Goal: Task Accomplishment & Management: Manage account settings

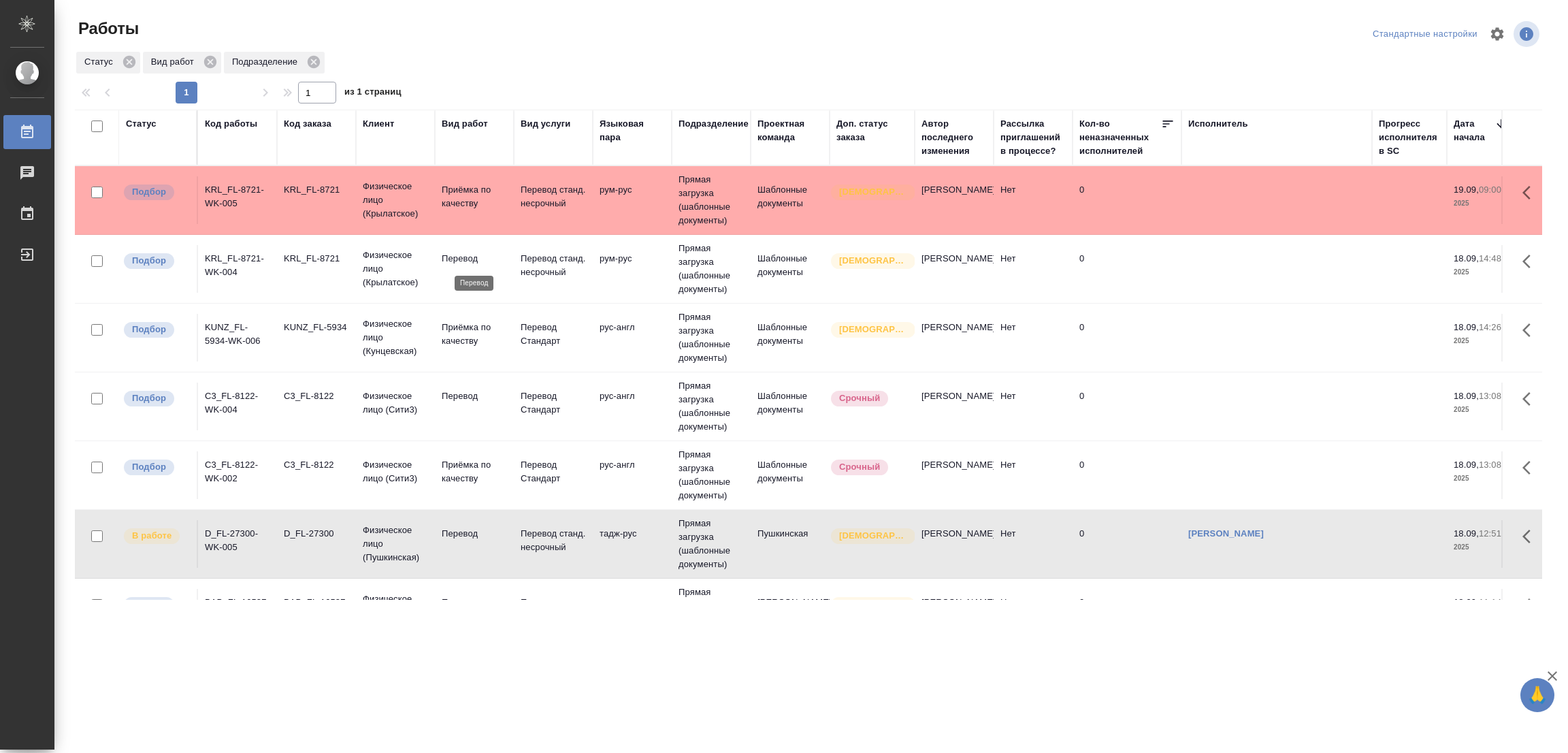
click at [462, 261] on p "Перевод" at bounding box center [474, 258] width 65 height 13
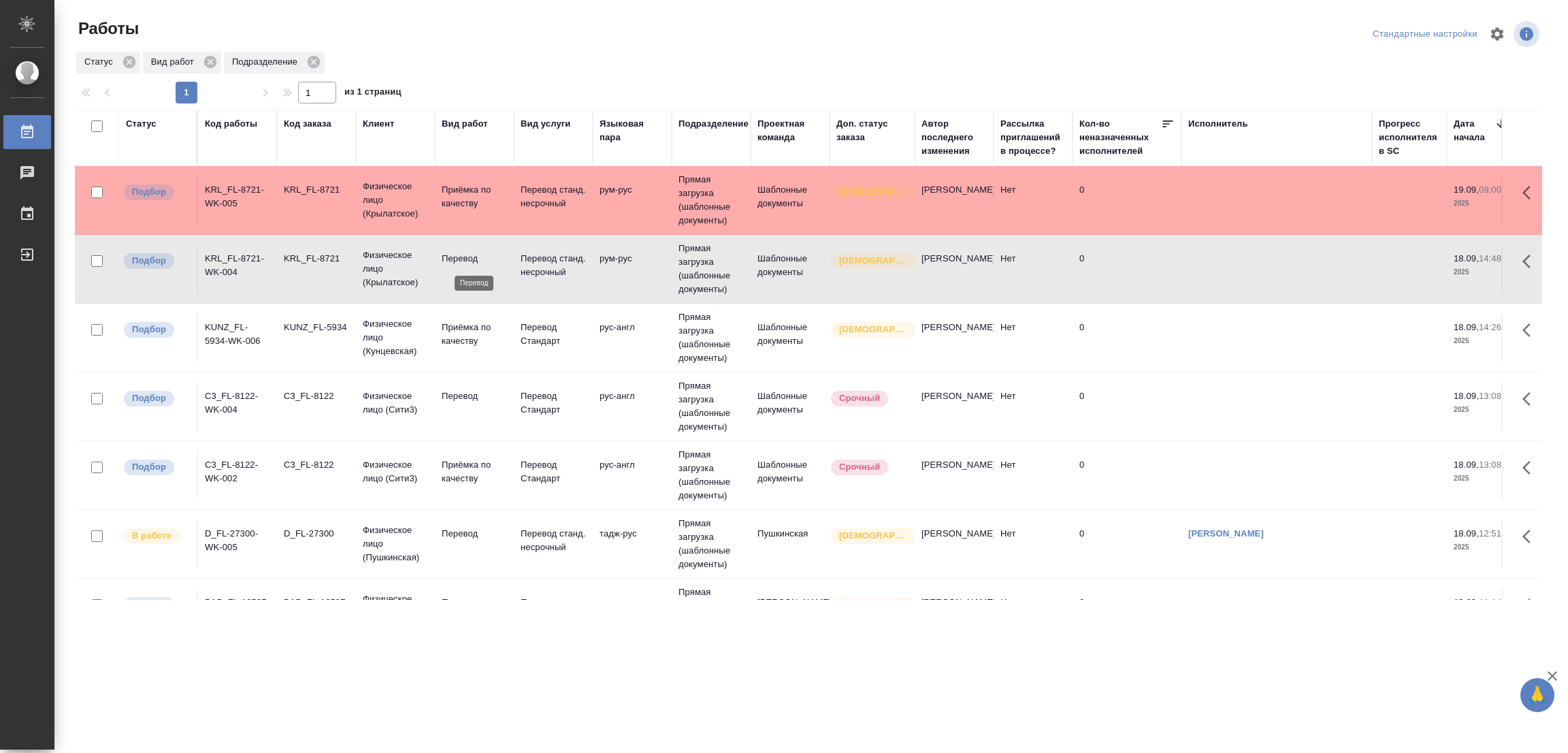
click at [464, 257] on p "Перевод" at bounding box center [474, 258] width 65 height 13
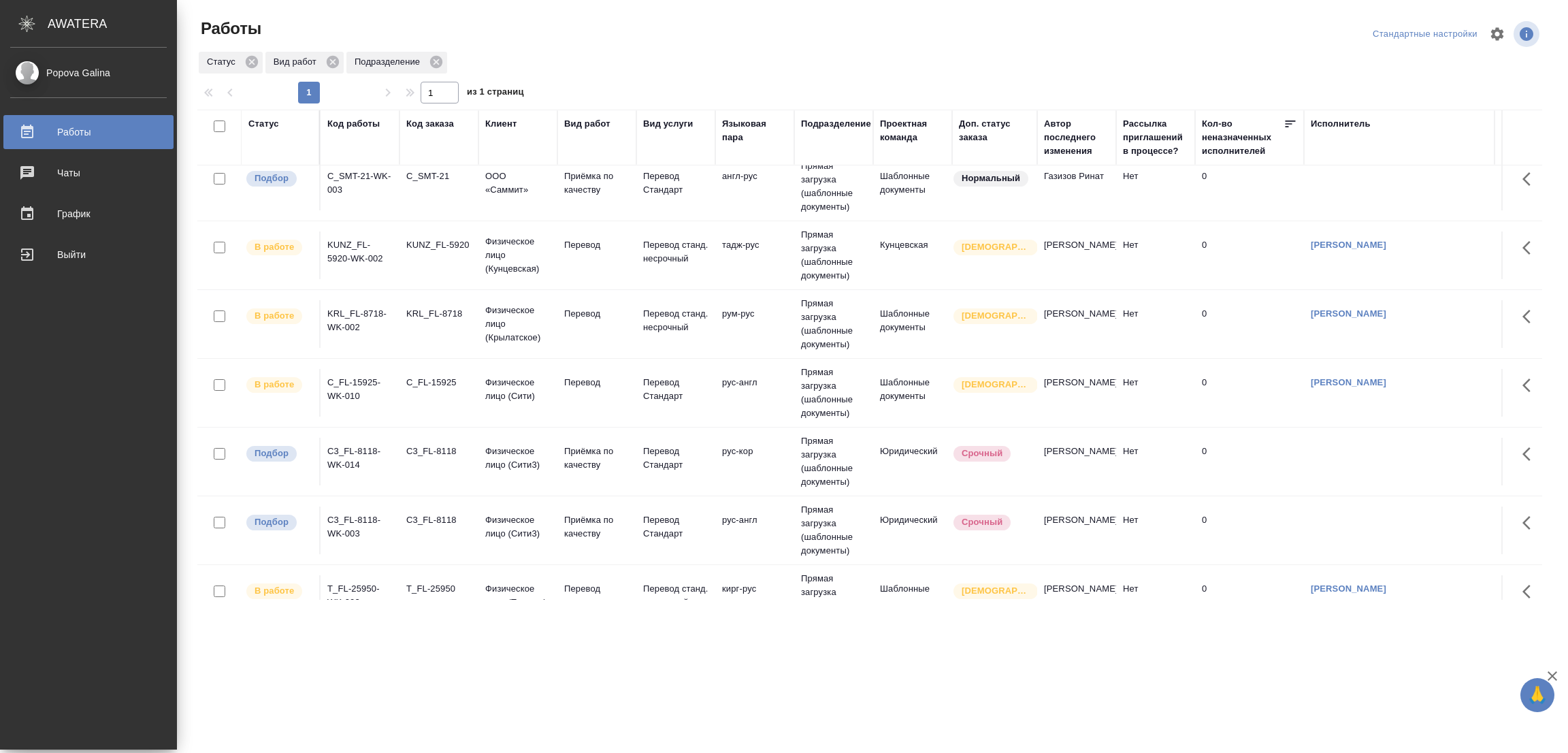
scroll to position [715, 0]
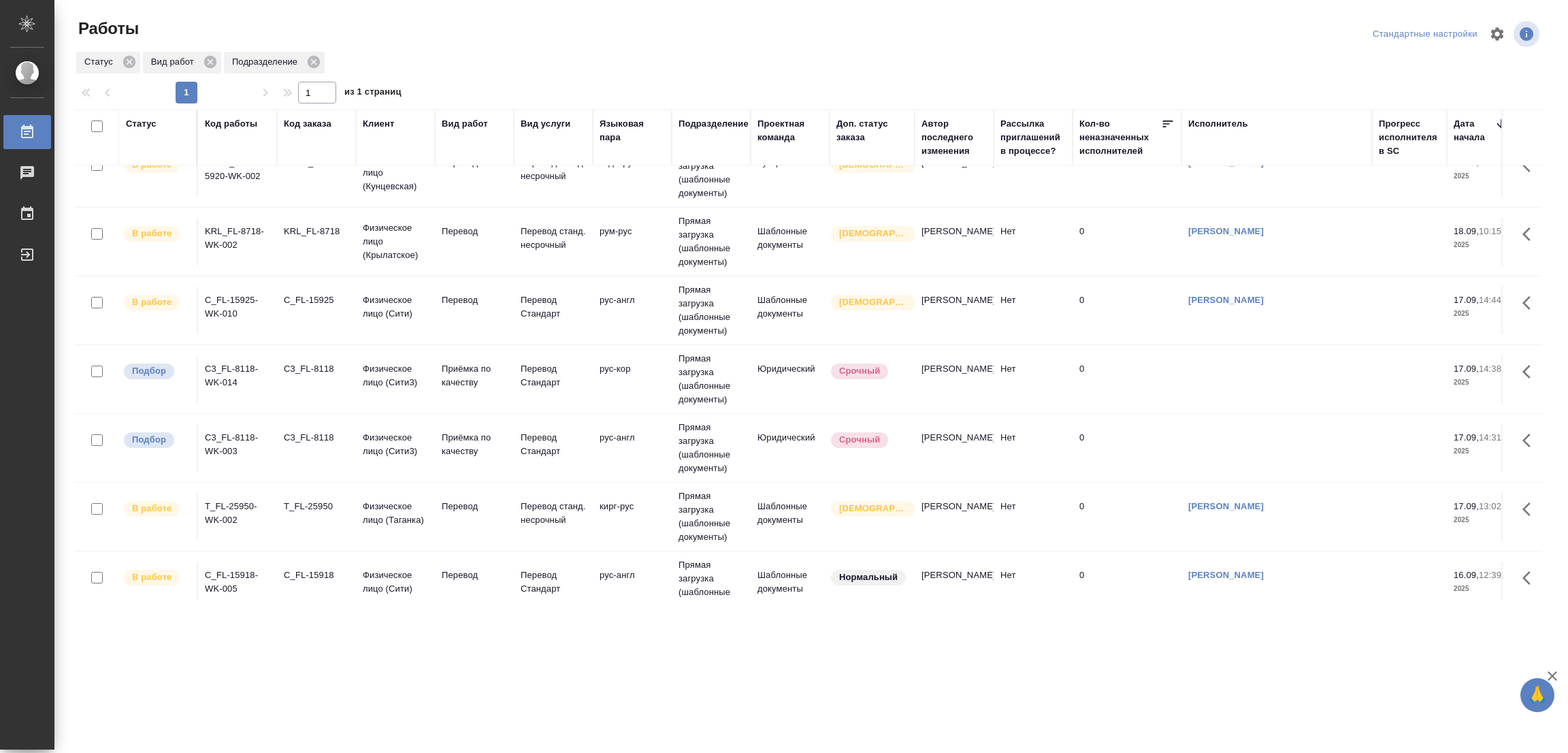
click at [440, 694] on div ".cls-1 fill:#fff; AWATERA Popova Galina Работы 0 Чаты График Выйти Работы Станд…" at bounding box center [784, 376] width 1568 height 753
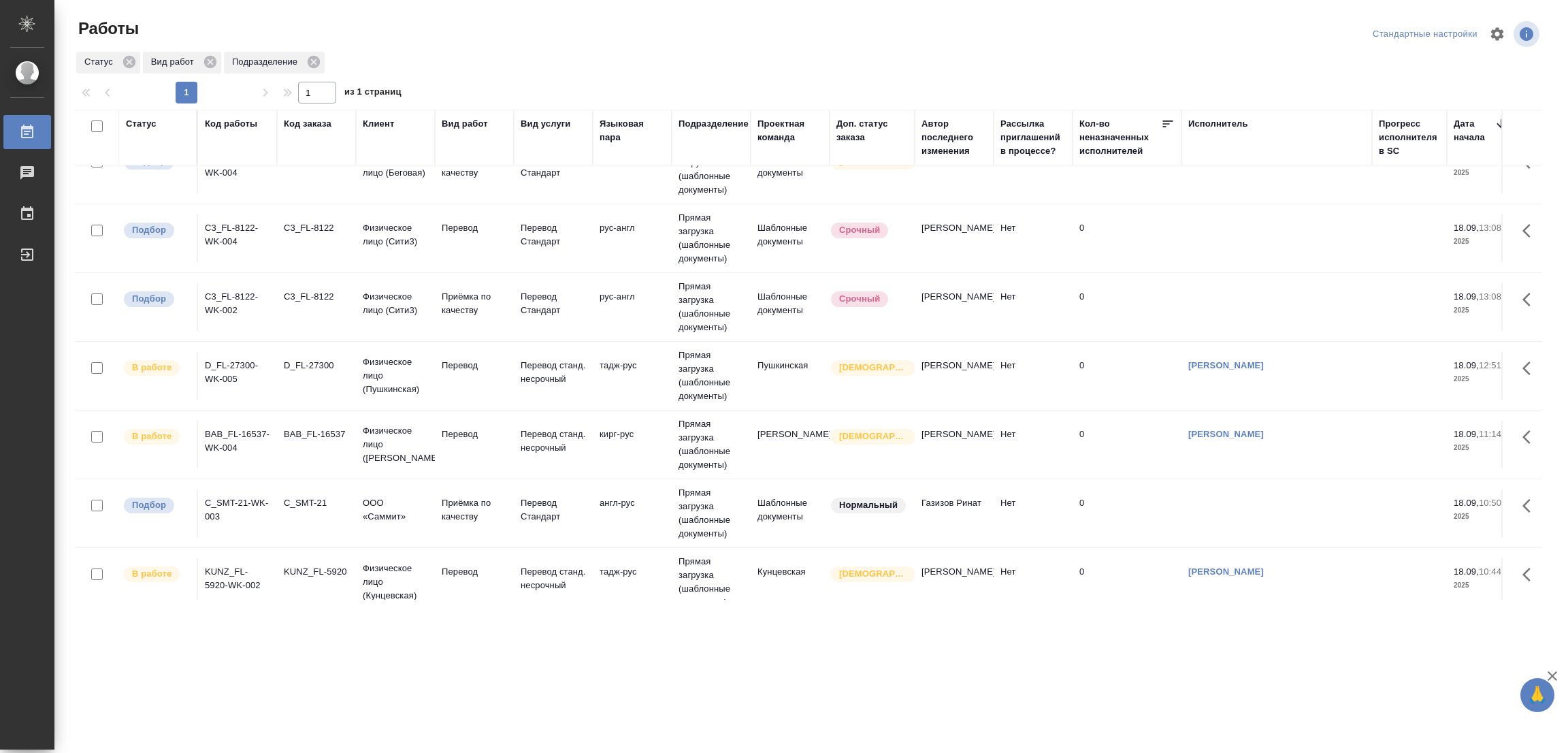
scroll to position [753, 0]
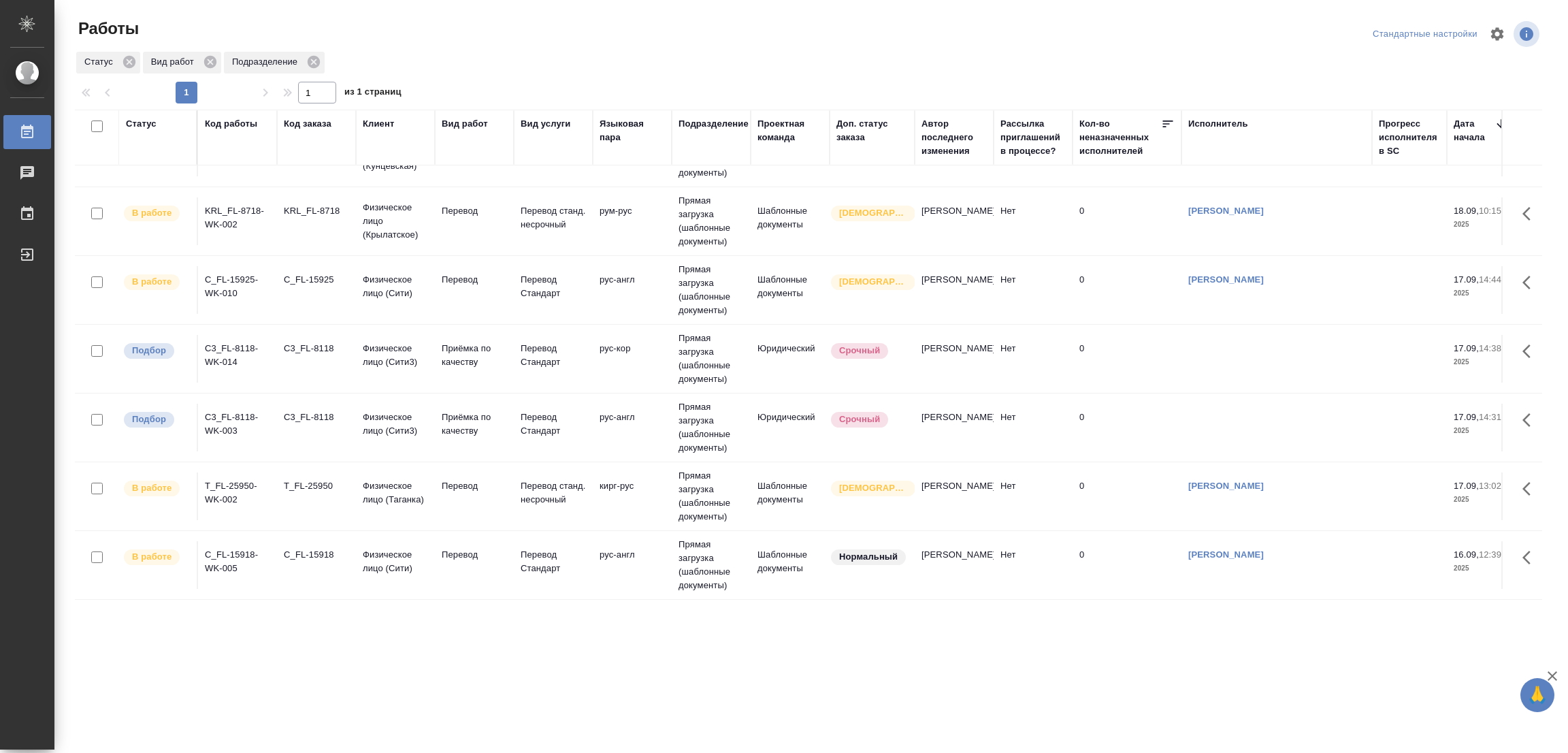
click at [518, 650] on div ".cls-1 fill:#fff; AWATERA Popova Galina Работы 0 Чаты График Выйти Работы Станд…" at bounding box center [784, 376] width 1568 height 753
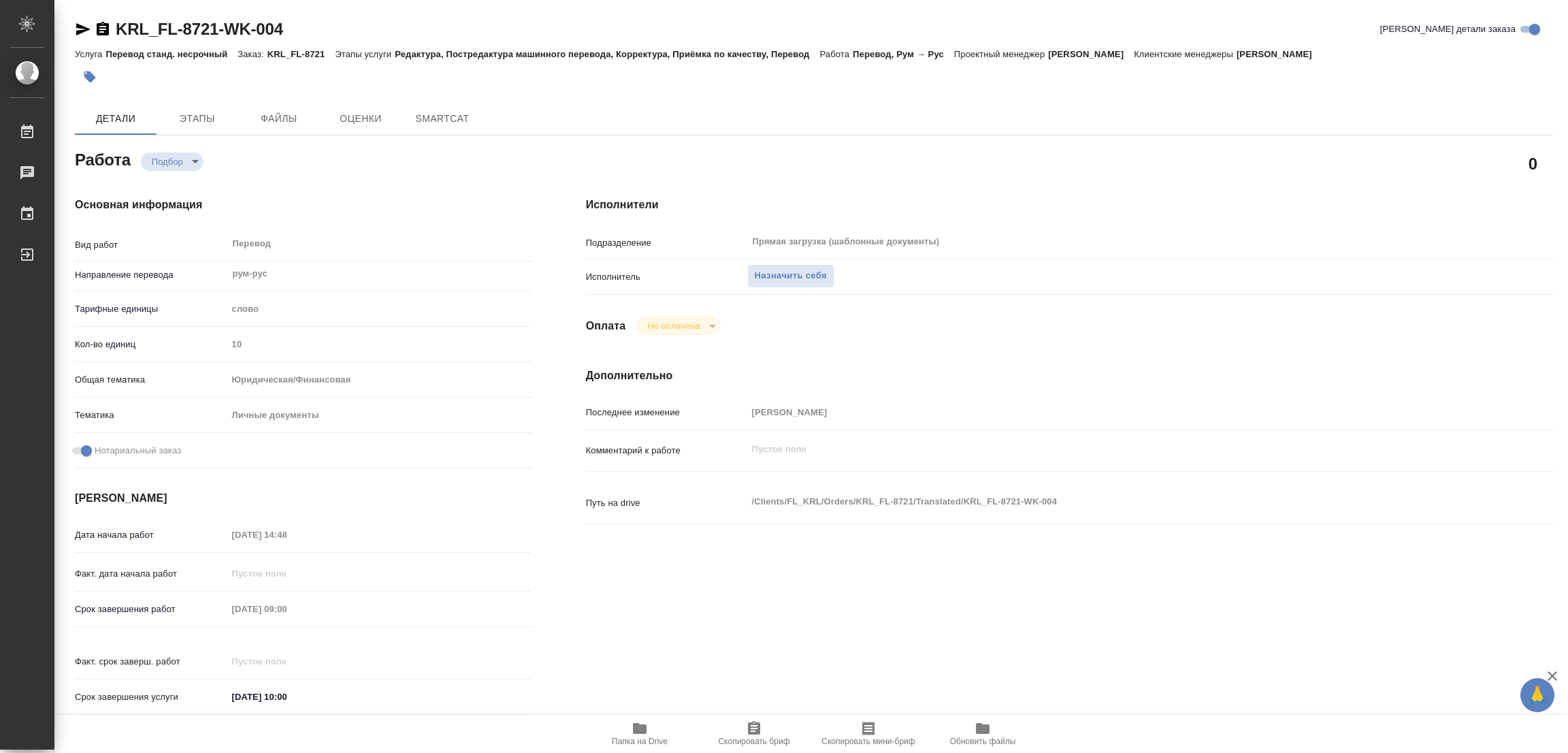
type textarea "x"
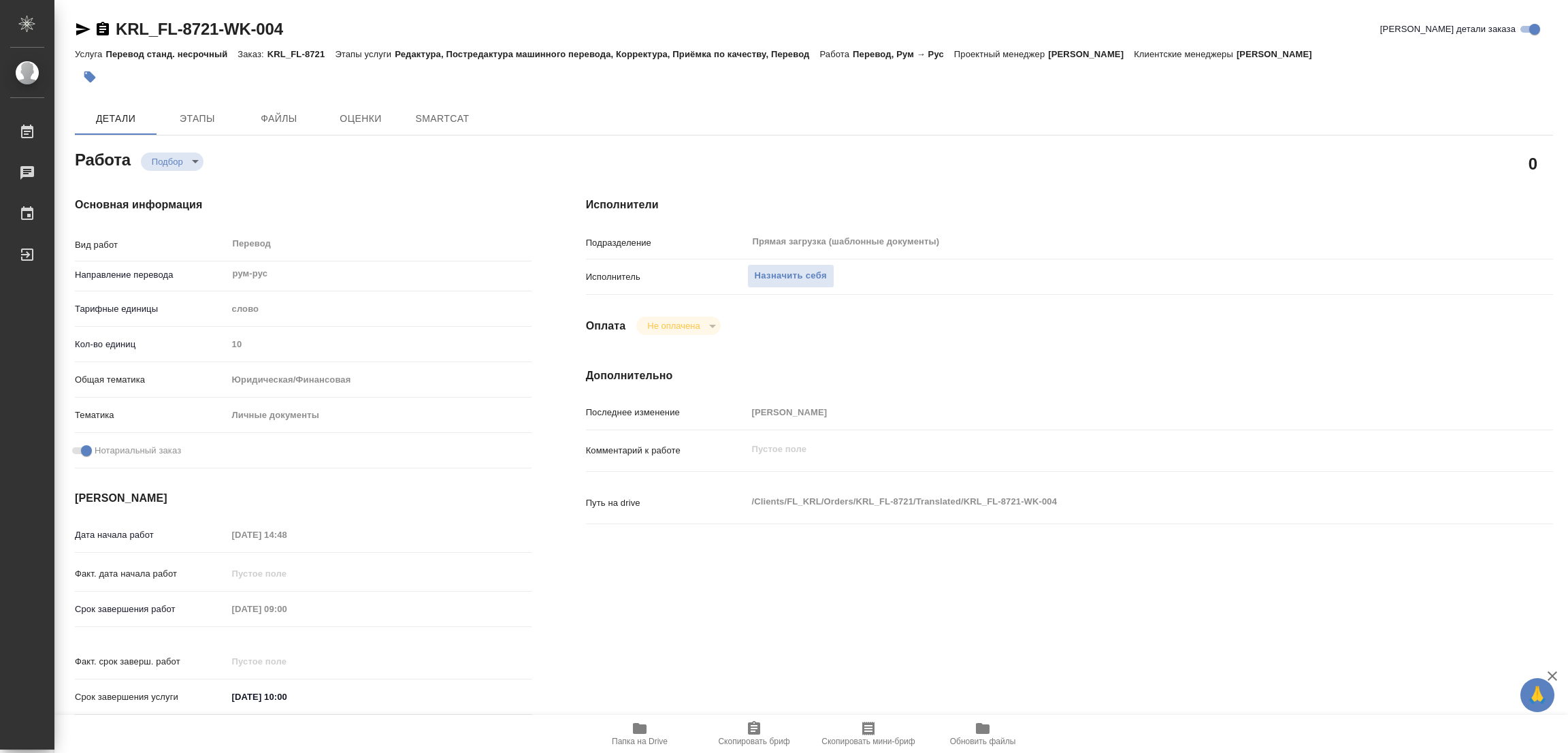
type textarea "x"
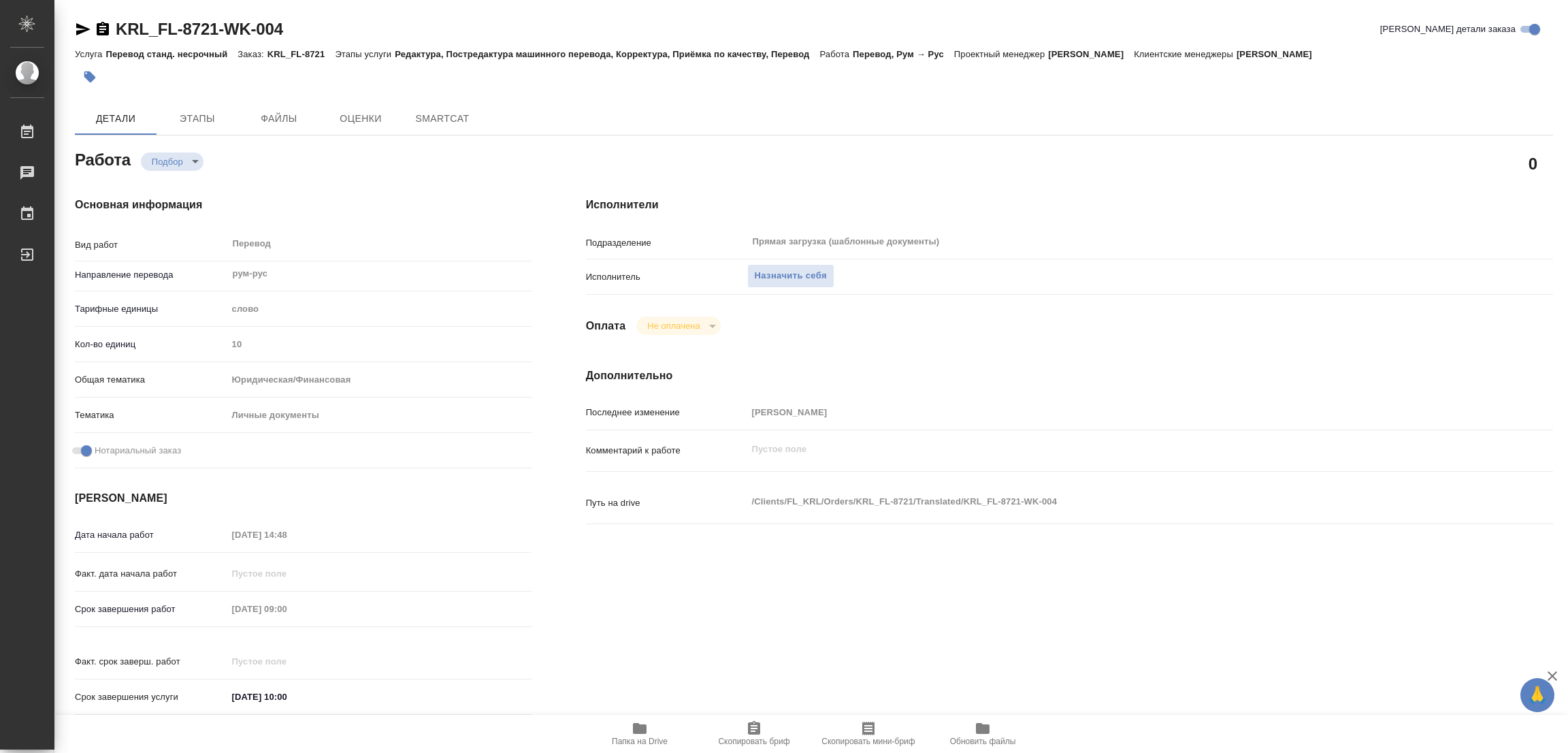
type textarea "x"
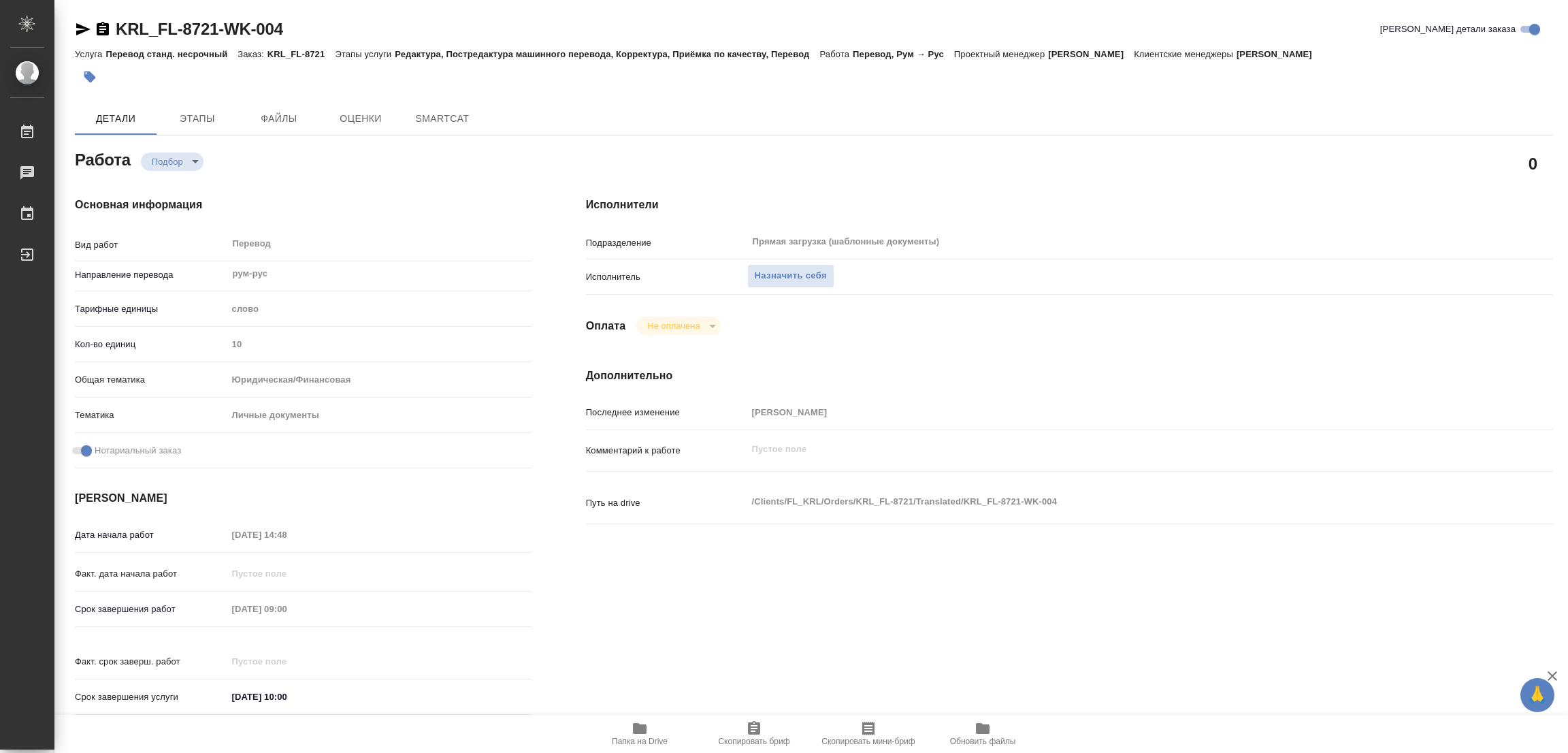
type textarea "x"
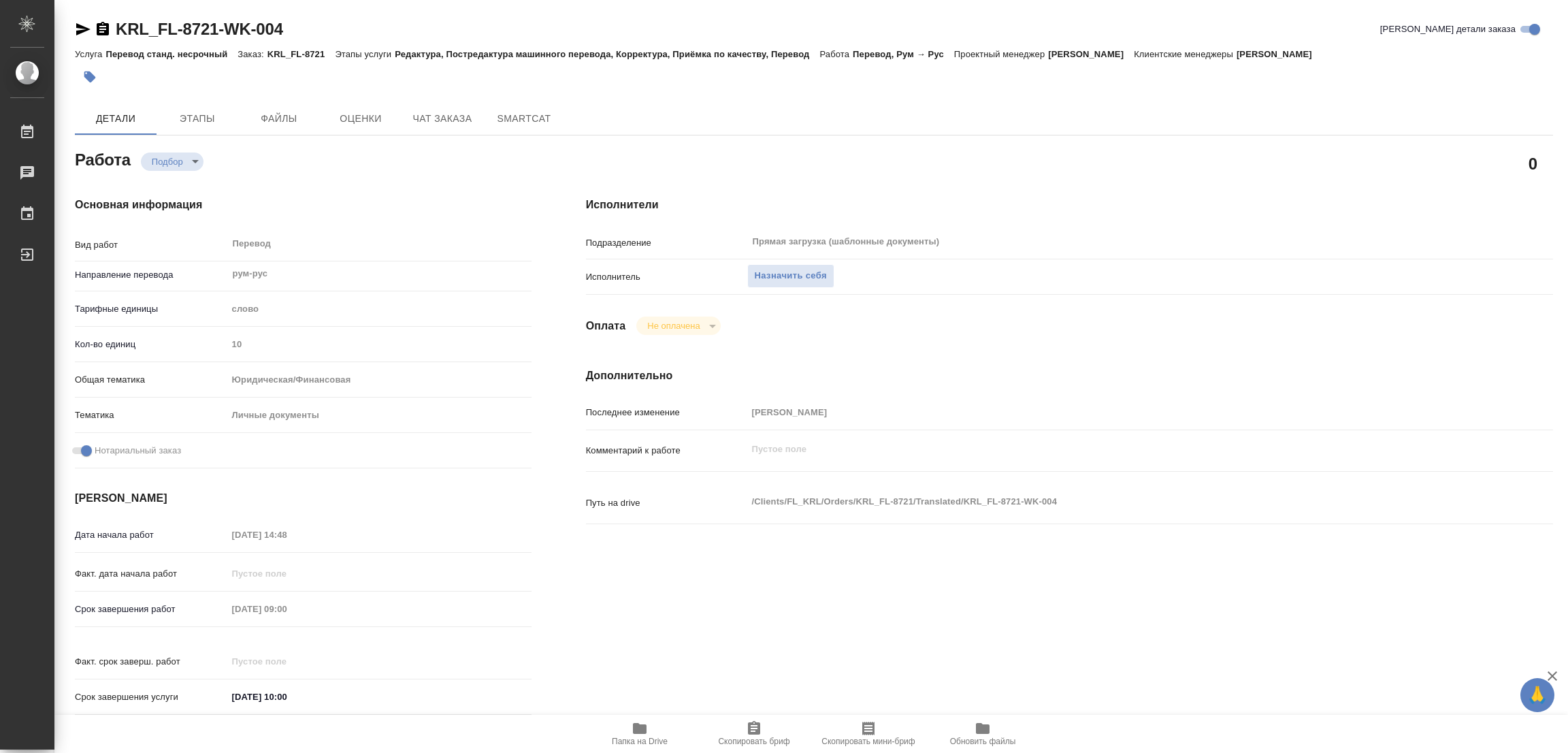
type textarea "x"
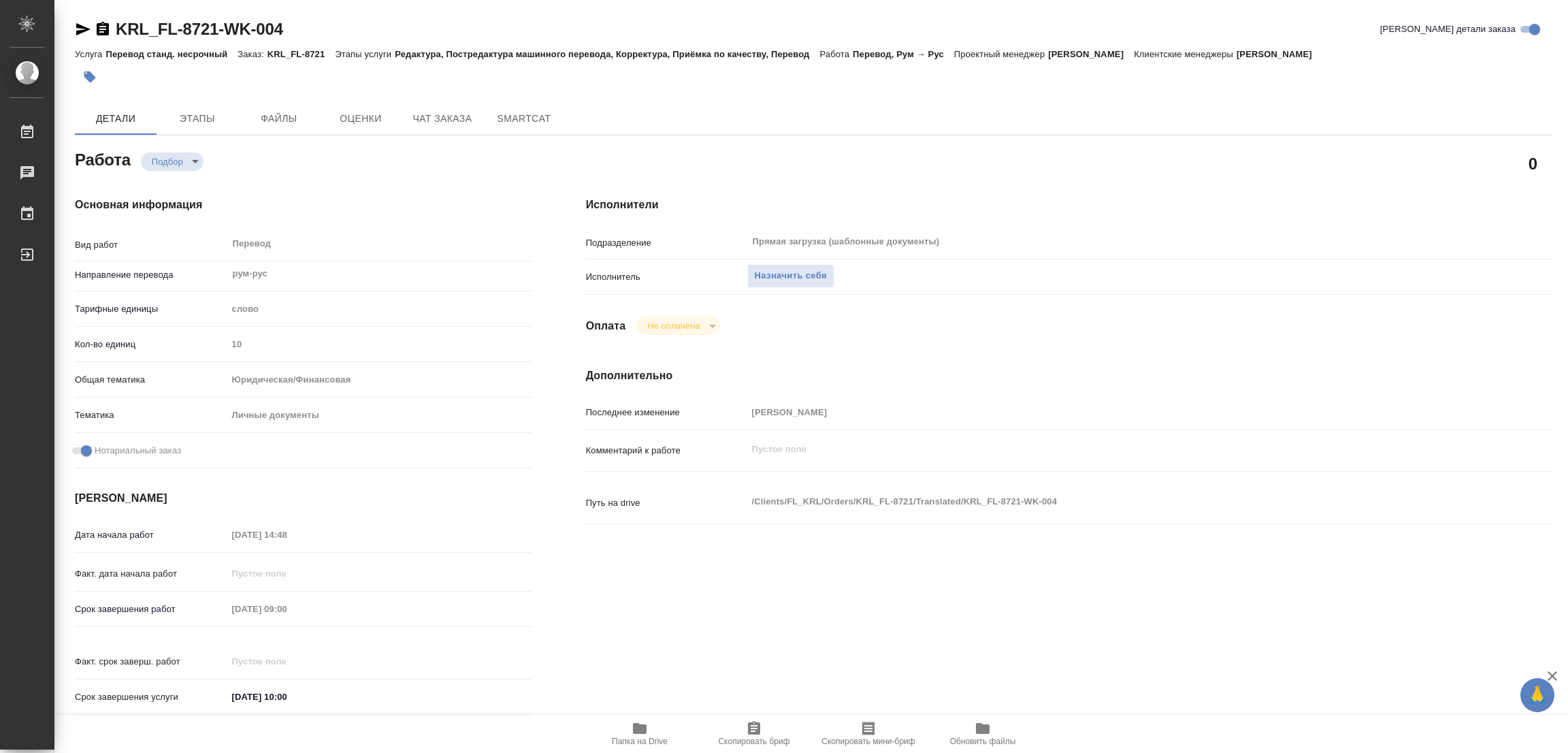
type textarea "x"
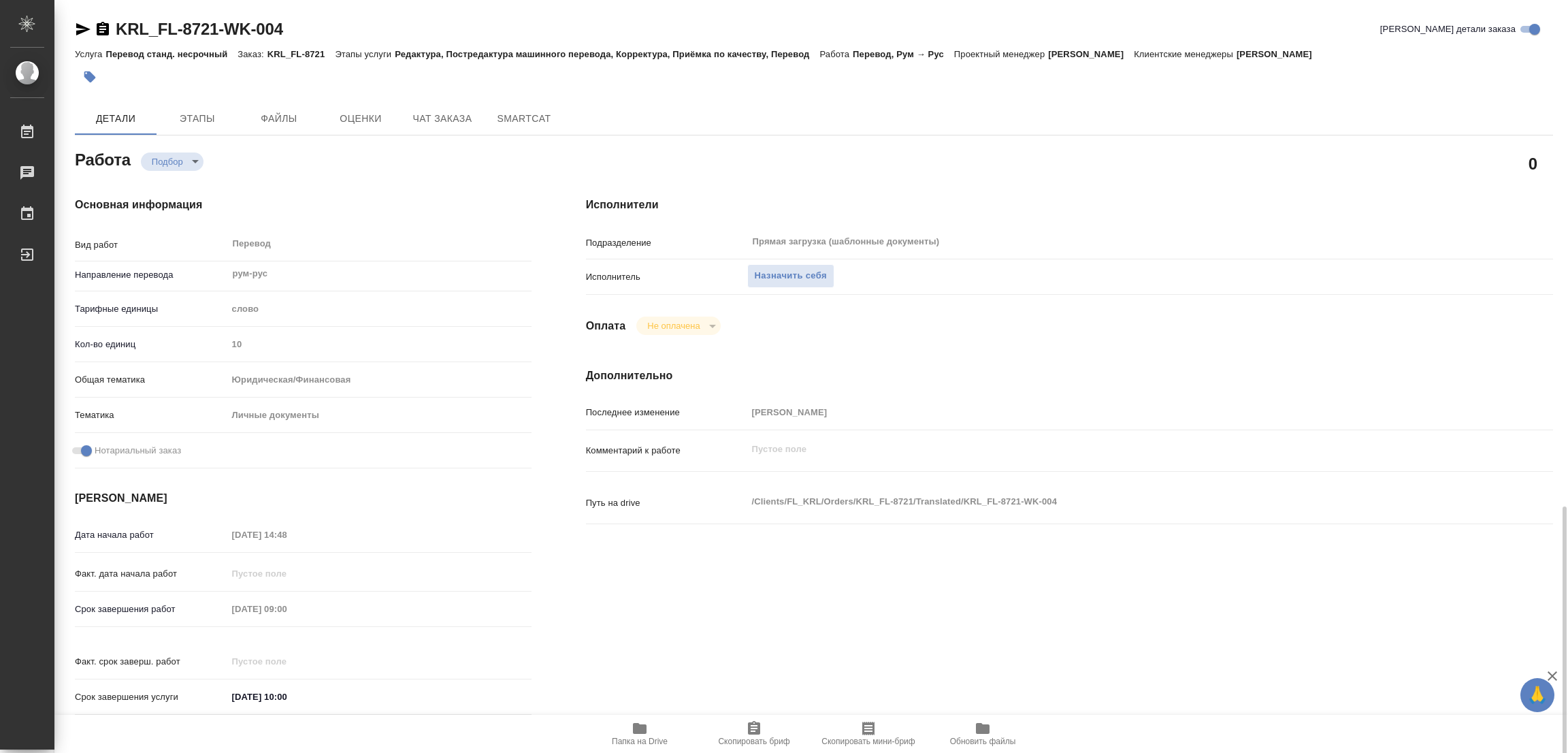
scroll to position [391, 0]
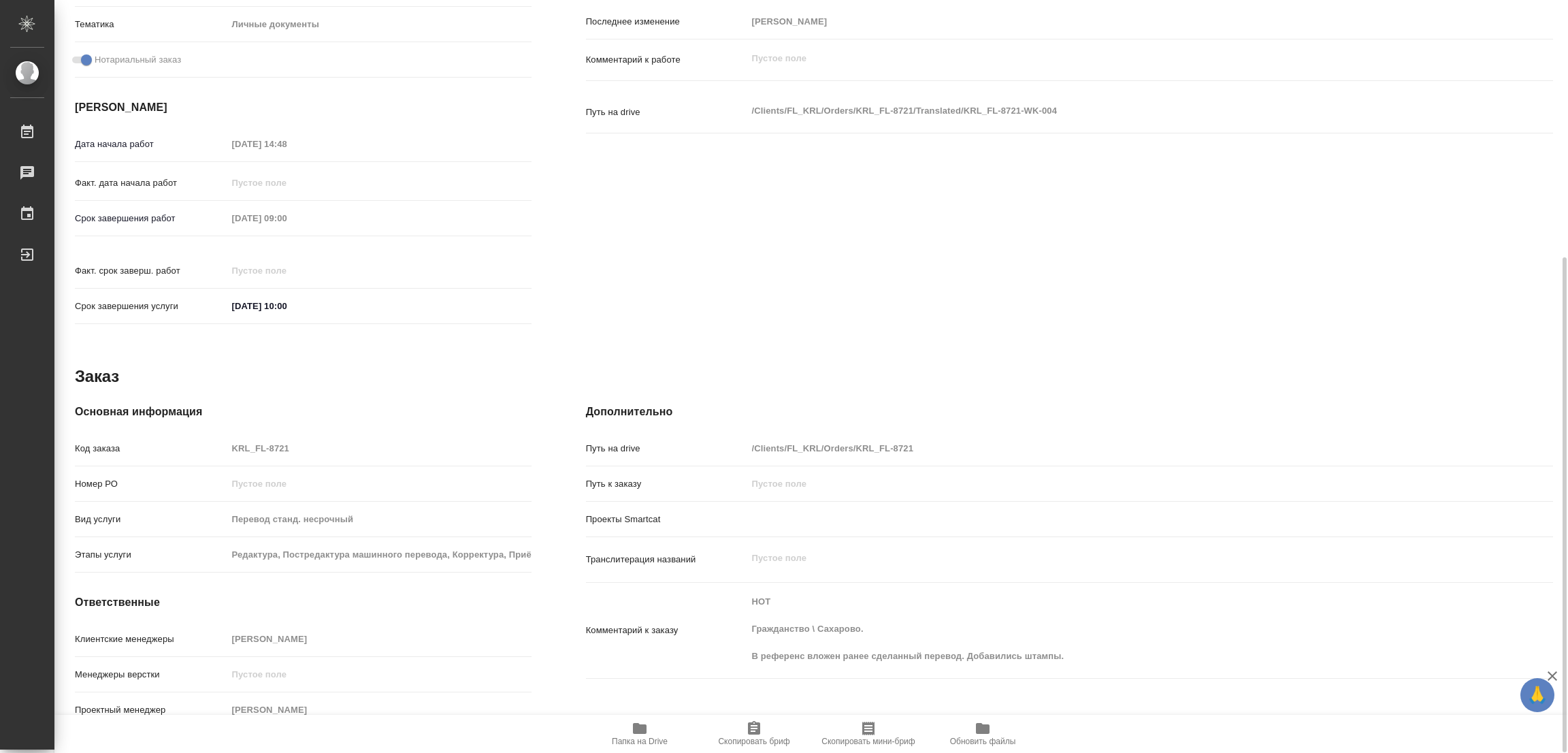
type textarea "x"
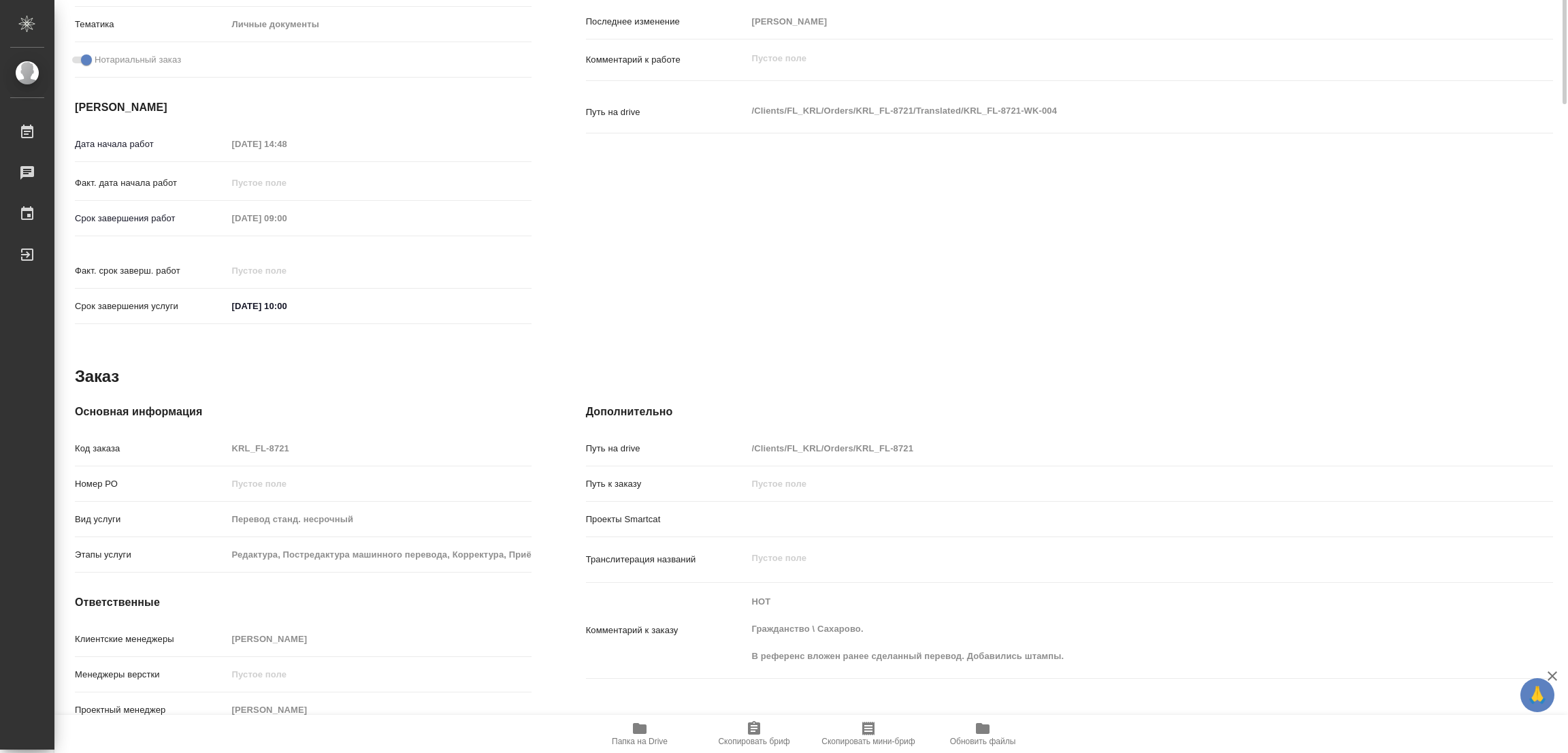
scroll to position [0, 0]
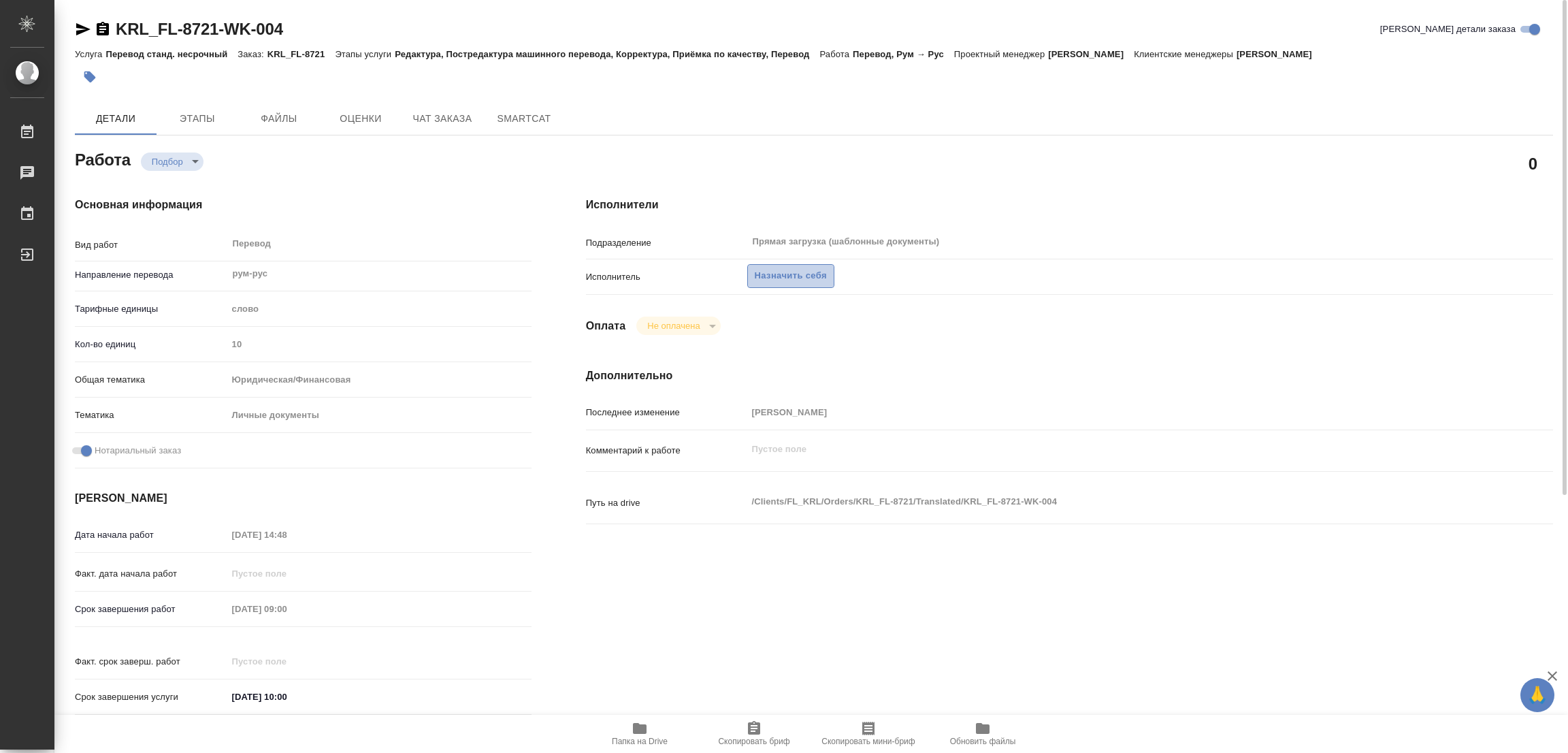
click at [797, 275] on span "Назначить себя" at bounding box center [791, 275] width 72 height 16
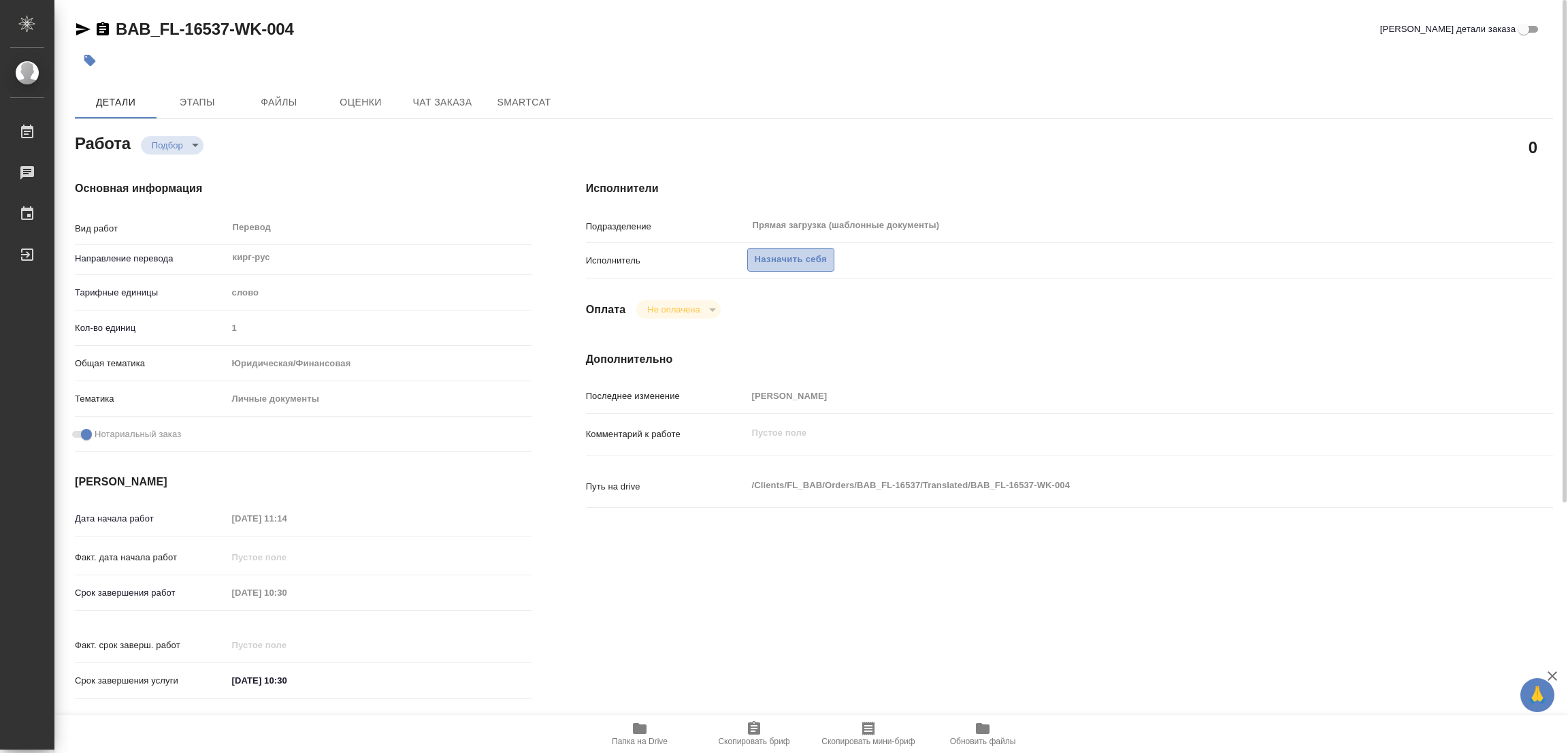
click at [772, 257] on span "Назначить себя" at bounding box center [791, 259] width 72 height 16
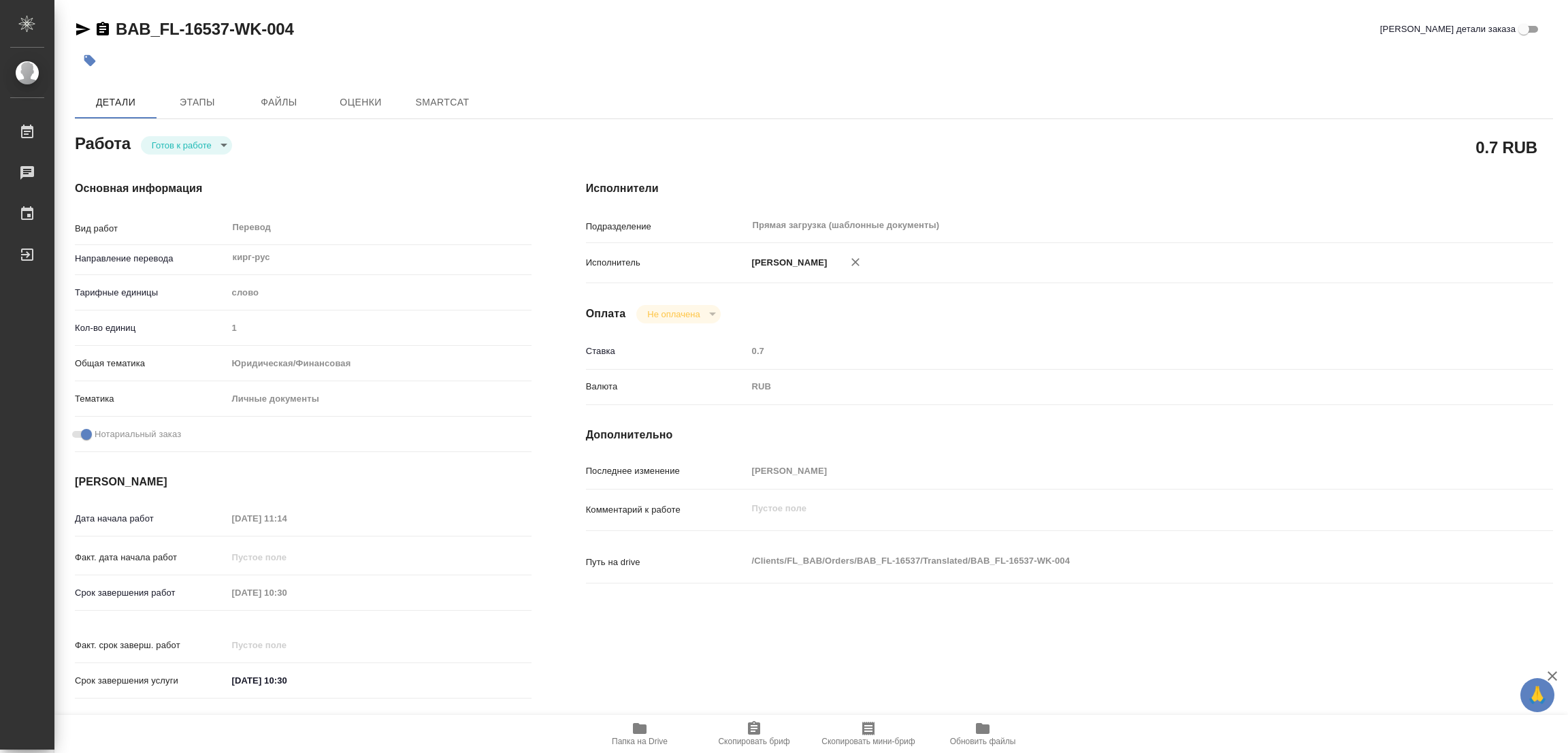
type textarea "x"
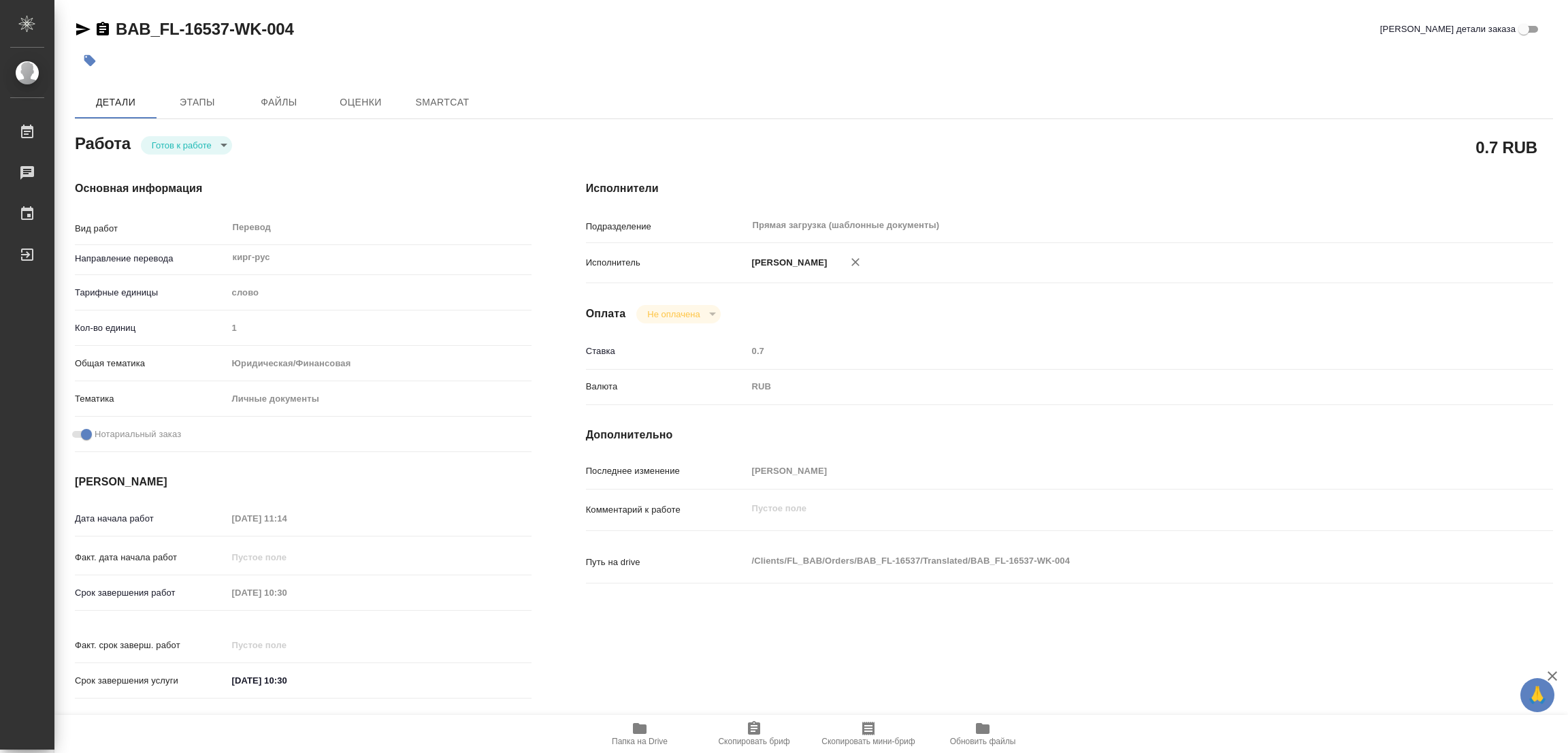
type textarea "x"
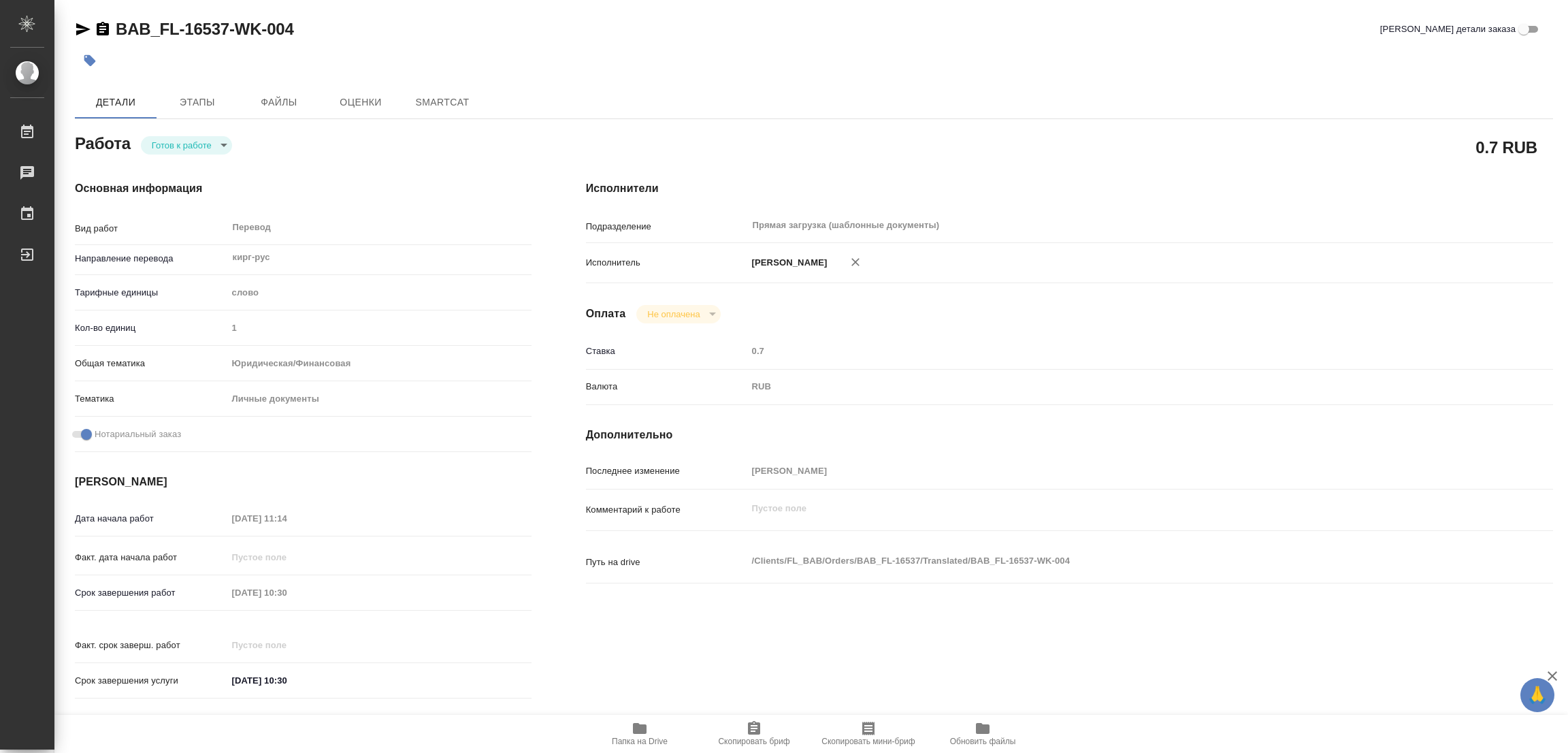
type textarea "x"
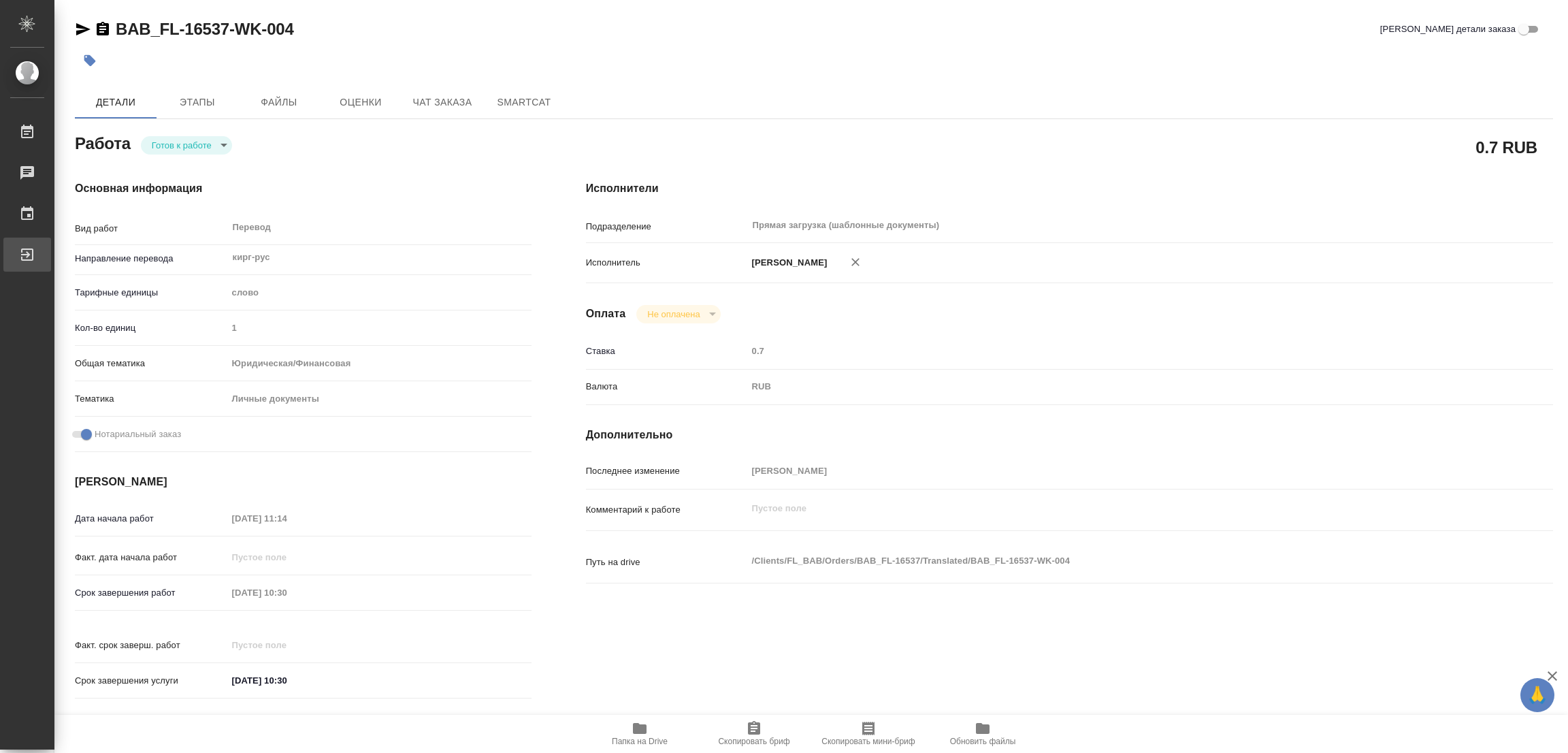
type textarea "x"
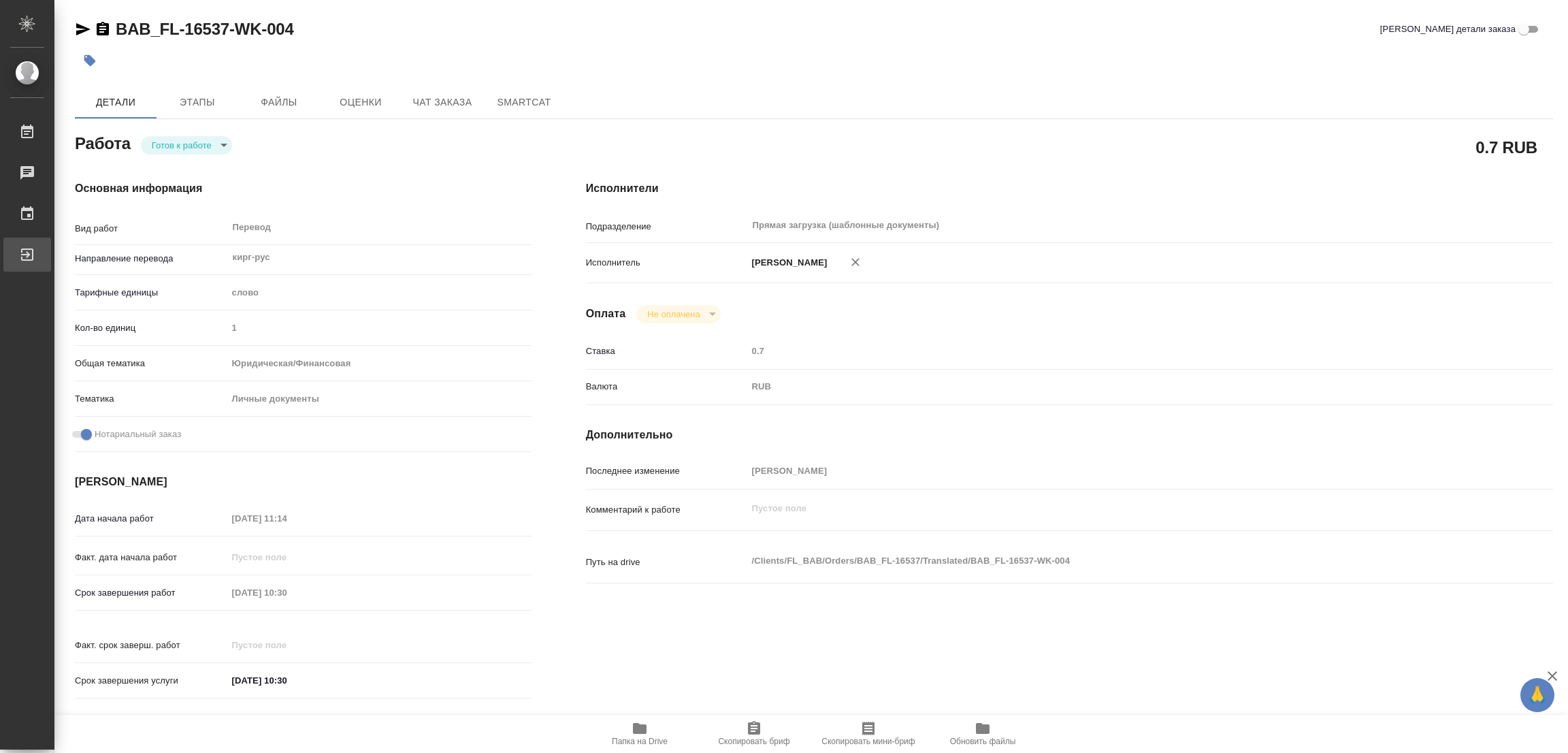
type textarea "x"
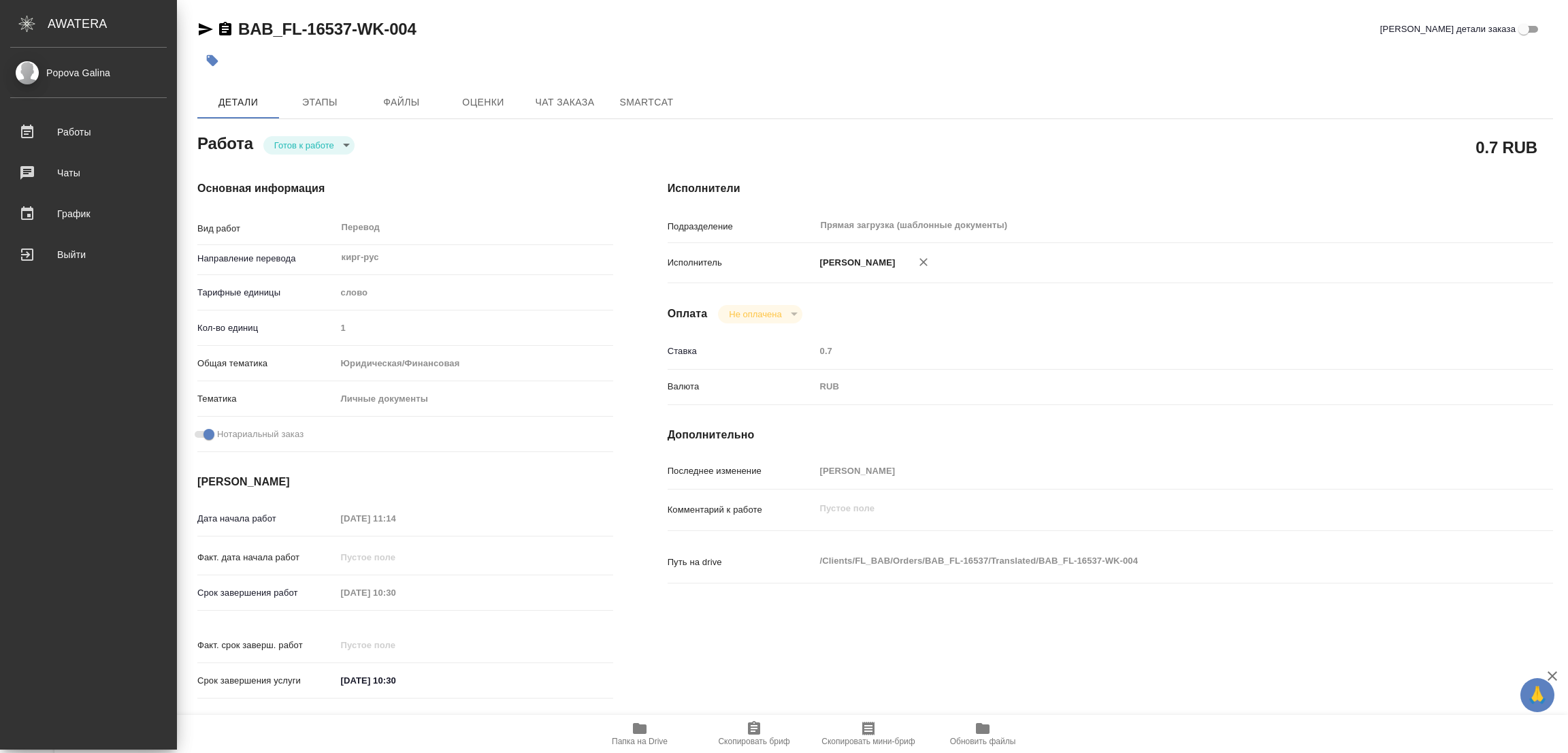
type textarea "x"
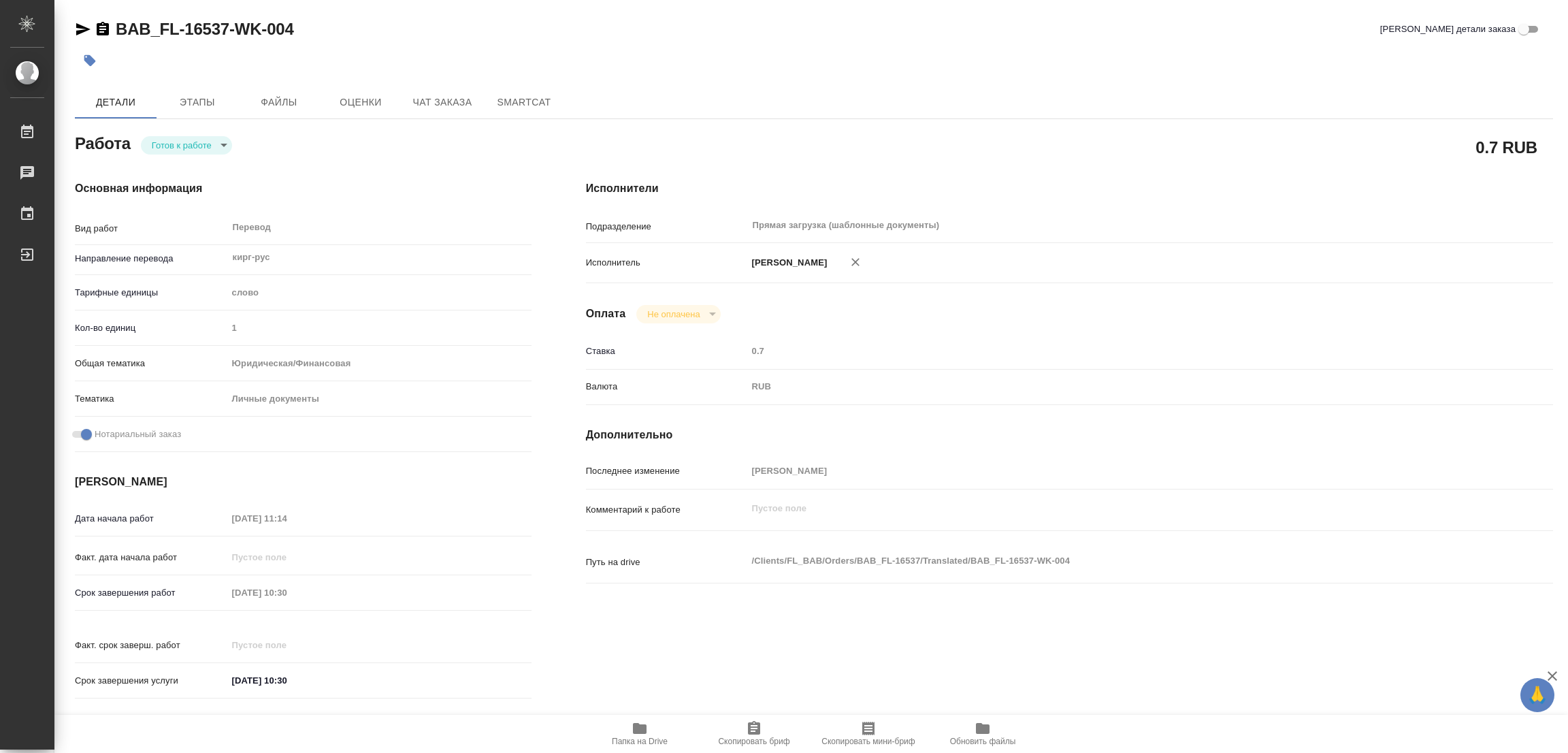
type textarea "x"
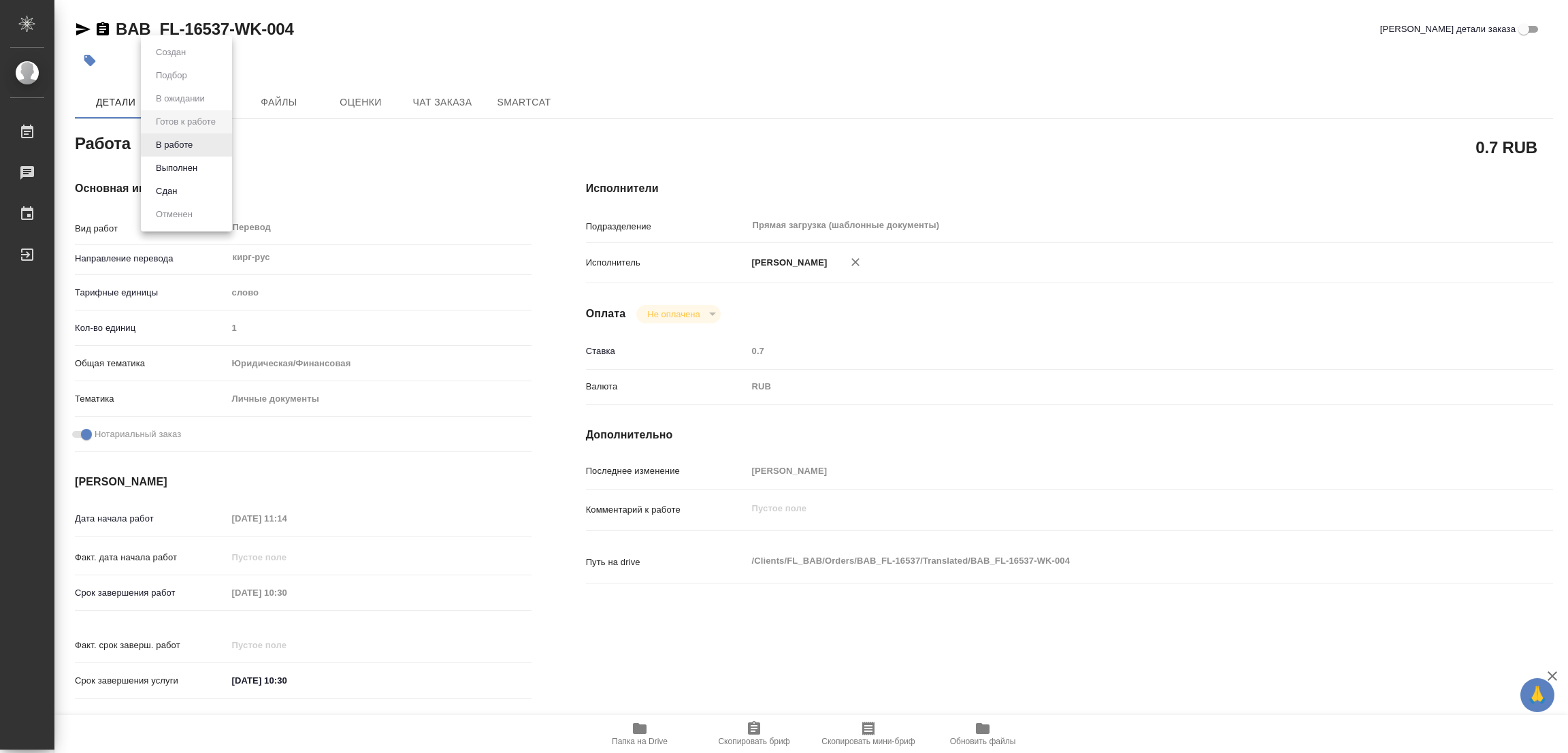
click at [193, 142] on body "🙏 .cls-1 fill:#fff; AWATERA Popova Galina Работы Чаты График Выйти BAB_FL-16537…" at bounding box center [784, 376] width 1568 height 753
click at [191, 141] on button "В работе" at bounding box center [174, 145] width 45 height 15
type textarea "x"
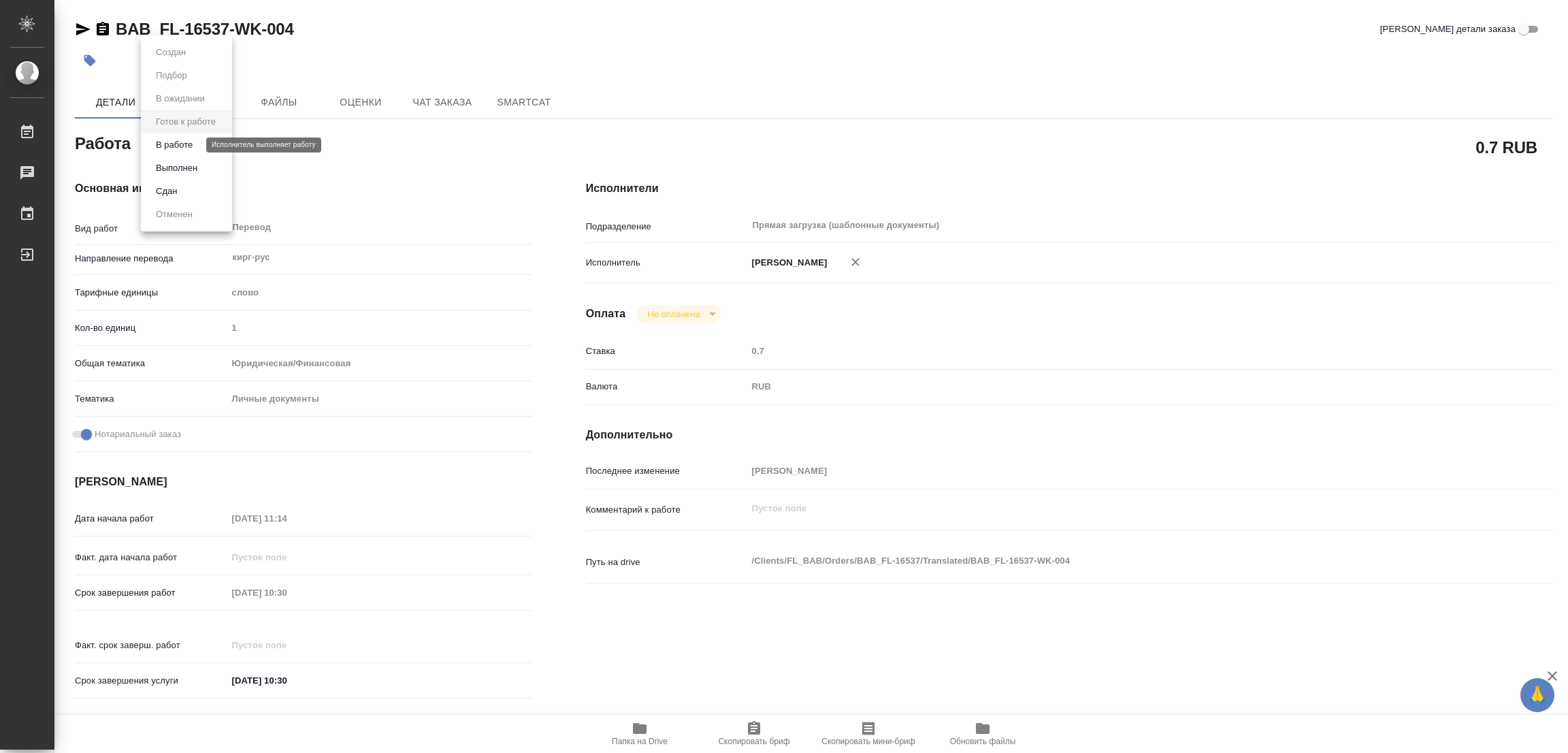
type textarea "x"
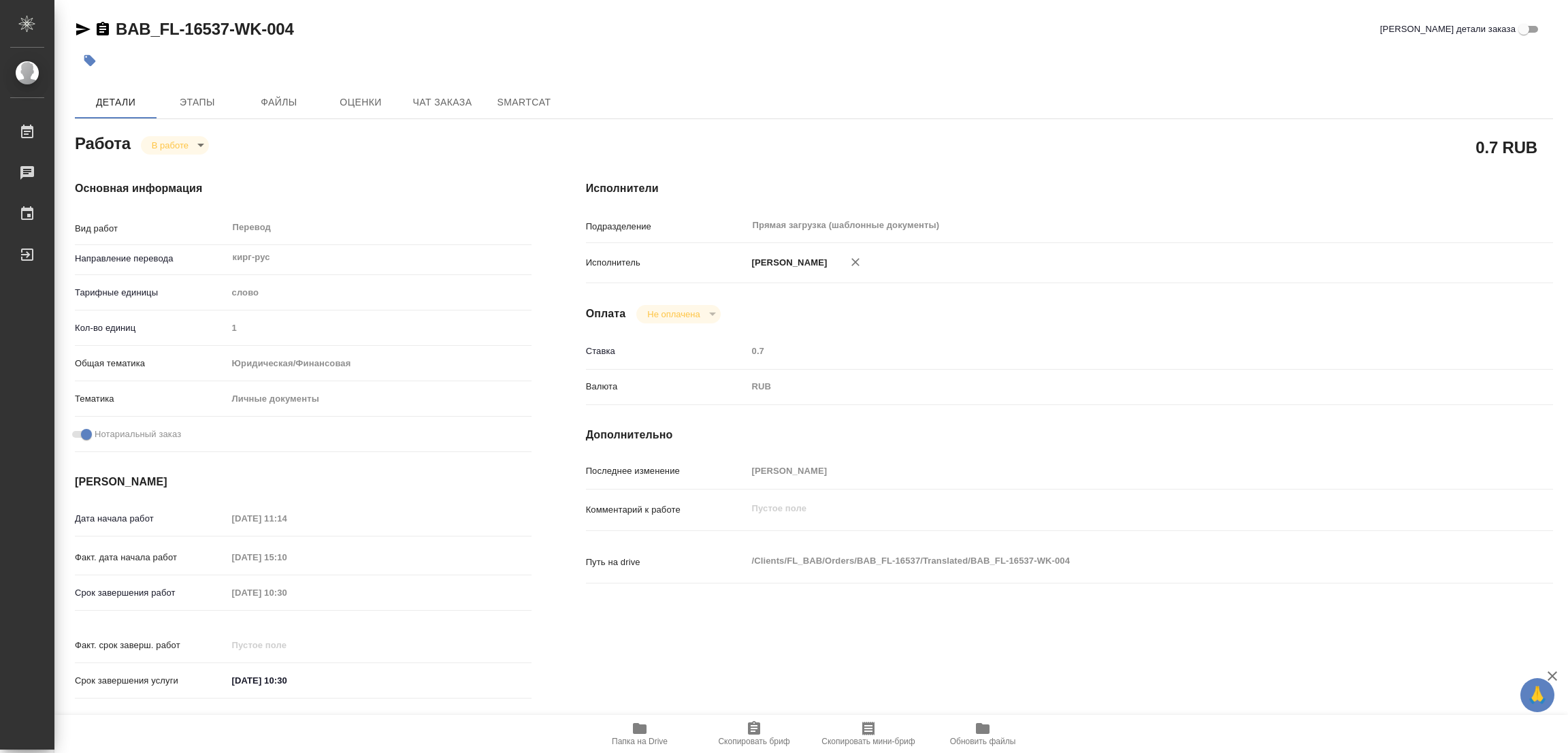
type textarea "x"
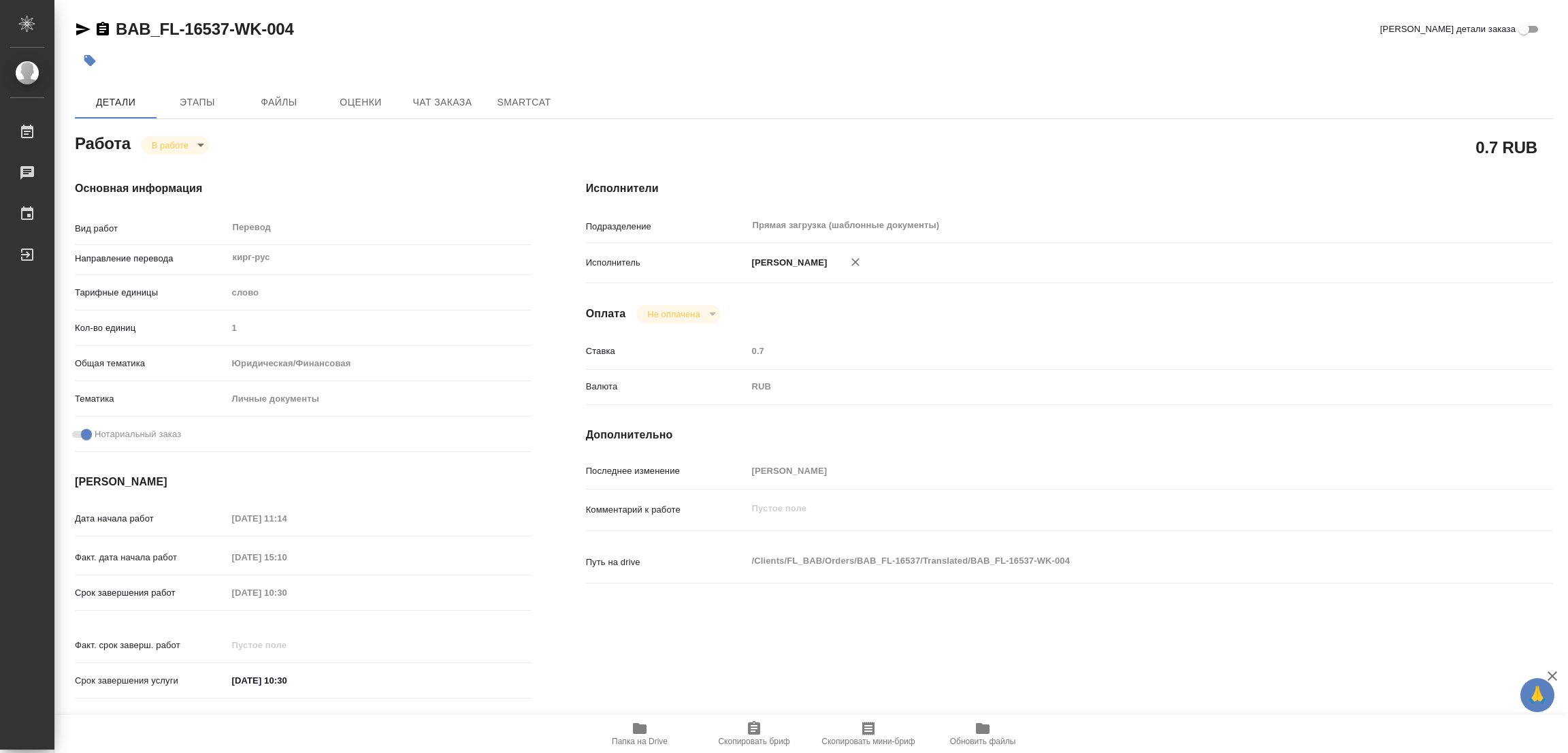
type textarea "x"
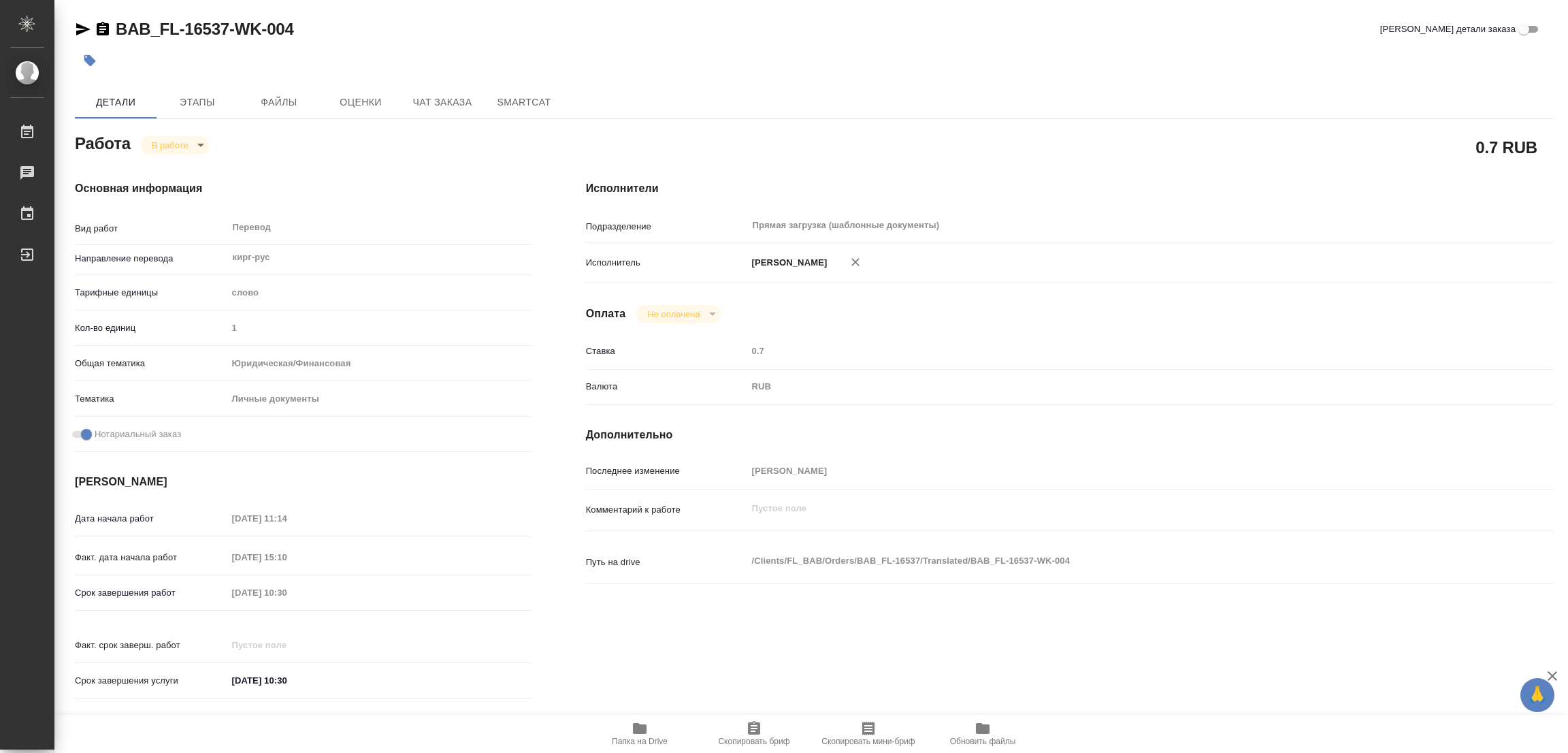
type textarea "x"
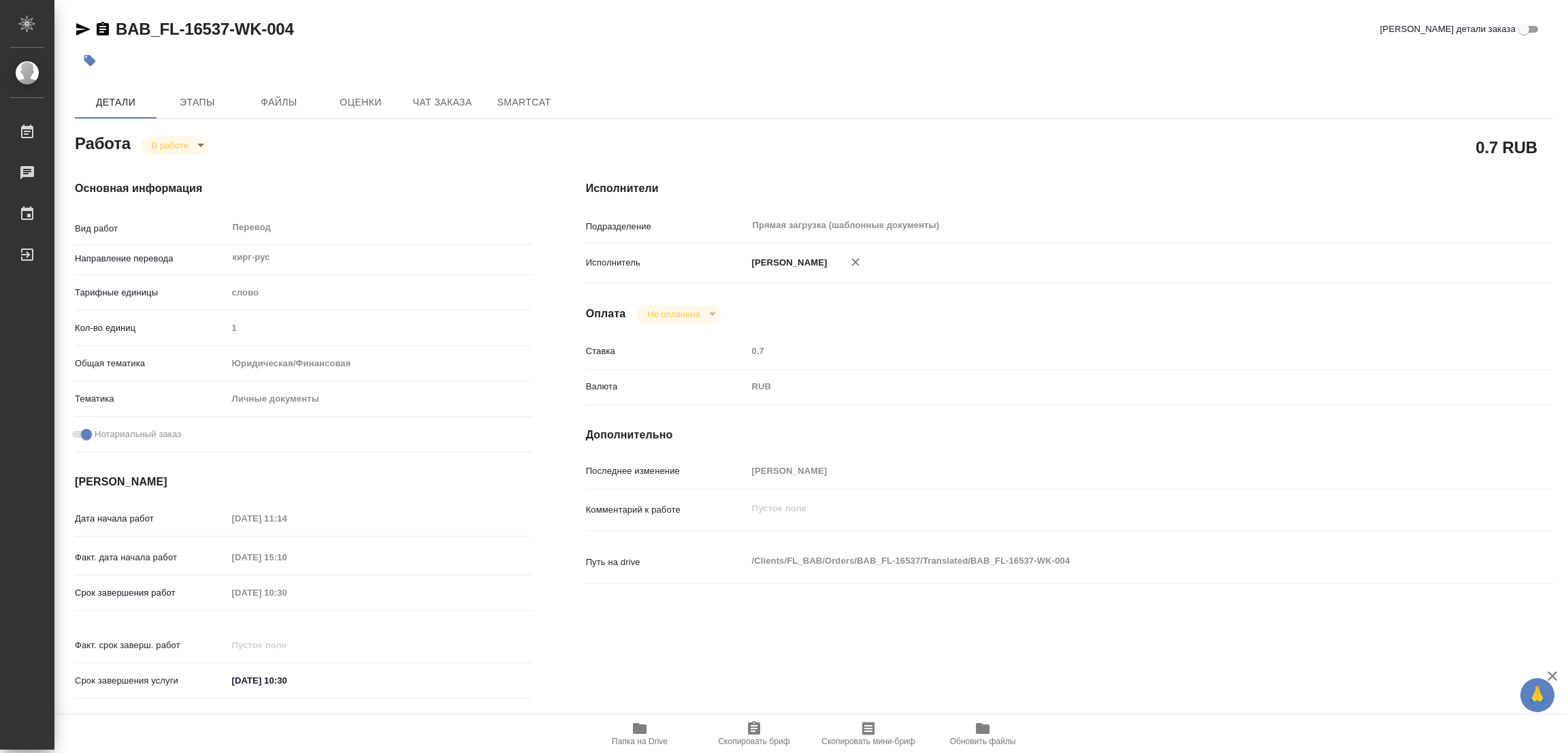
type textarea "x"
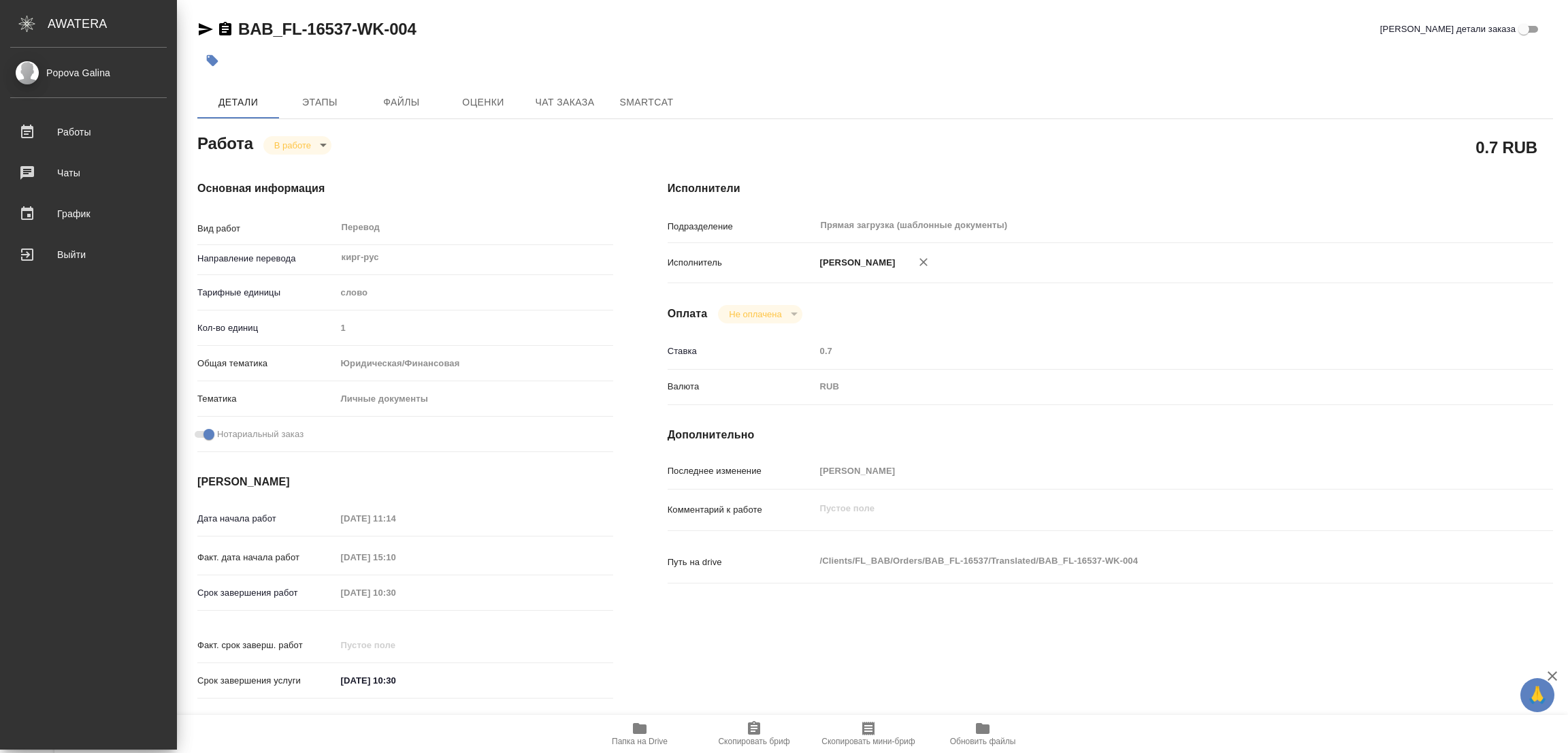
type textarea "x"
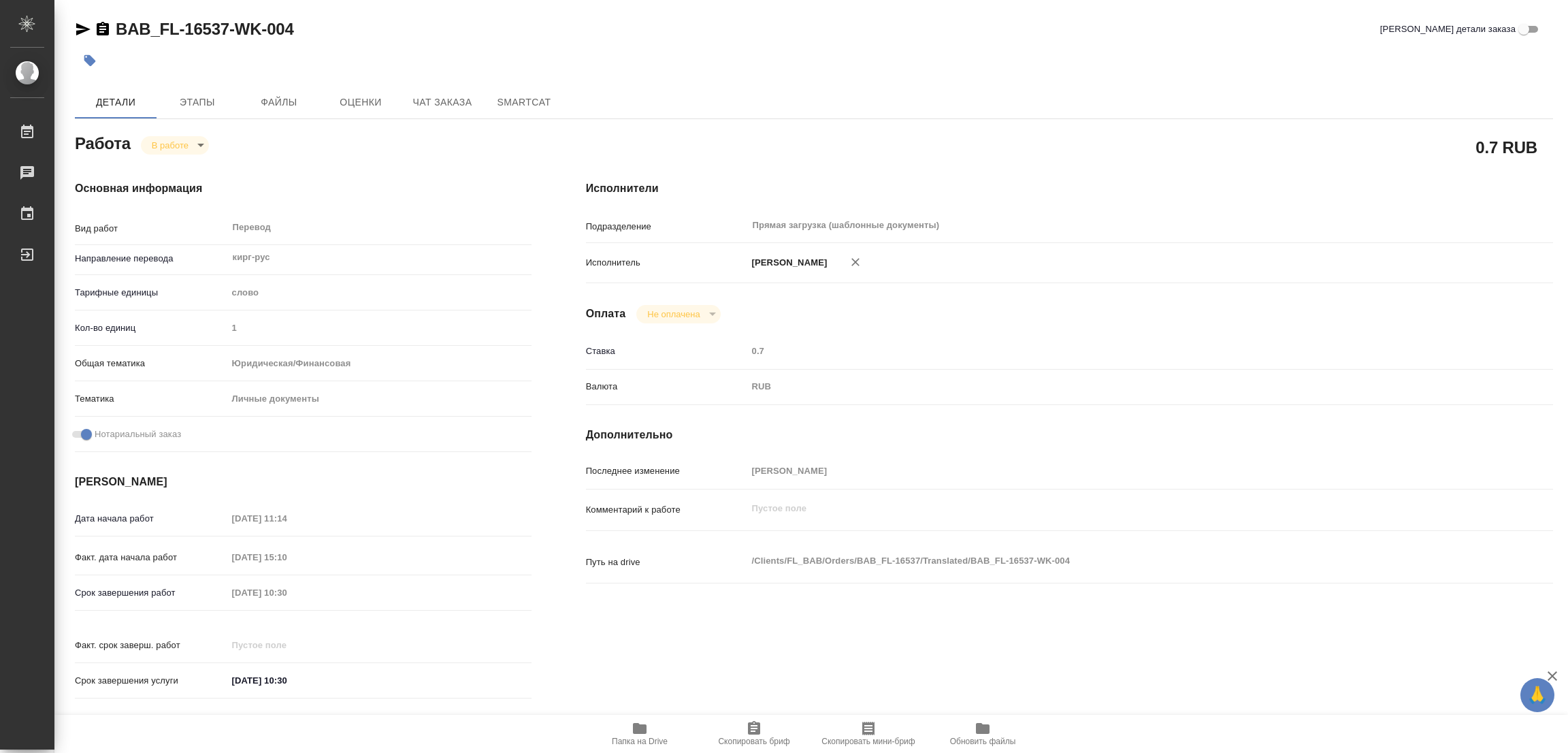
type textarea "x"
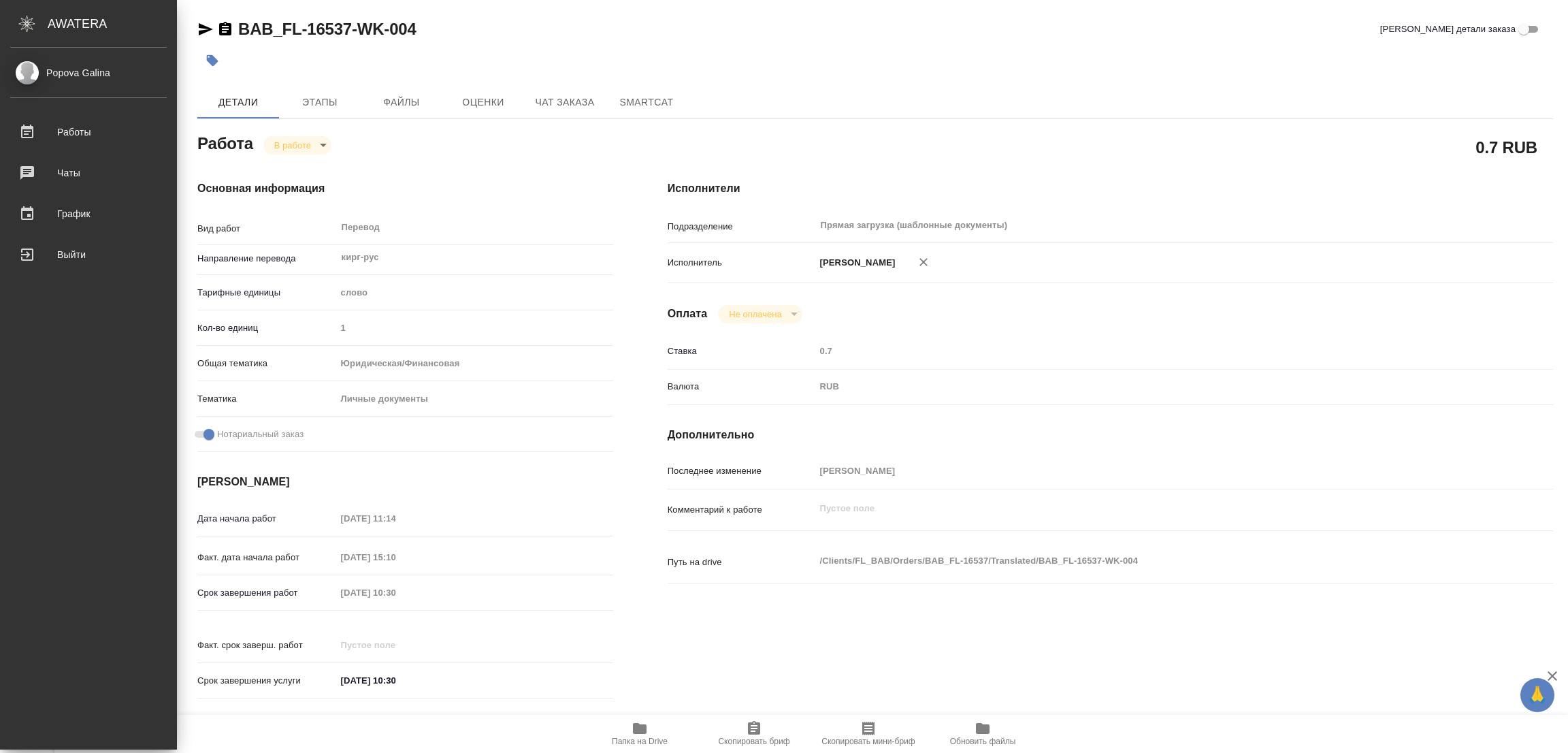
type textarea "x"
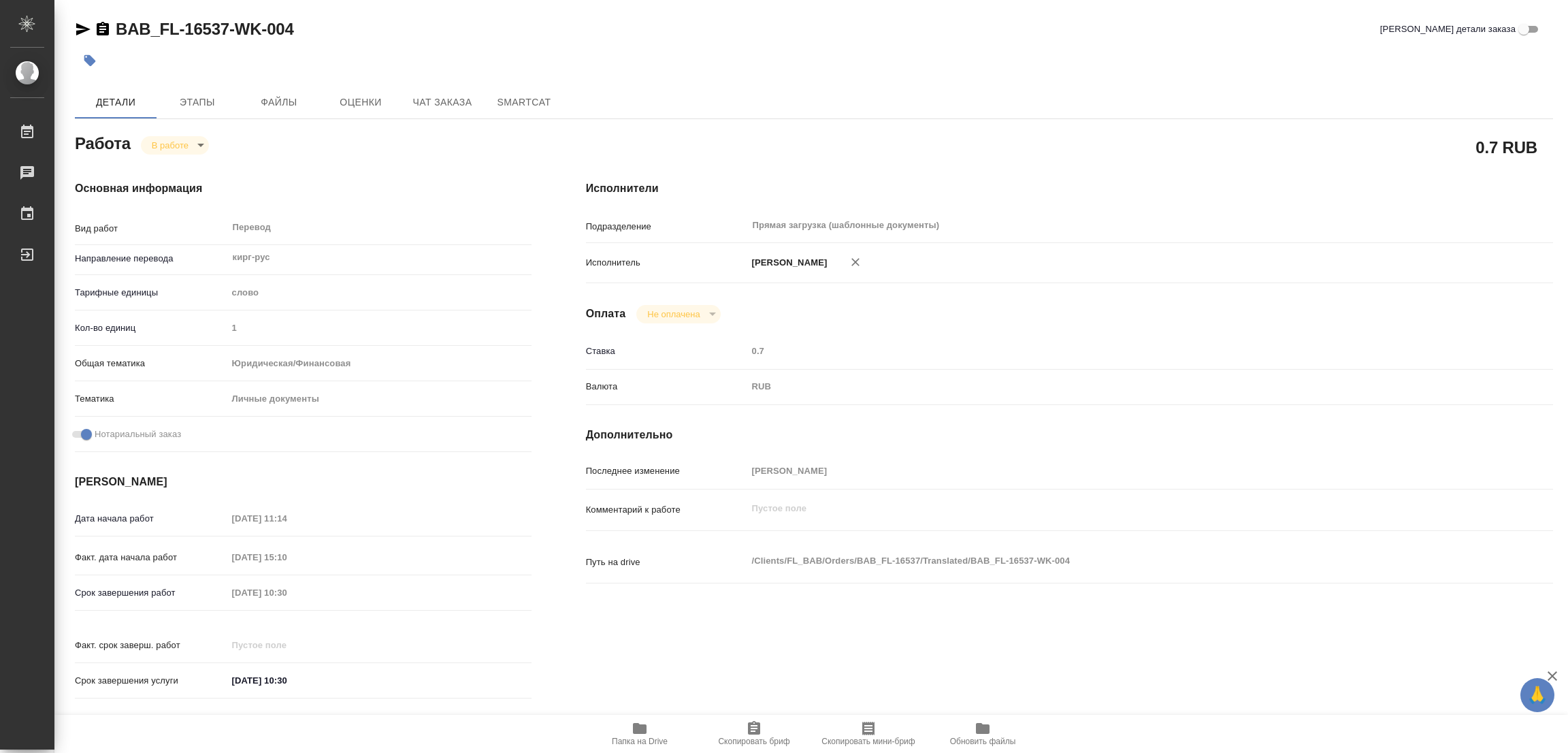
type textarea "x"
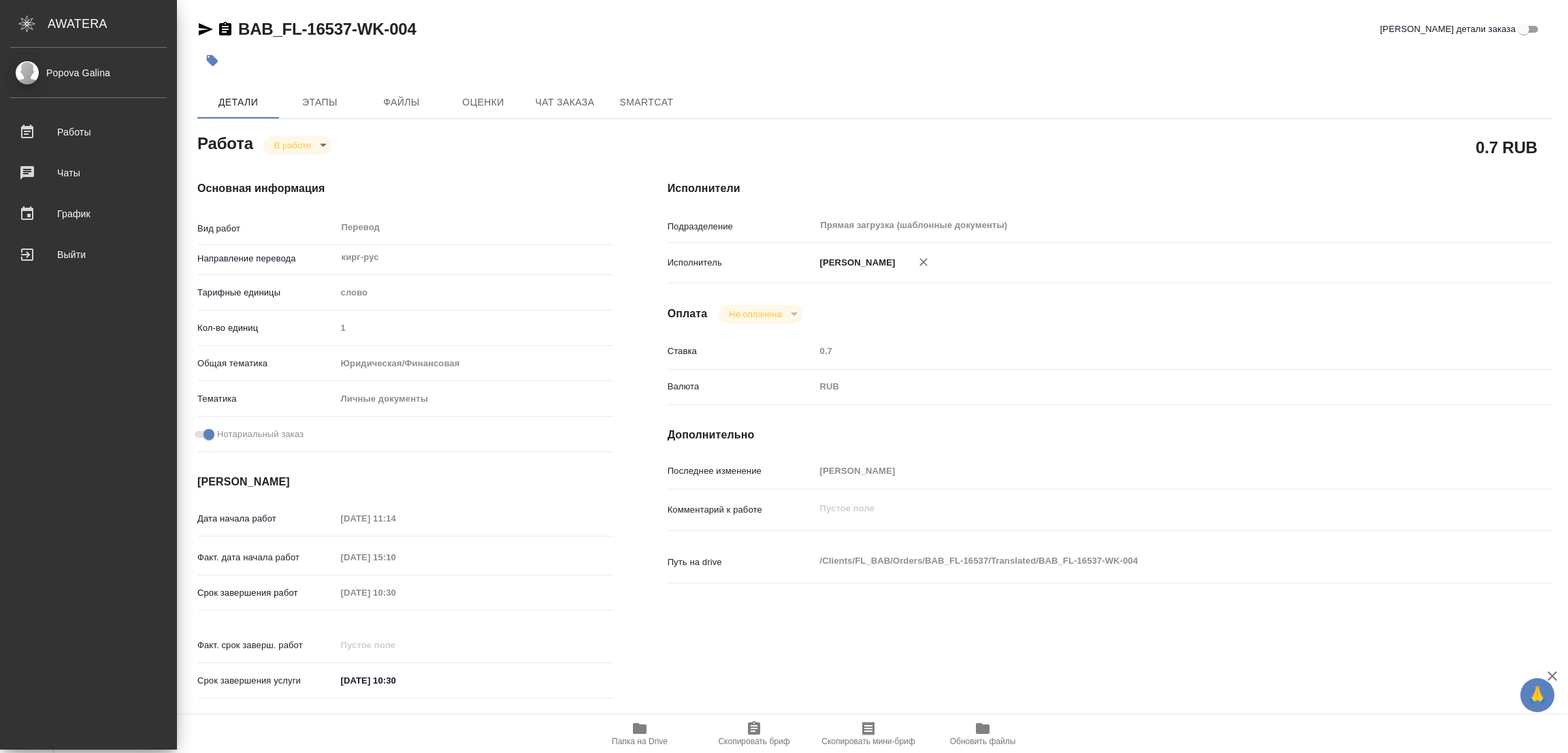
type textarea "x"
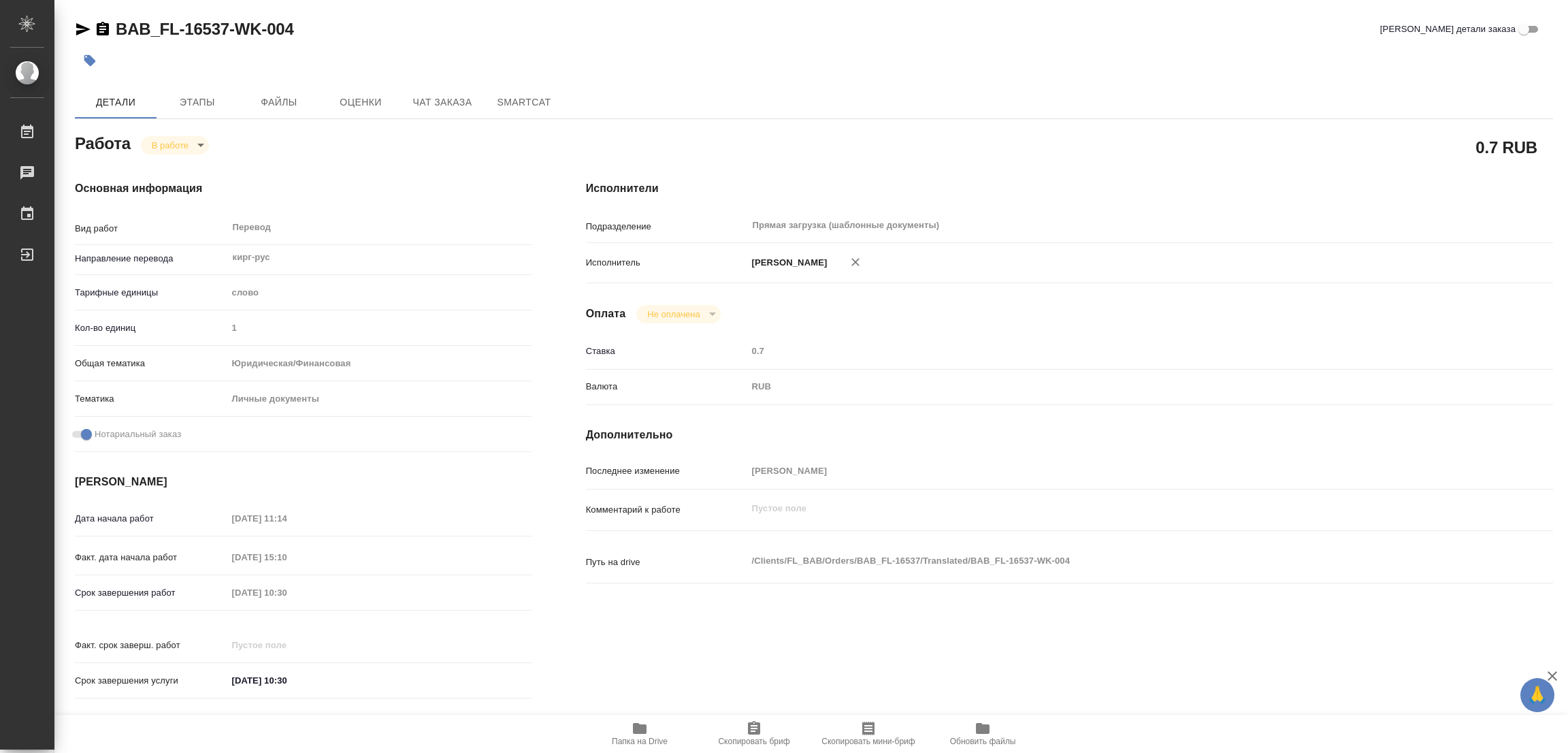
type textarea "x"
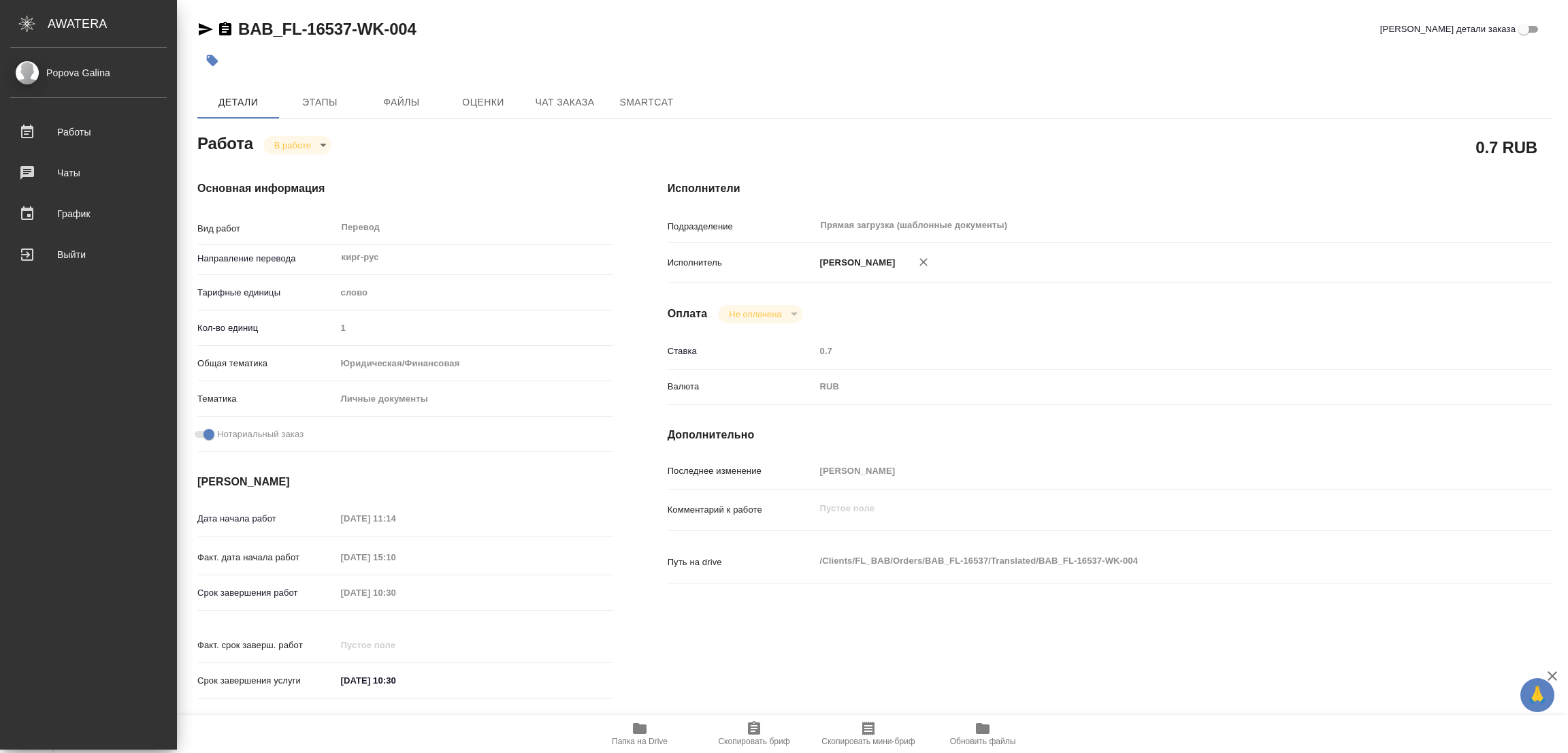
type textarea "x"
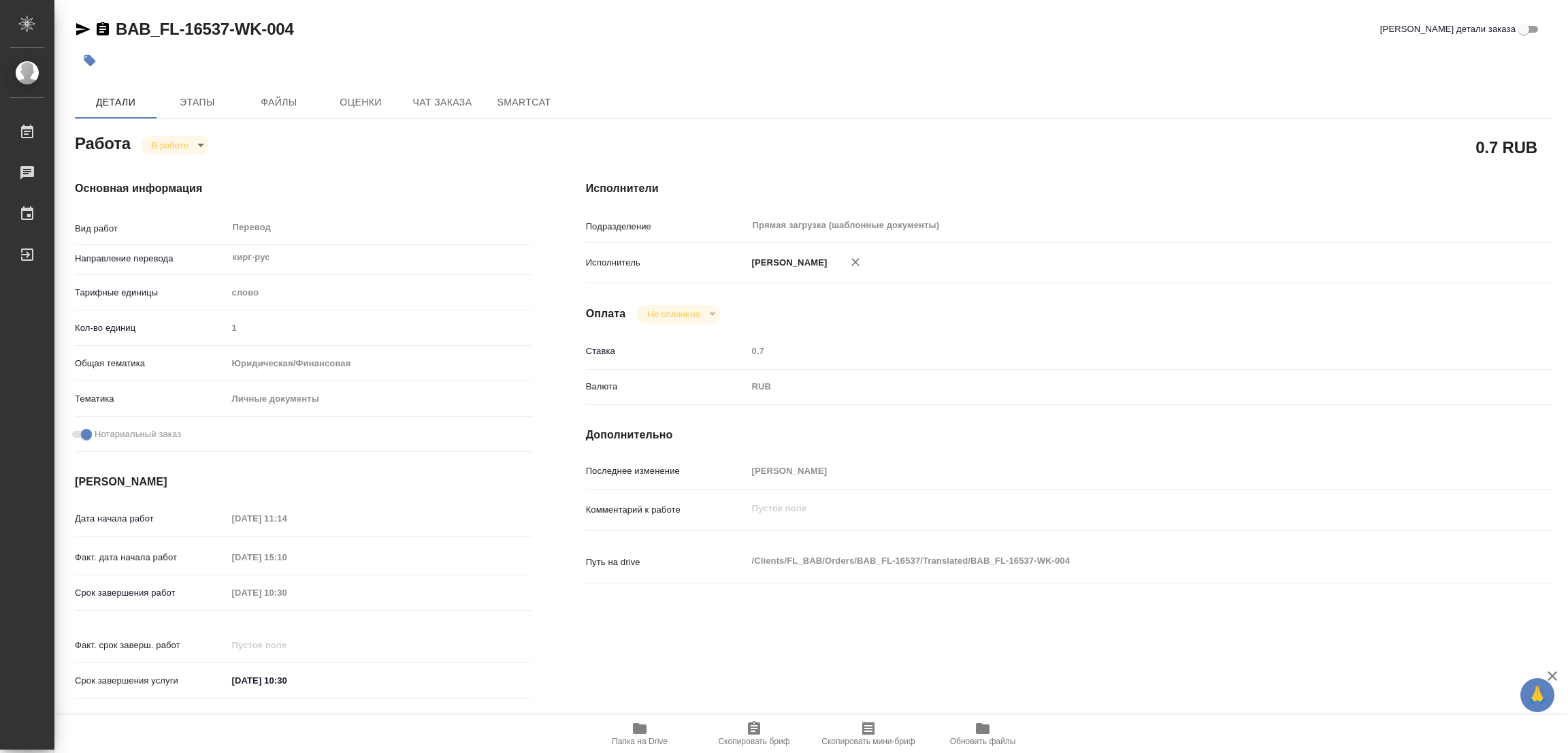
type textarea "x"
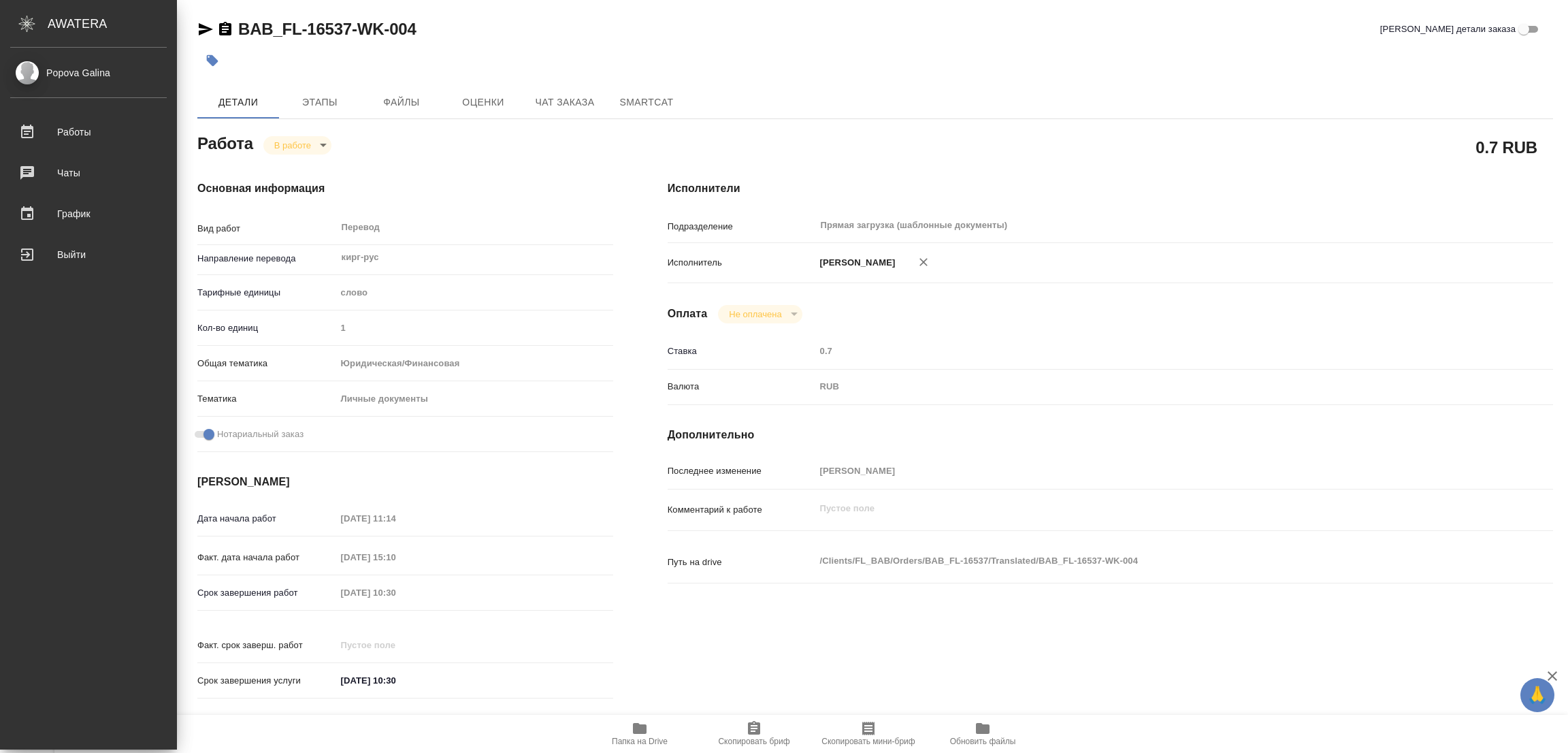
type textarea "x"
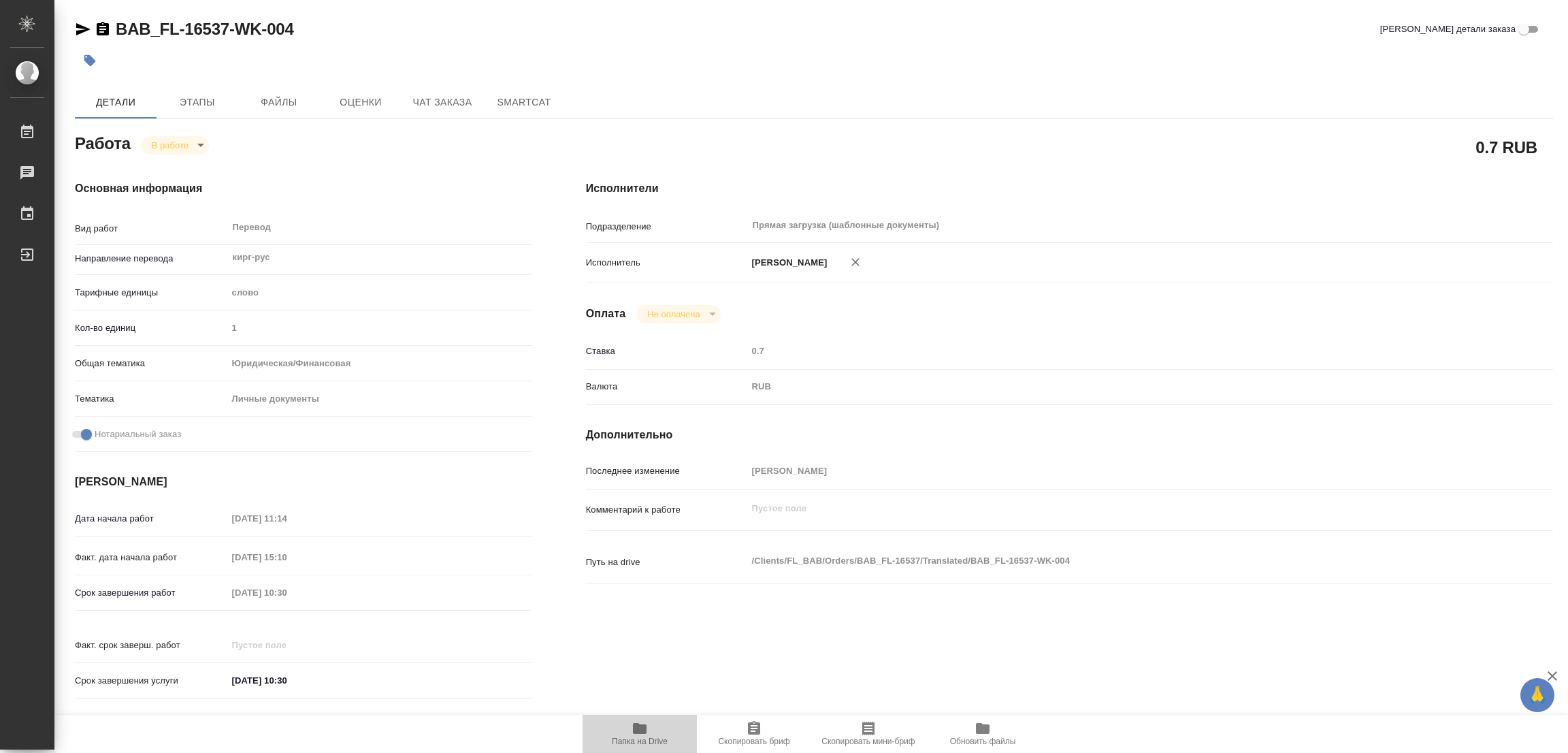
click at [640, 729] on icon "button" at bounding box center [639, 728] width 13 height 11
drag, startPoint x: 108, startPoint y: 13, endPoint x: 227, endPoint y: 28, distance: 119.9
click at [227, 28] on div "BAB_FL-16537-WK-004 Кратко детали заказа Детали Этапы Файлы Оценки Чат заказа S…" at bounding box center [814, 571] width 1493 height 1142
copy link "BAB_FL-16537"
click at [754, 743] on span "Скопировать бриф" at bounding box center [754, 740] width 72 height 10
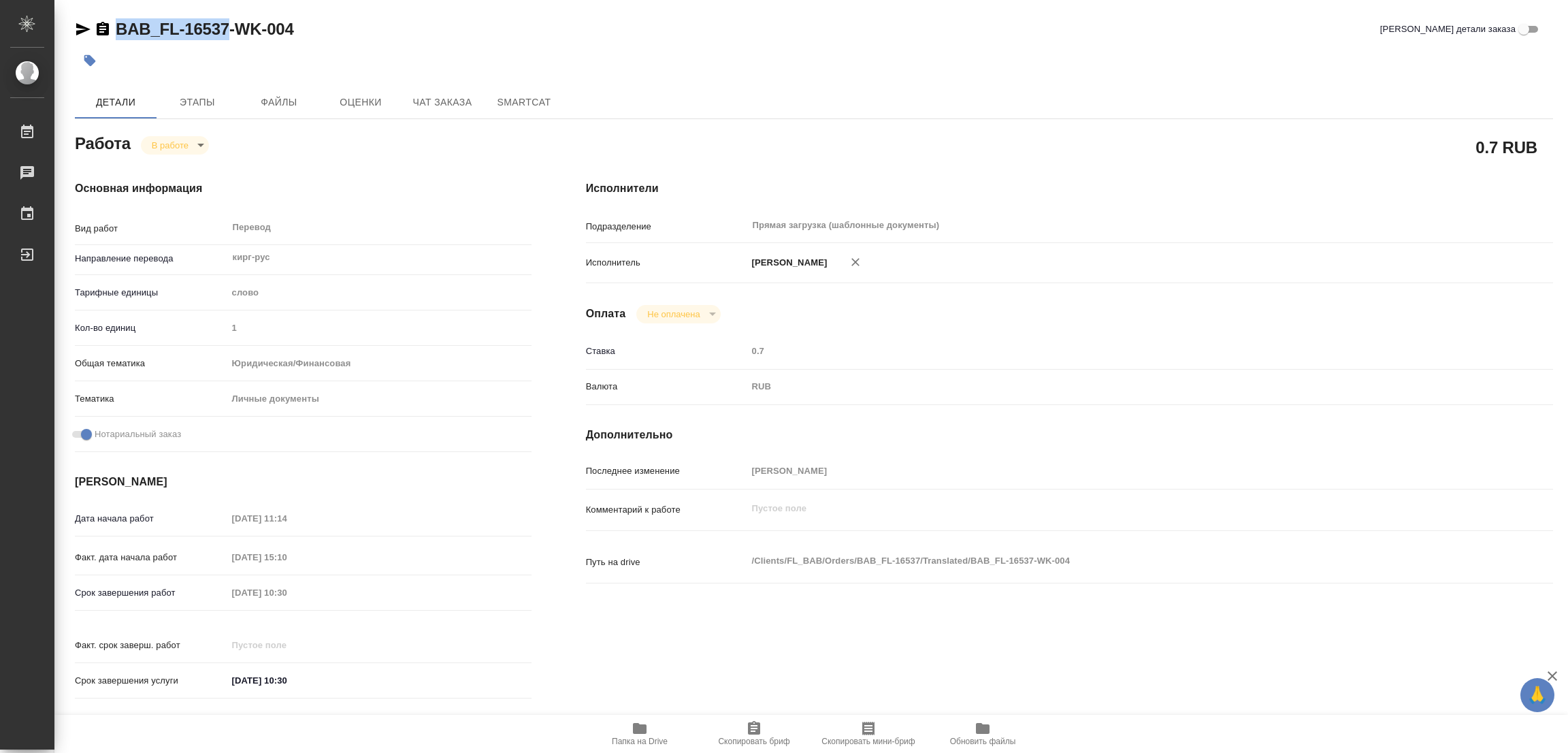
copy link "BAB_FL-16537"
click at [197, 598] on div "Срок завершения работ 19.09.2025 10:30" at bounding box center [303, 592] width 457 height 24
type textarea "x"
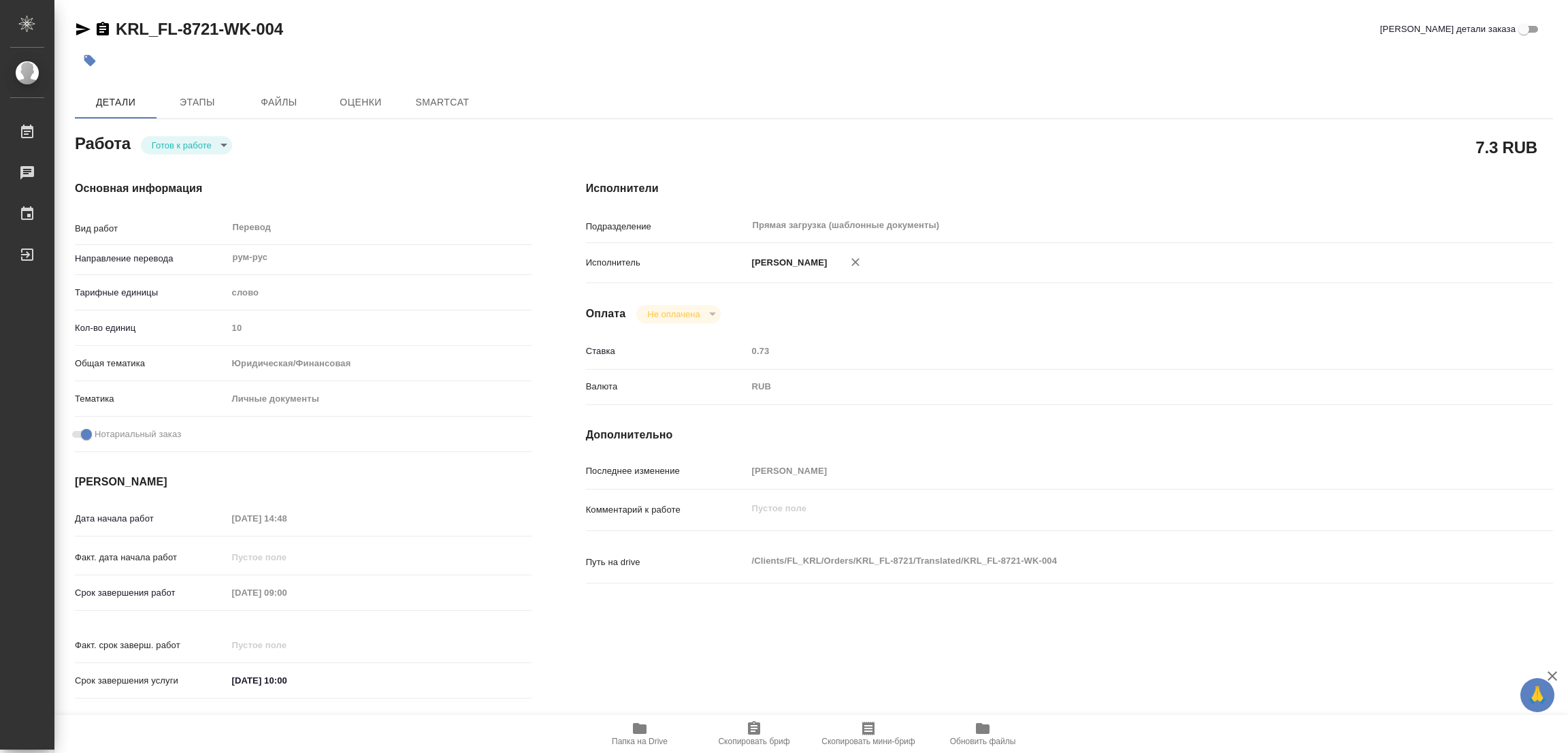
type textarea "x"
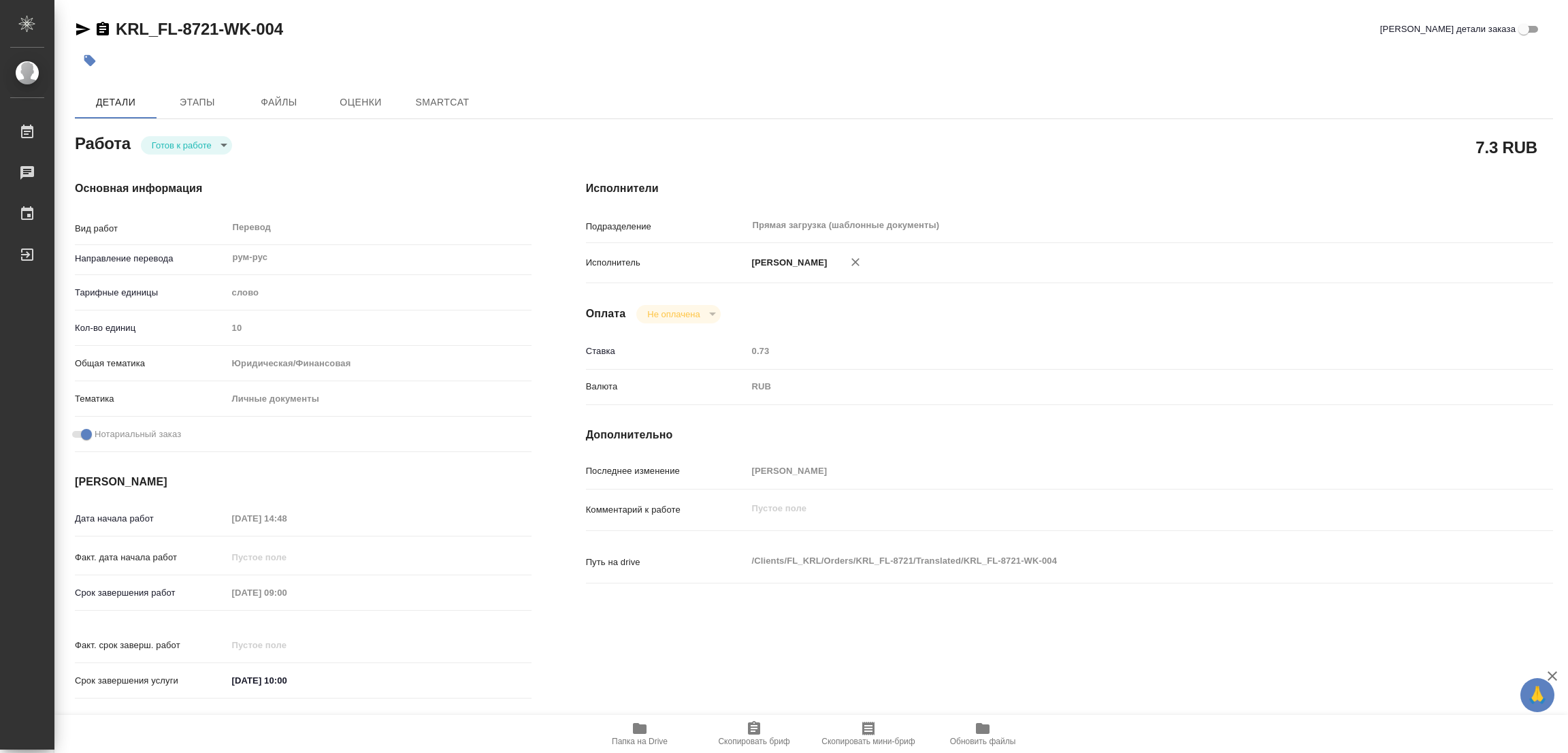
type textarea "x"
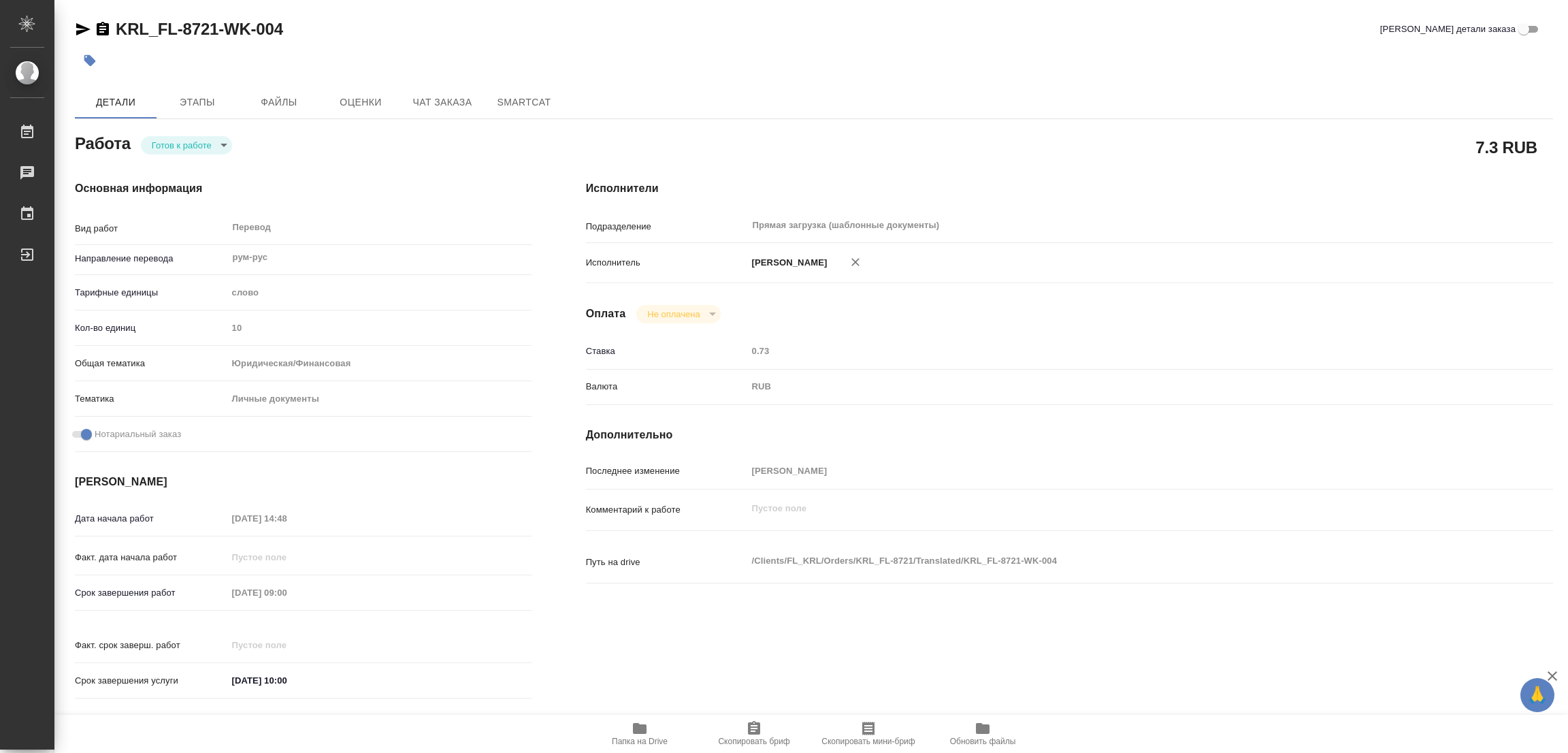
type textarea "x"
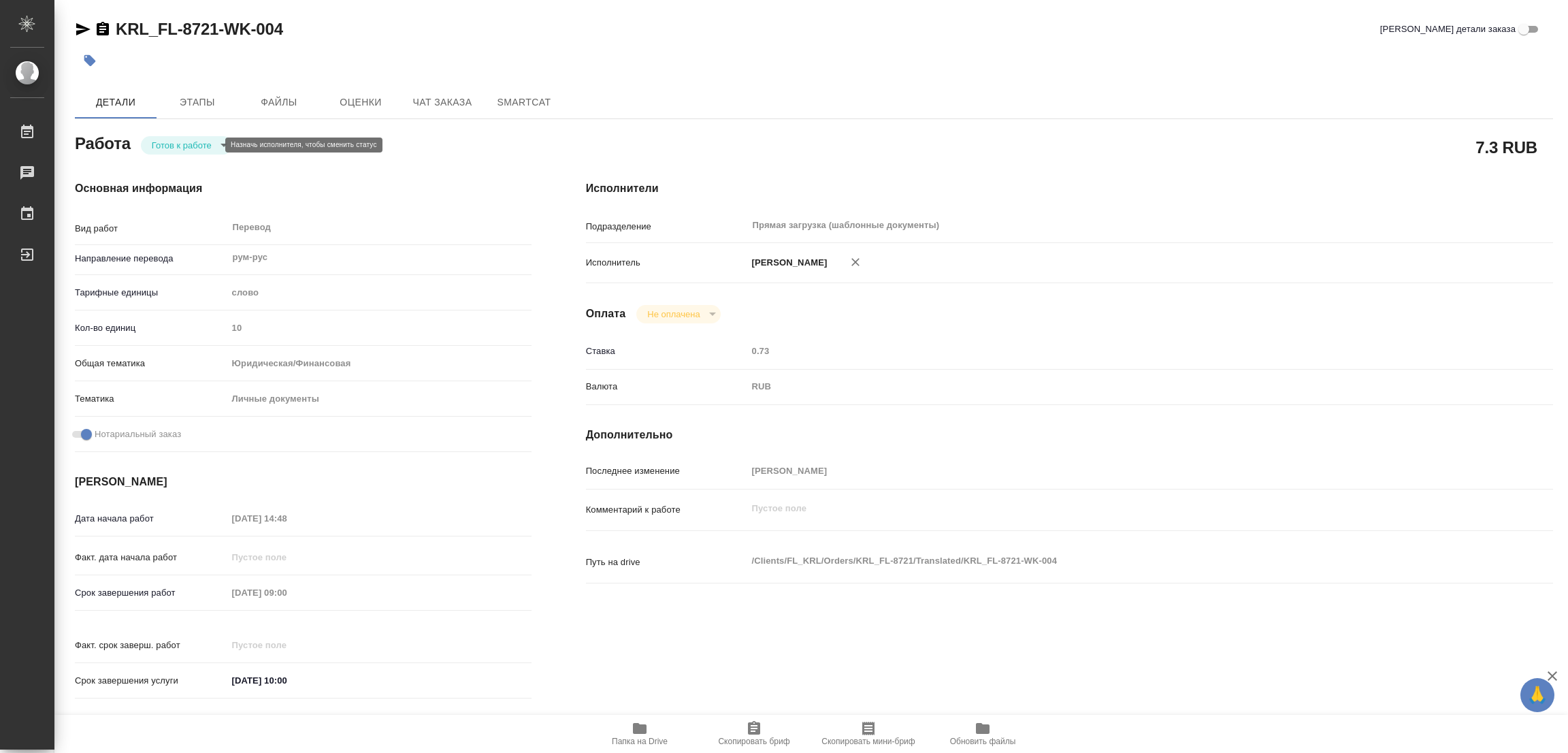
type textarea "x"
click at [169, 140] on body "🙏 .cls-1 fill:#fff; AWATERA [PERSON_NAME] Работы Чаты График Выйти KRL_FL-8721-…" at bounding box center [784, 376] width 1568 height 753
click at [169, 140] on button "В работе" at bounding box center [174, 145] width 45 height 15
type textarea "x"
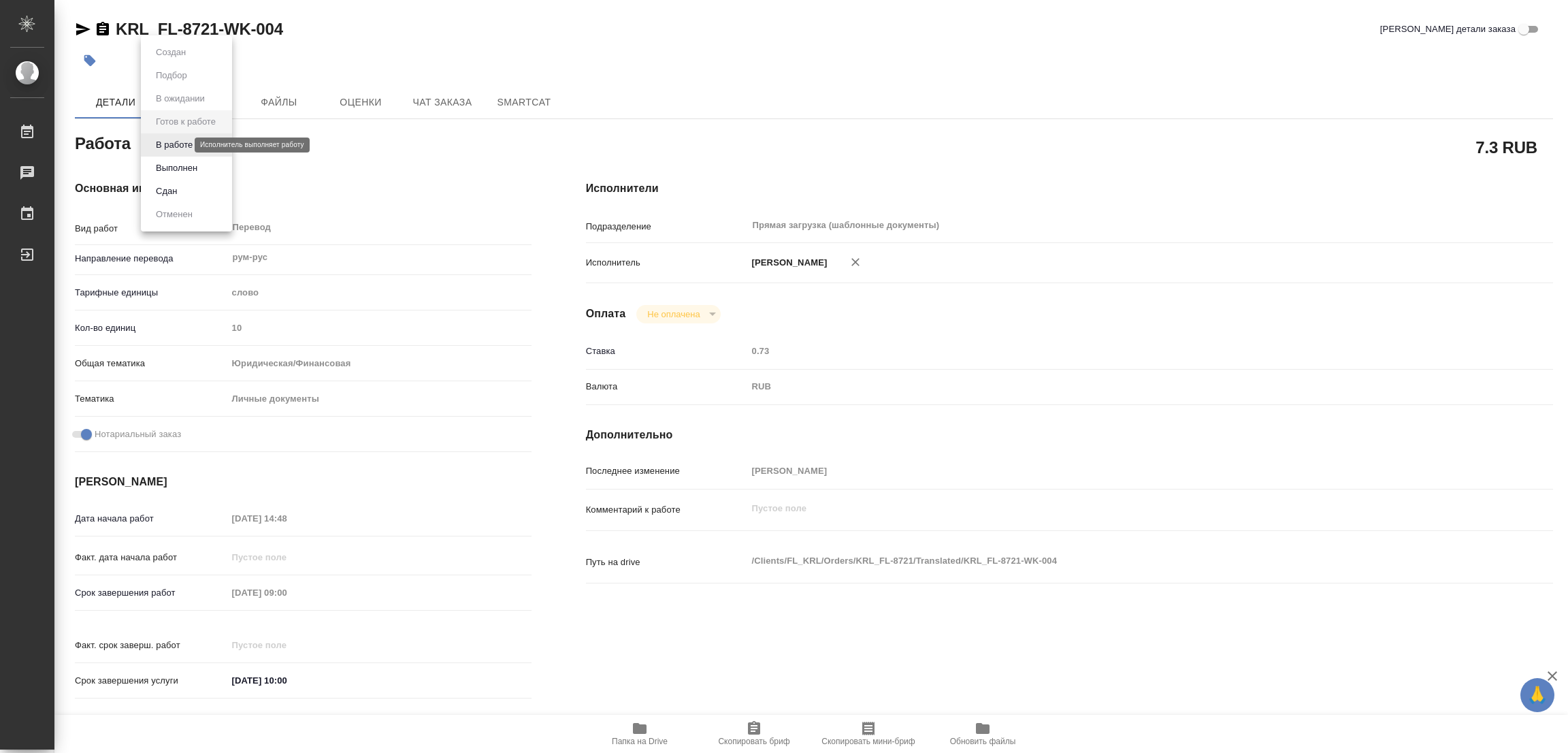
type textarea "x"
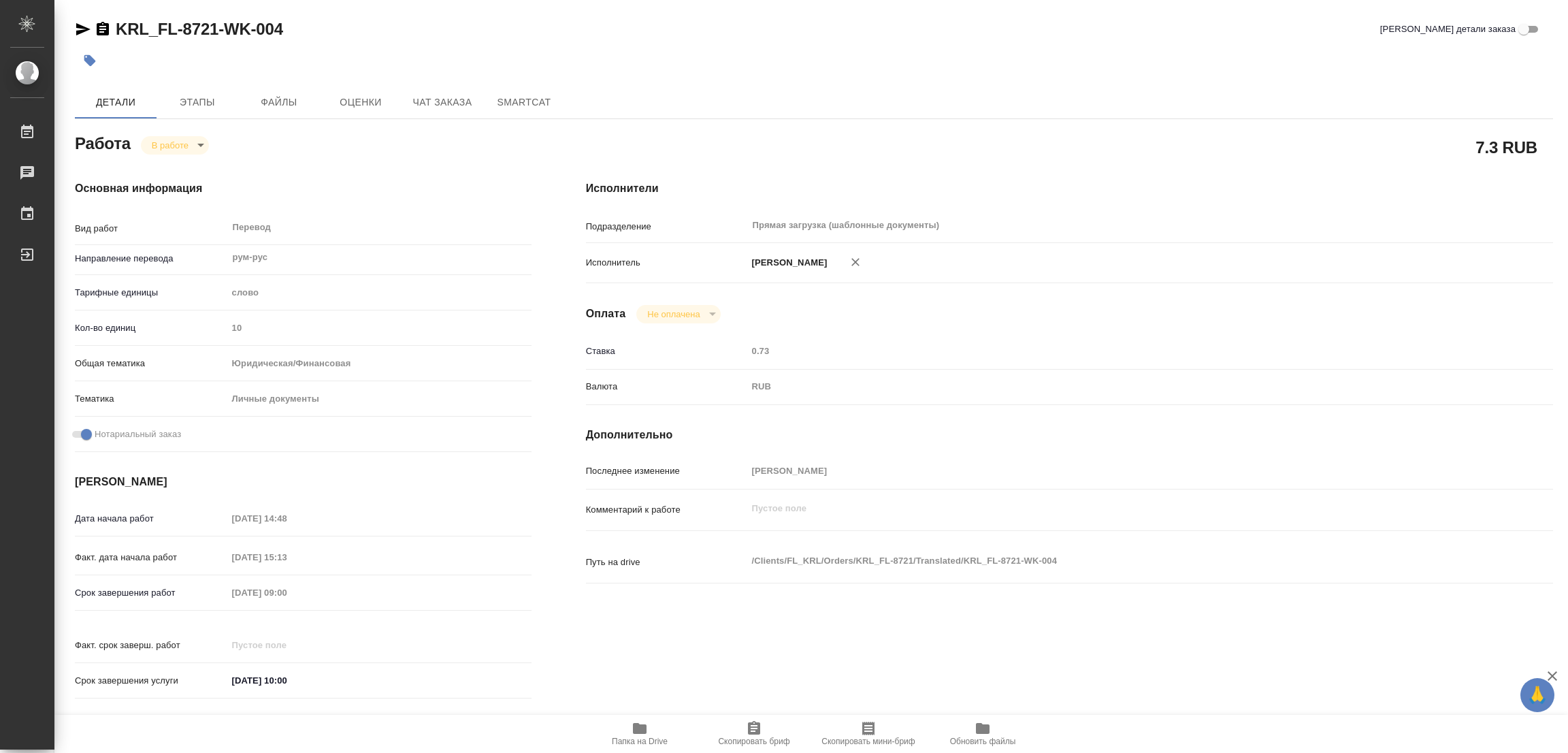
type textarea "x"
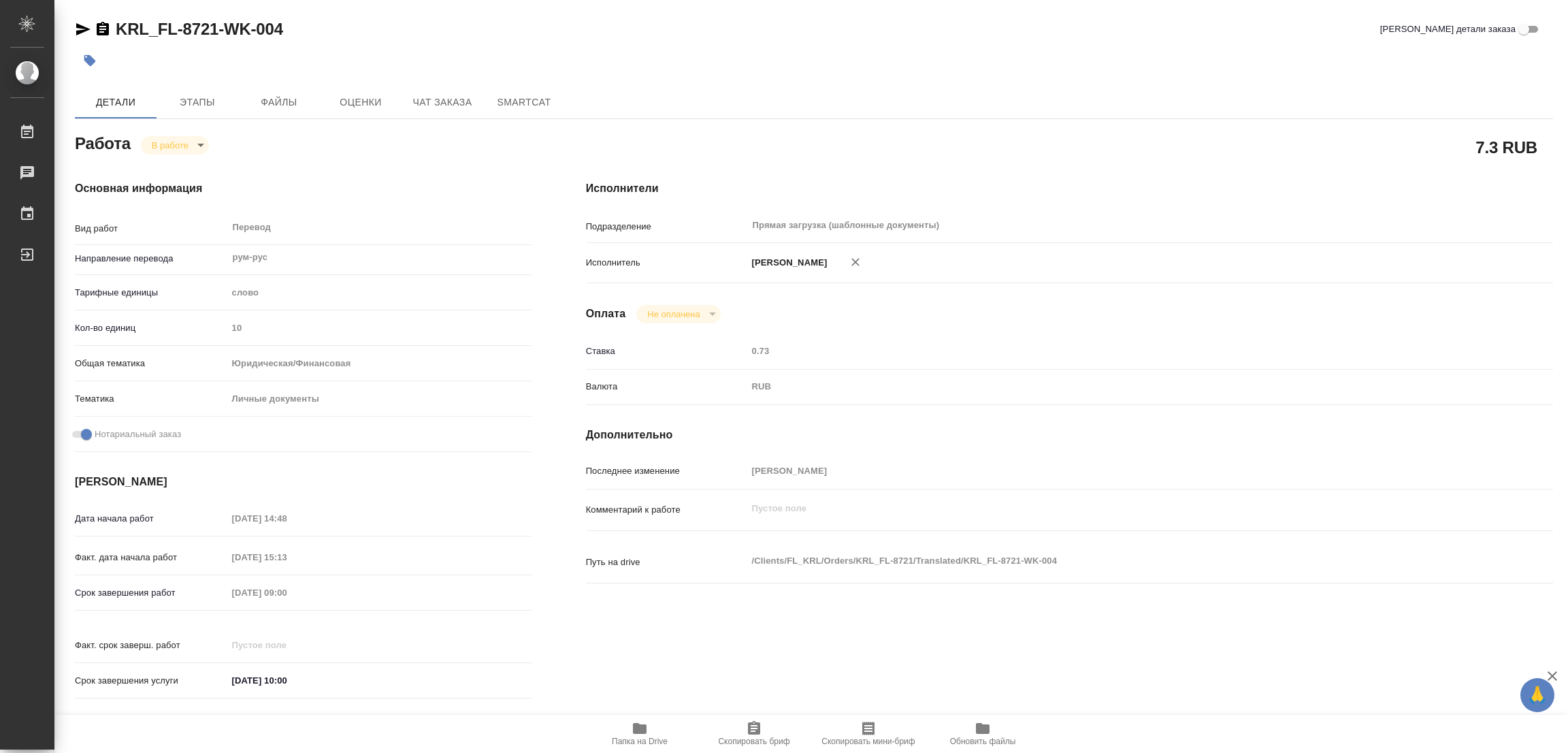
type textarea "x"
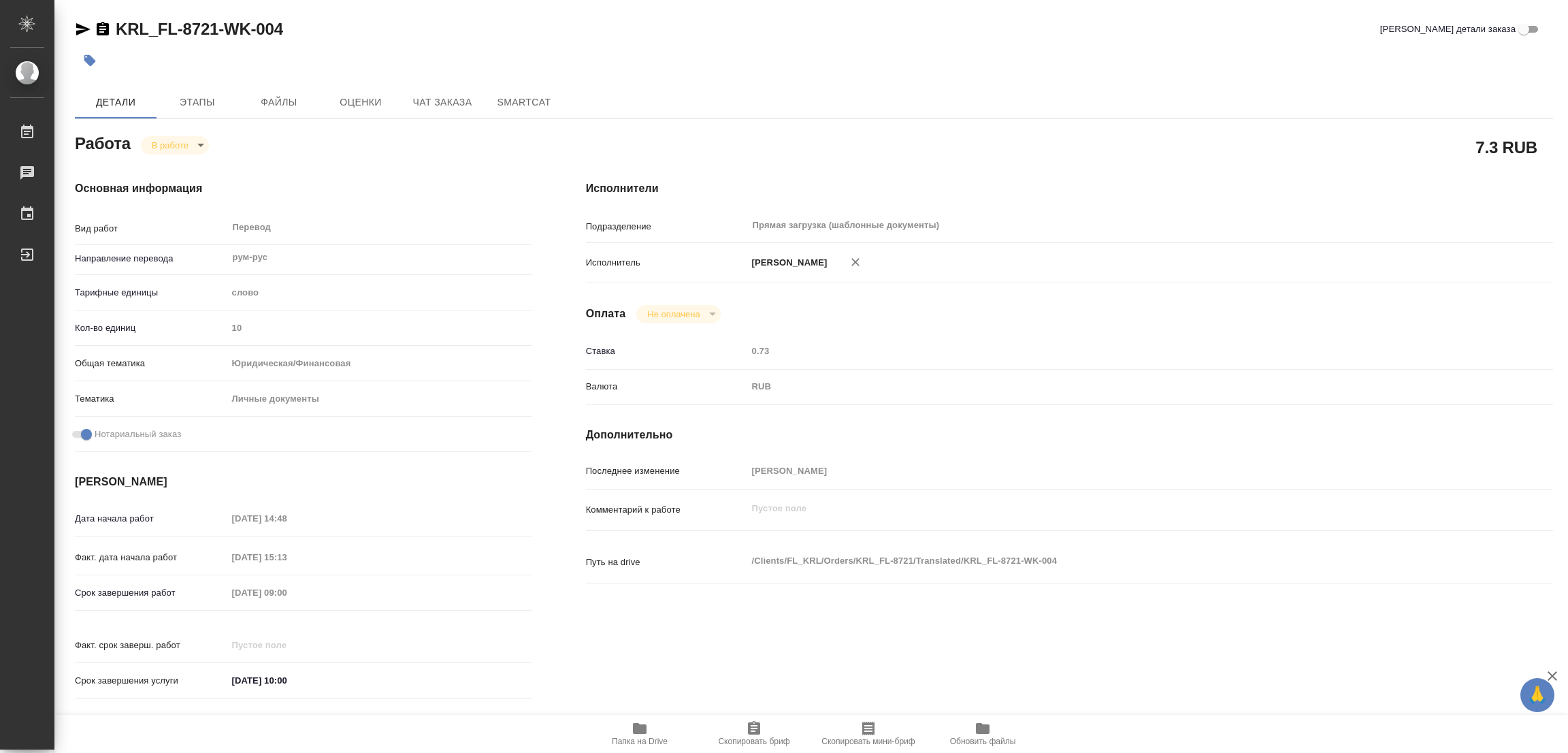
type textarea "x"
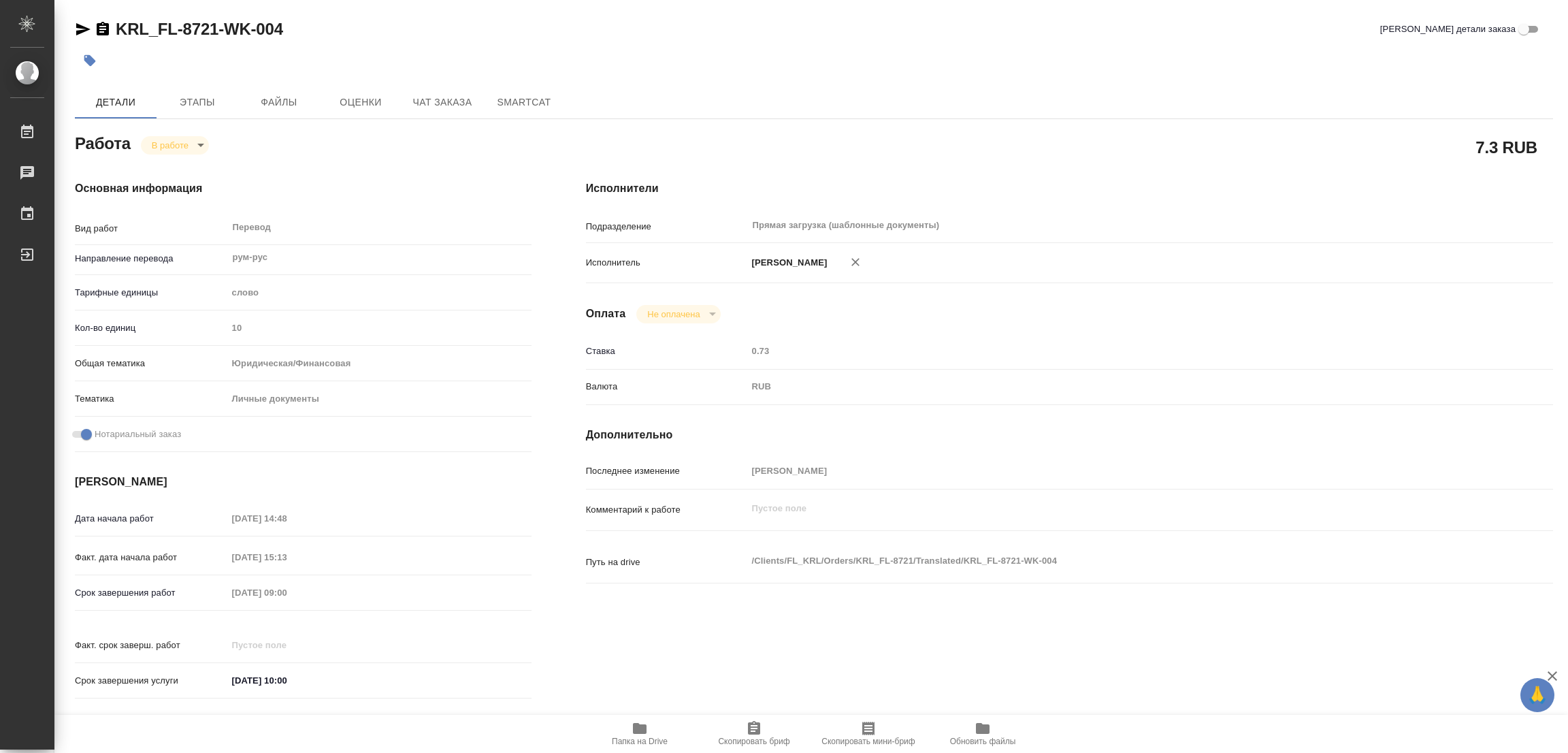
type textarea "x"
click at [639, 730] on icon "button" at bounding box center [639, 728] width 13 height 11
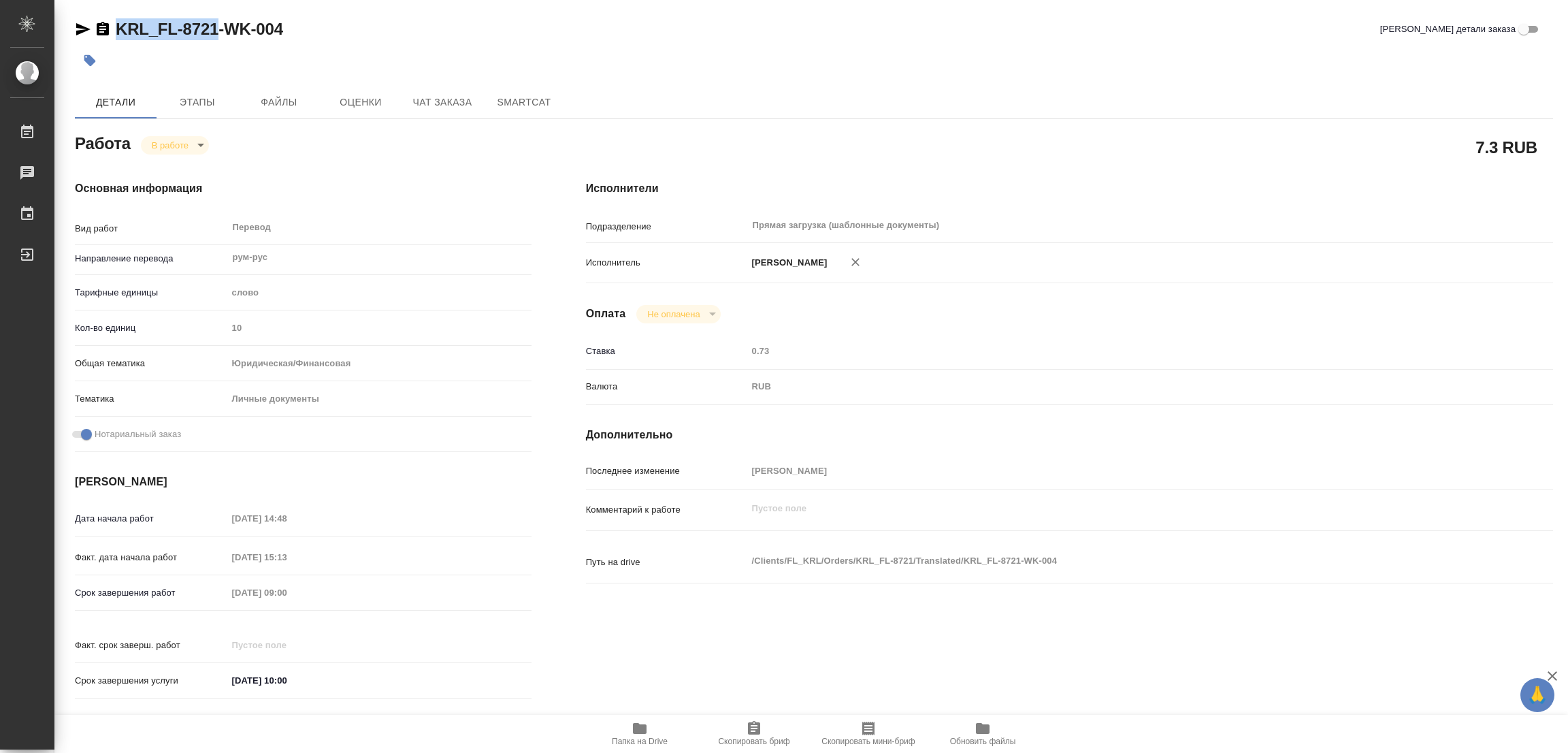
drag, startPoint x: 112, startPoint y: 13, endPoint x: 215, endPoint y: 21, distance: 103.3
click at [215, 21] on div "KRL_FL-8721-WK-004 Кратко детали заказа Детали Этапы Файлы Оценки Чат заказа Sm…" at bounding box center [814, 571] width 1493 height 1142
copy link "KRL_FL-8721"
click at [750, 736] on span "Скопировать бриф" at bounding box center [754, 740] width 72 height 10
copy link "KRL_FL-8721"
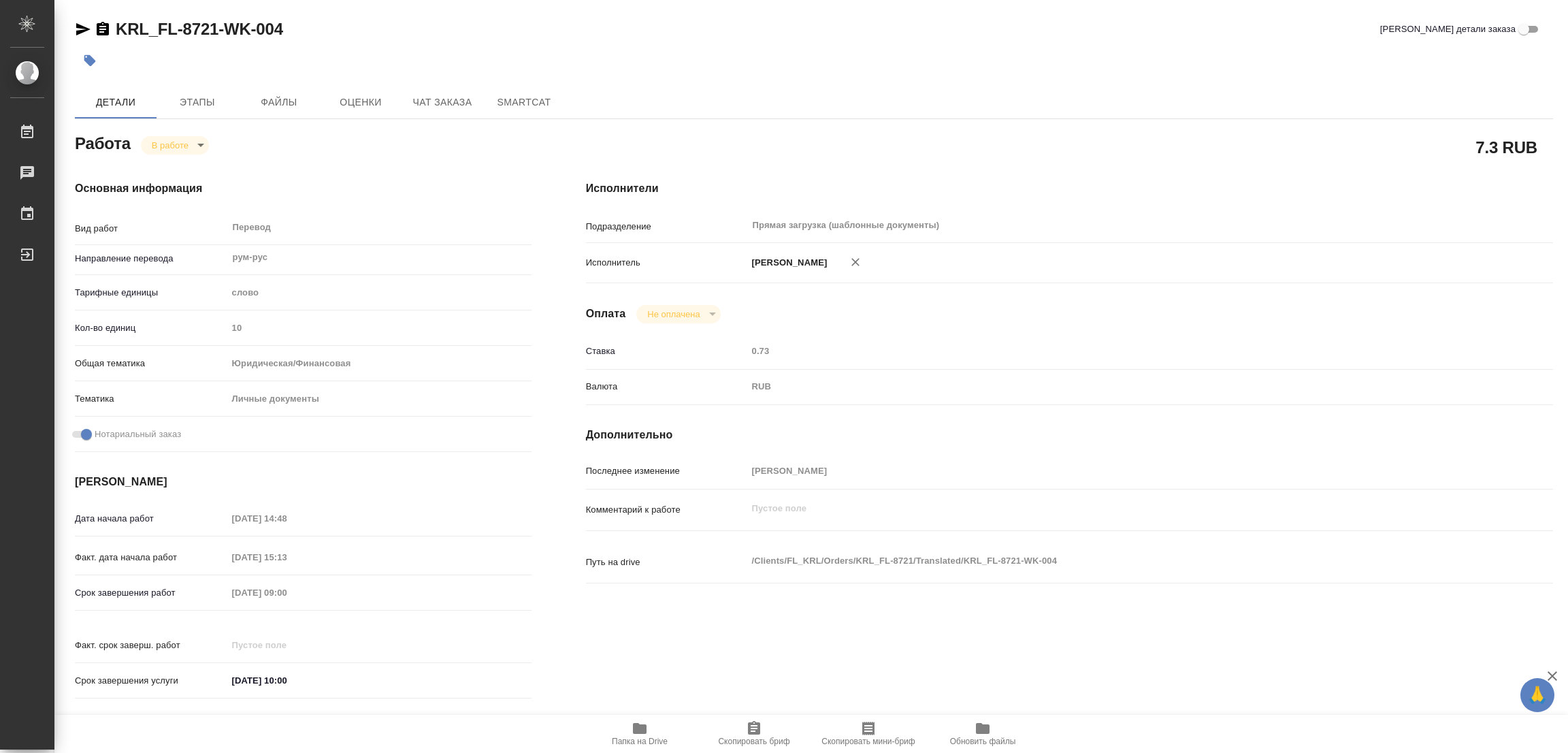
click at [1103, 155] on div "Исполнители Подразделение Прямая загрузка (шаблонные документы) ​ Исполнитель […" at bounding box center [1070, 443] width 1022 height 581
click at [167, 576] on div "Дата начала работ [DATE] 14:48 Факт. дата начала работ [DATE] 15:13 Срок заверш…" at bounding box center [303, 607] width 457 height 201
drag, startPoint x: 1352, startPoint y: 450, endPoint x: 1366, endPoint y: 396, distance: 55.8
click at [1355, 446] on div "Исполнители Подразделение Прямая загрузка (шаблонные документы) ​ Исполнитель […" at bounding box center [1070, 443] width 1022 height 581
click at [1171, 439] on h4 "Дополнительно" at bounding box center [1070, 435] width 967 height 16
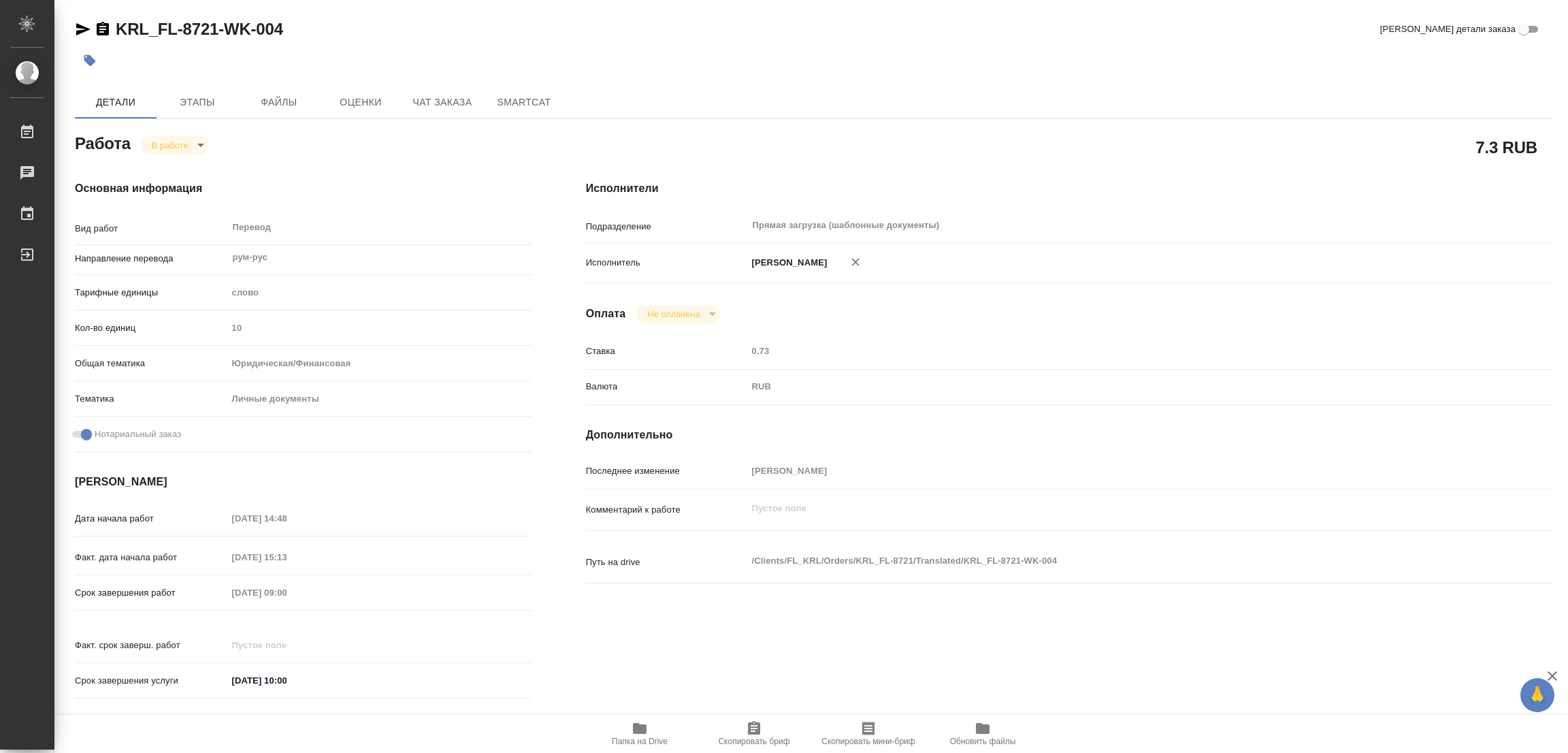
type textarea "x"
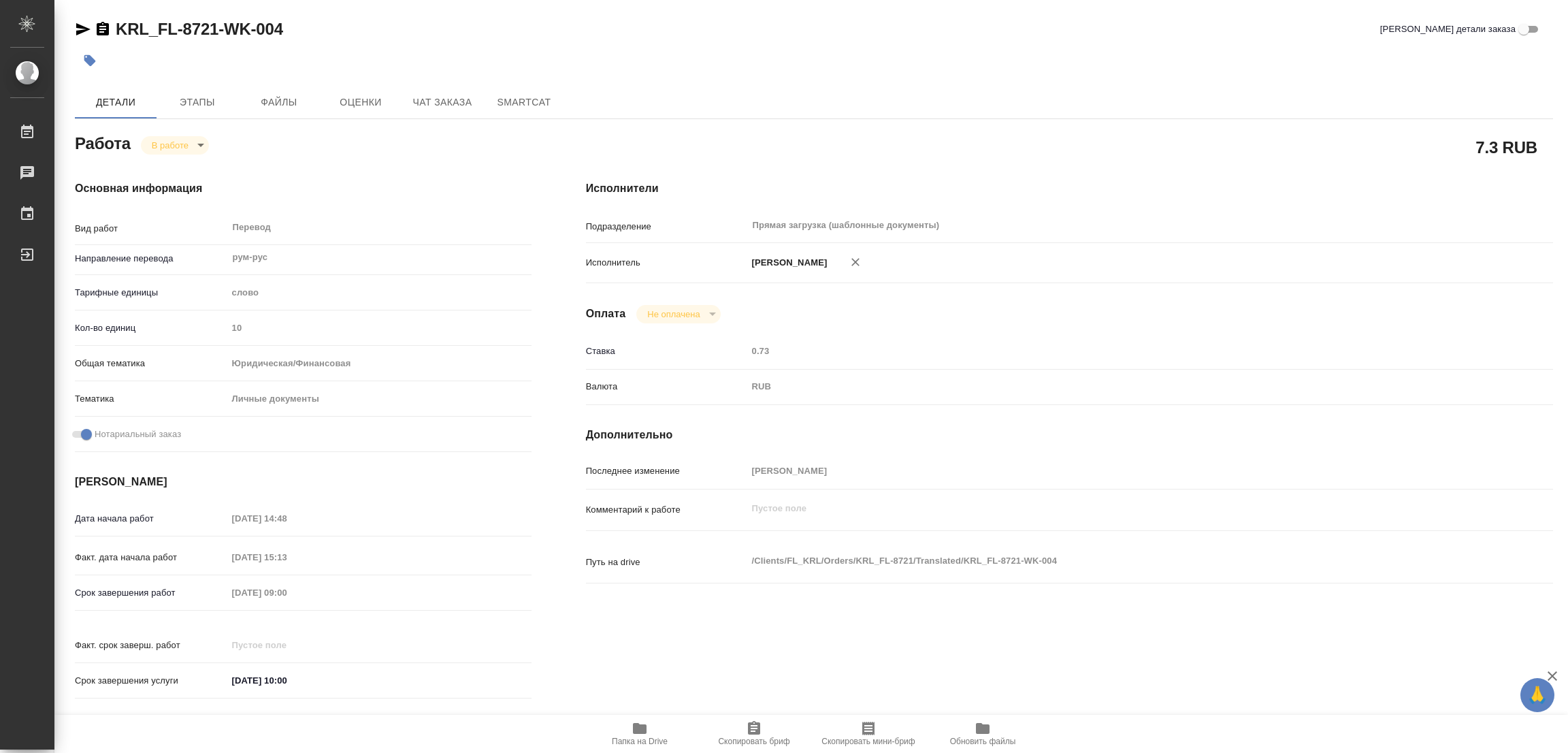
type textarea "x"
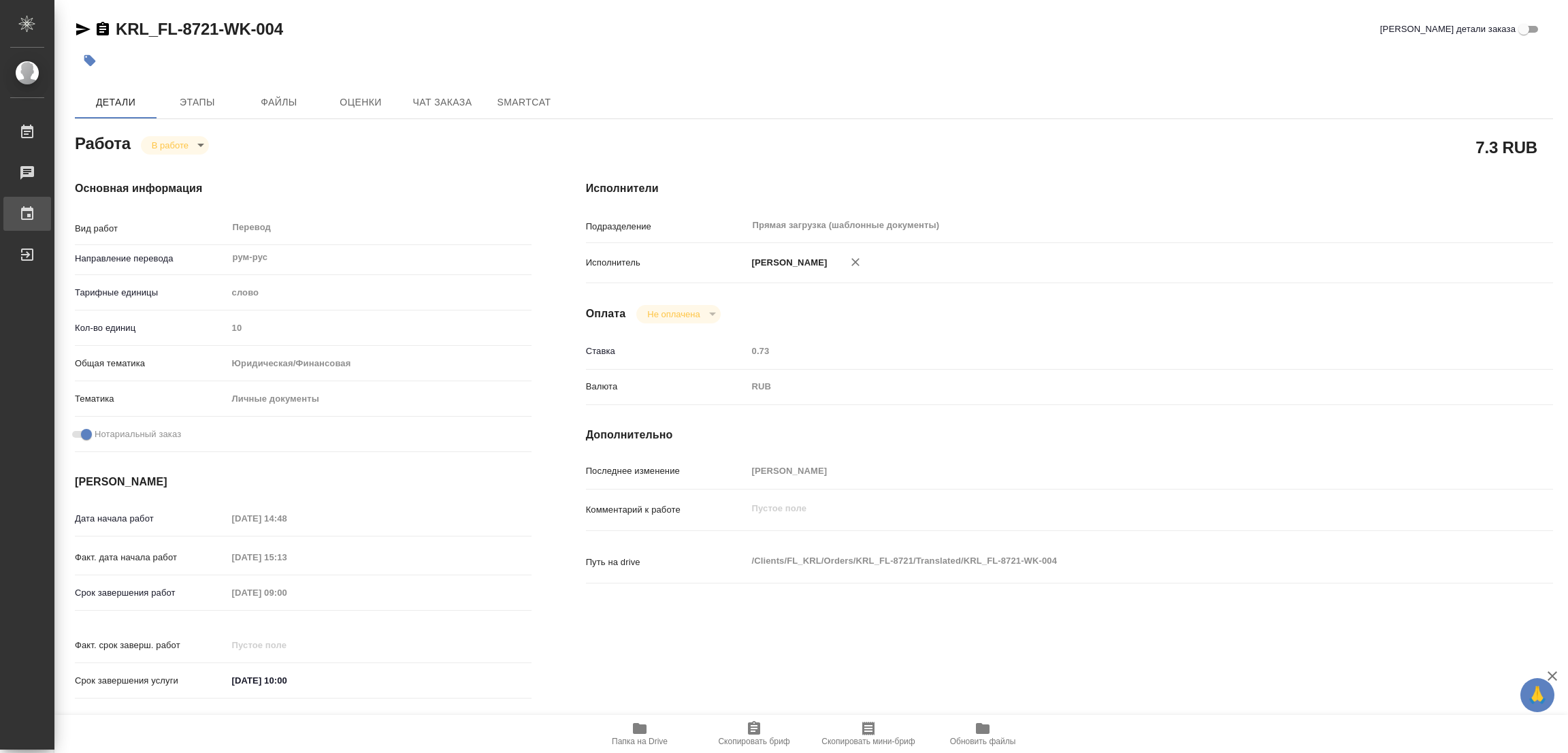
type textarea "x"
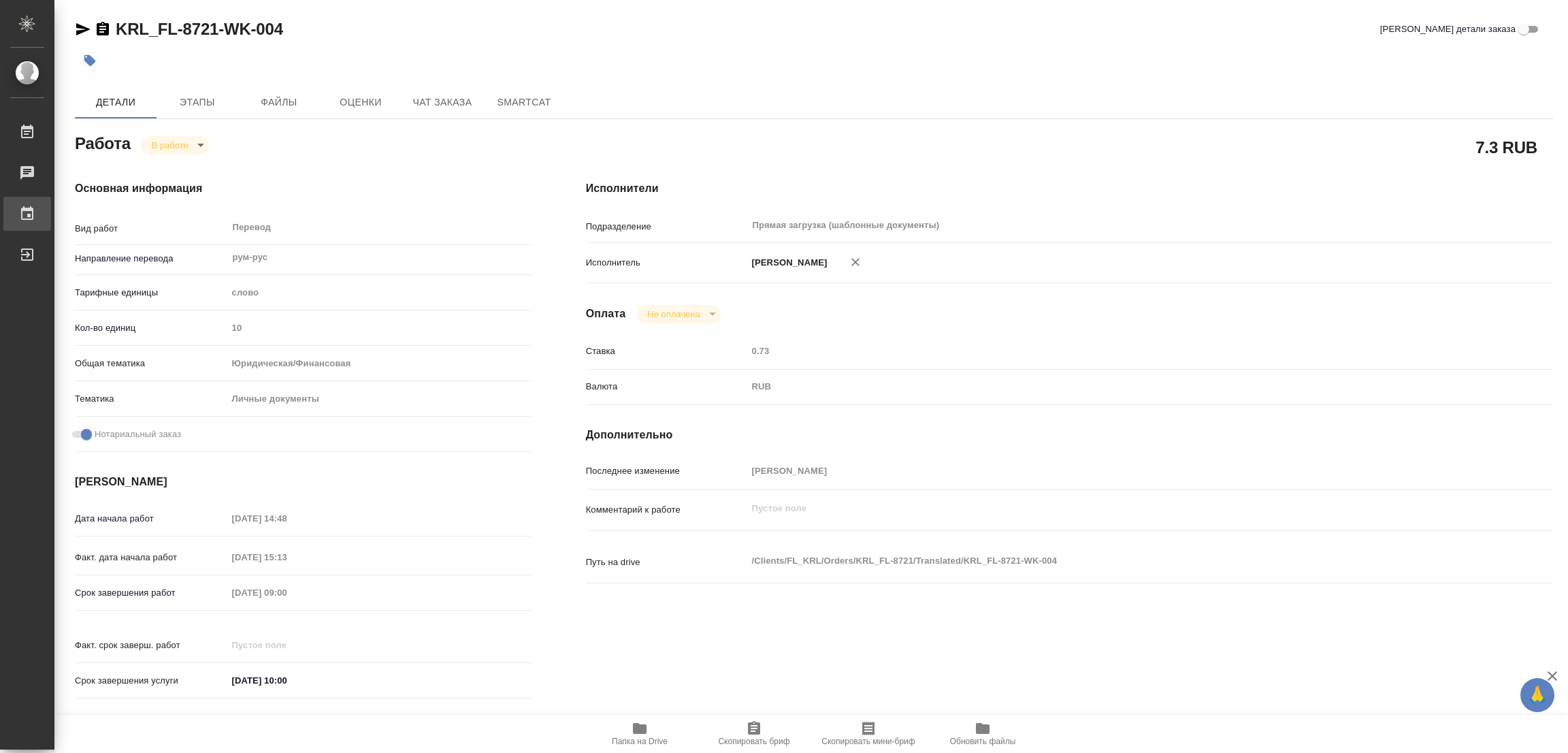
type textarea "x"
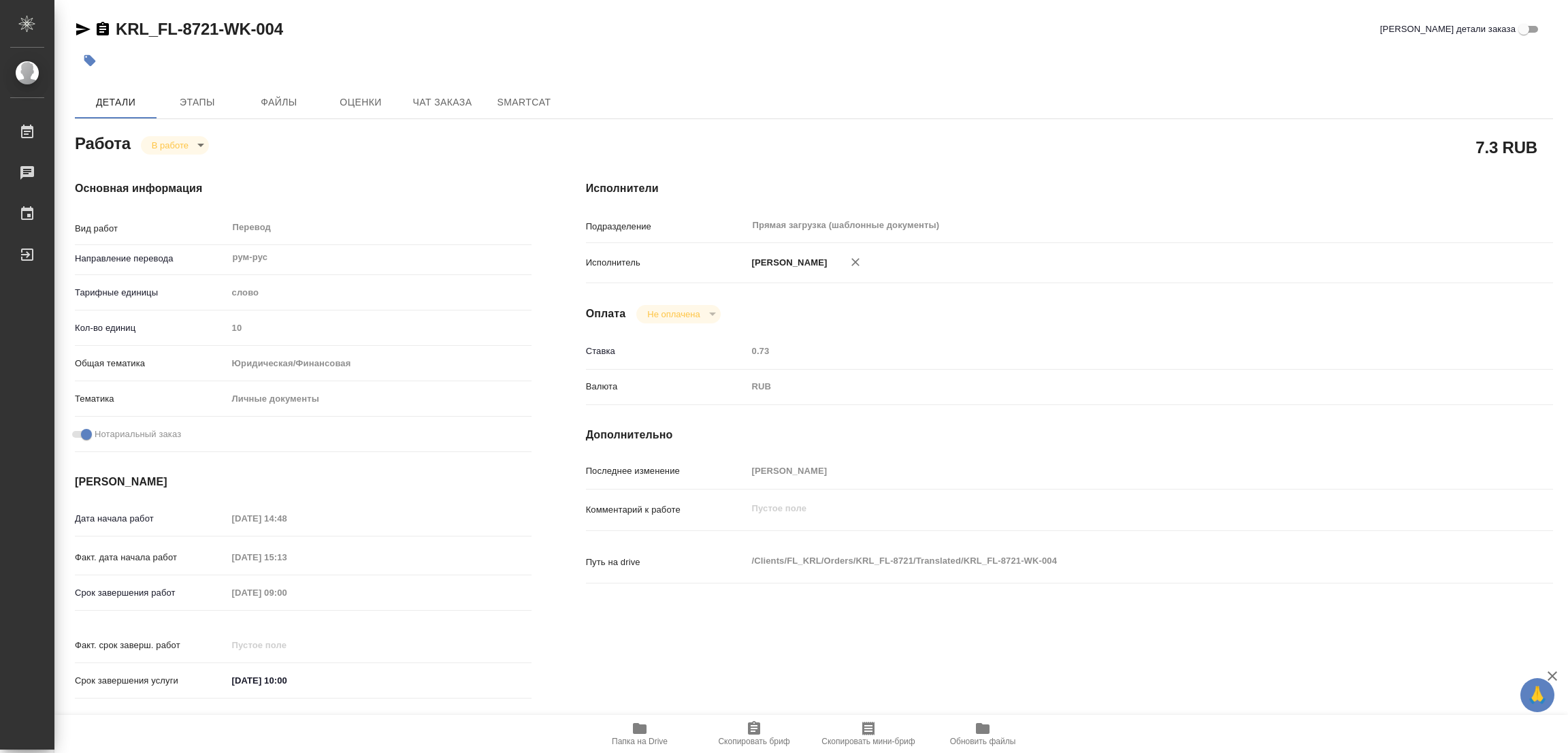
type textarea "x"
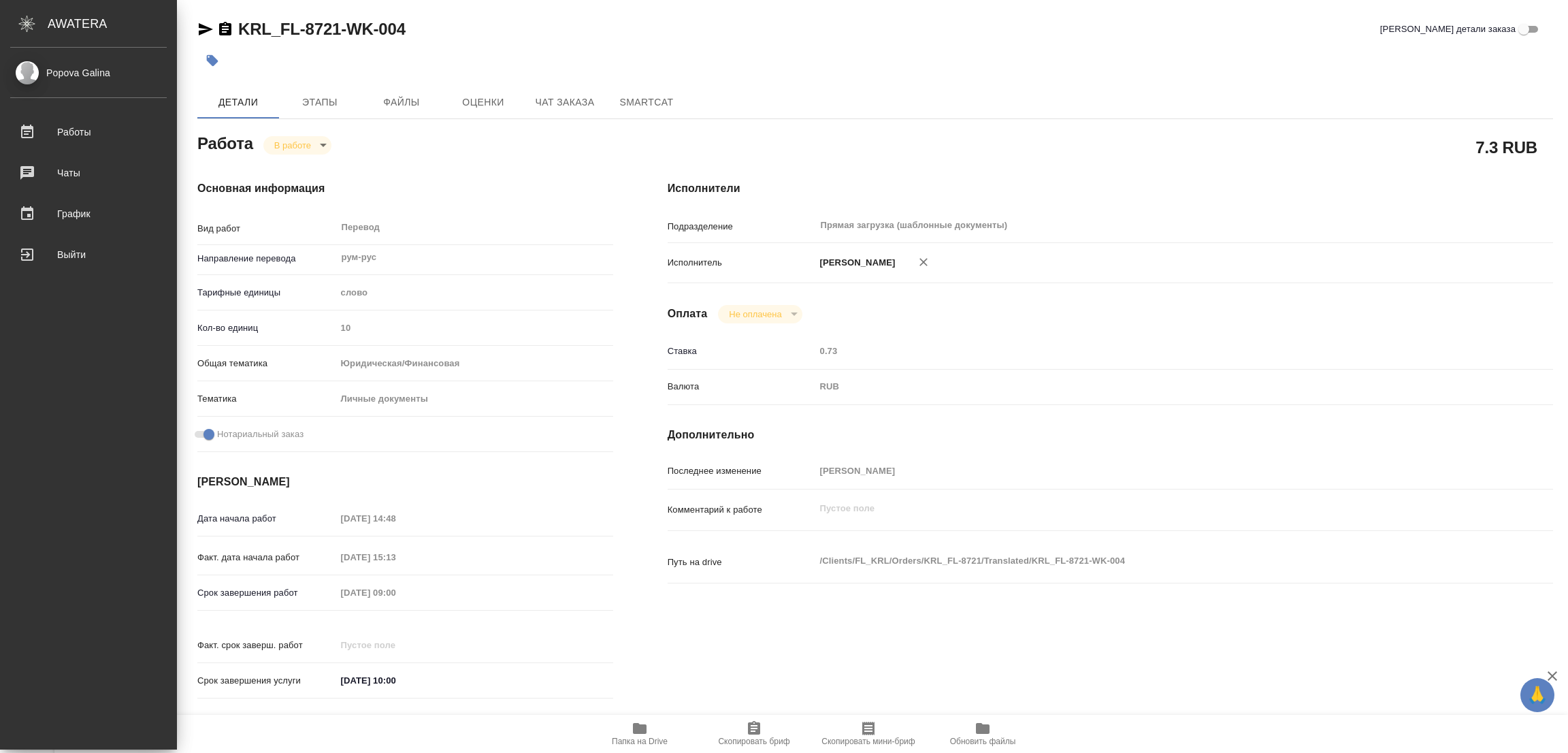
type textarea "x"
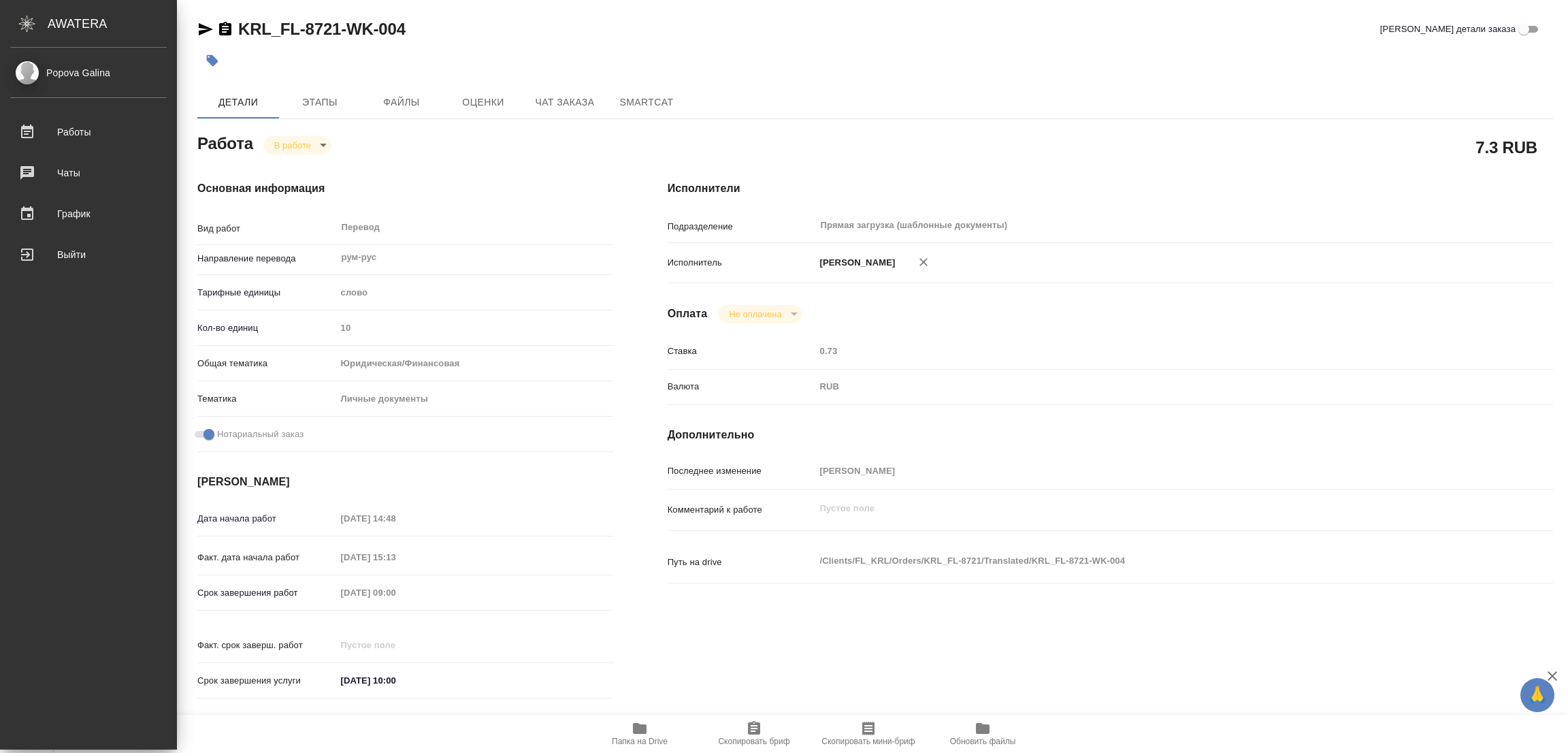
type textarea "x"
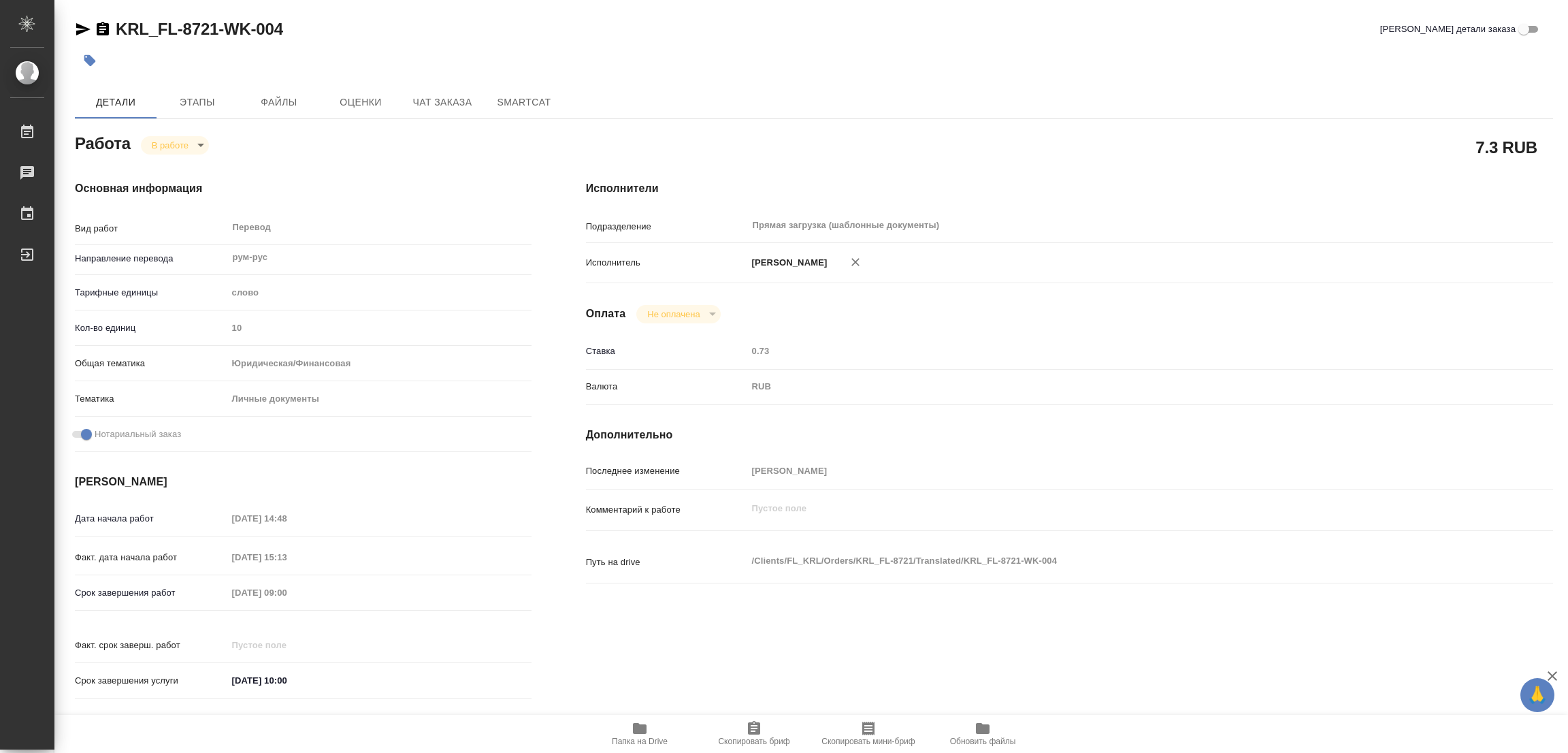
type textarea "x"
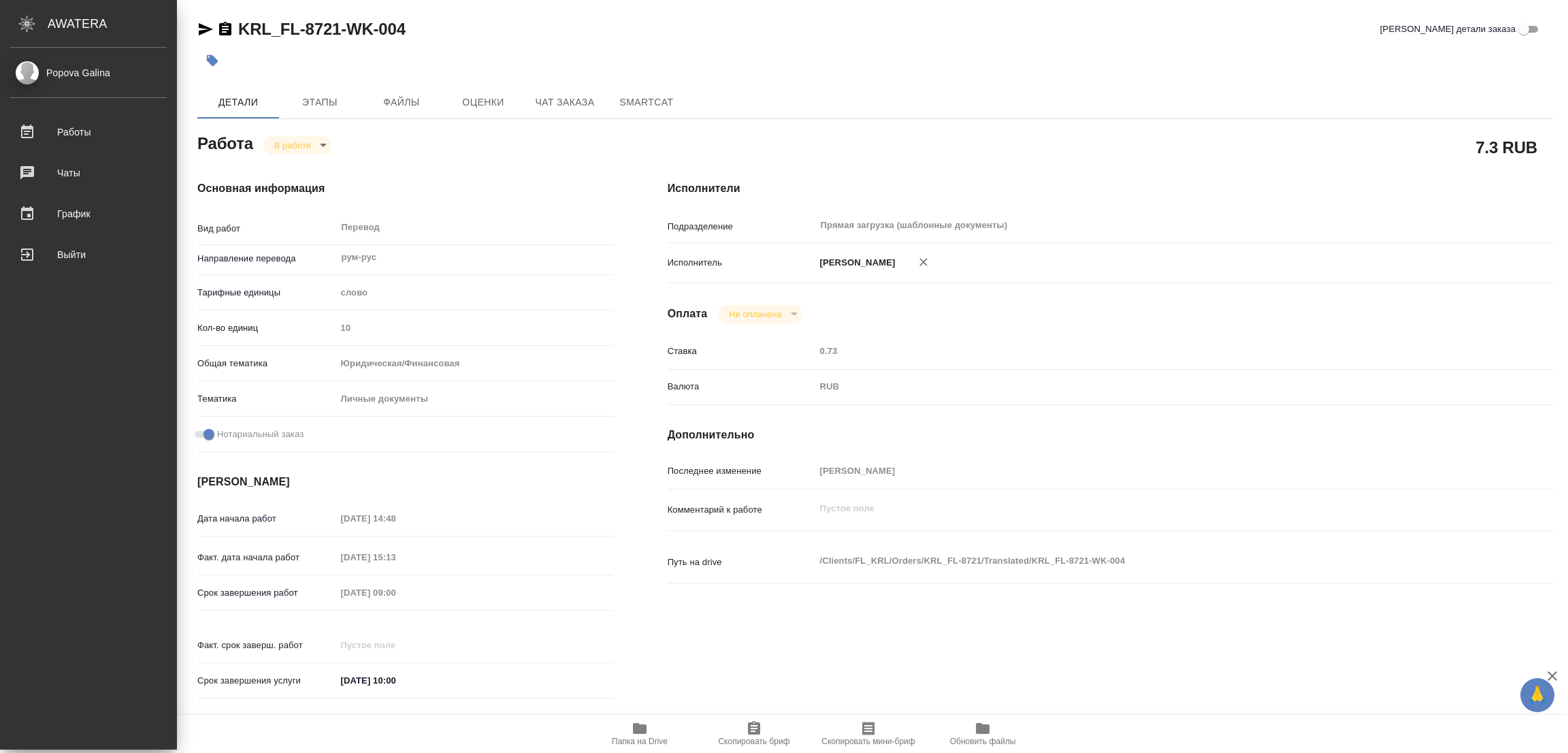
type textarea "x"
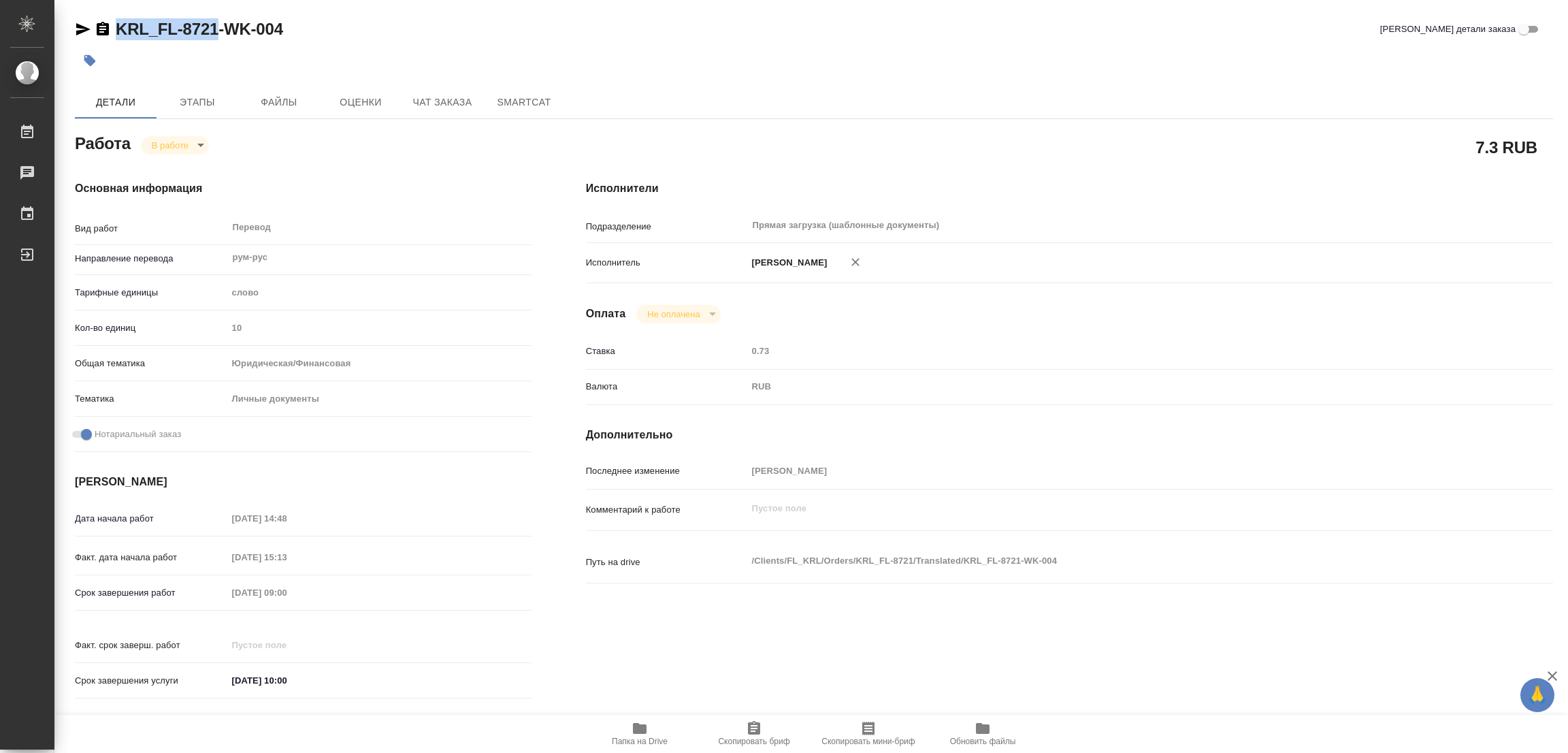
drag, startPoint x: 113, startPoint y: 10, endPoint x: 219, endPoint y: 35, distance: 108.9
click at [219, 35] on div "KRL_FL-8721-WK-004 Кратко детали заказа Детали Этапы Файлы Оценки Чат заказа Sm…" at bounding box center [814, 571] width 1493 height 1142
copy link "KRL_FL-8721"
